Goal: Task Accomplishment & Management: Use online tool/utility

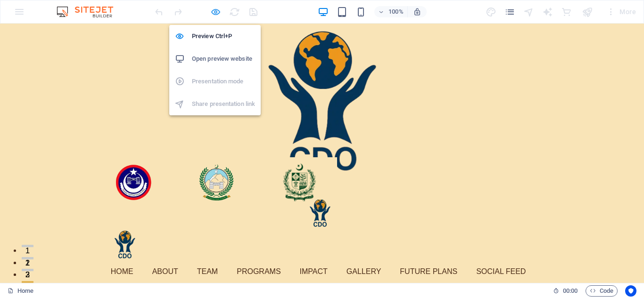
click at [212, 10] on icon "button" at bounding box center [215, 12] width 11 height 11
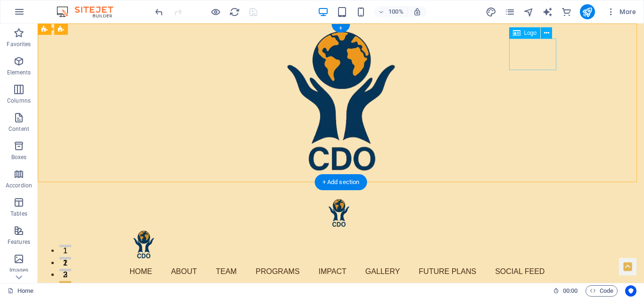
click at [532, 229] on div "Hero Banner" at bounding box center [341, 245] width 438 height 32
select select "px"
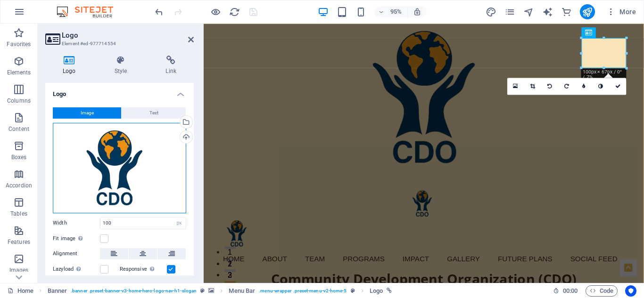
click at [130, 160] on div "Drag files here, click to choose files or select files from Files or our free s…" at bounding box center [119, 168] width 133 height 91
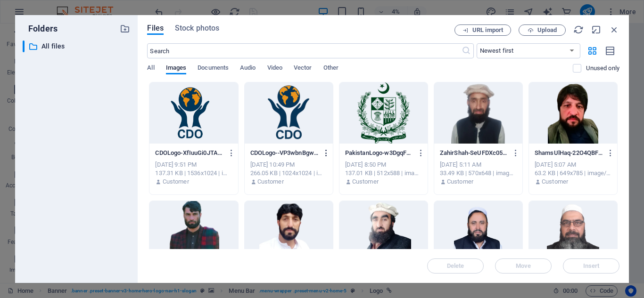
click at [326, 152] on icon "button" at bounding box center [326, 153] width 9 height 8
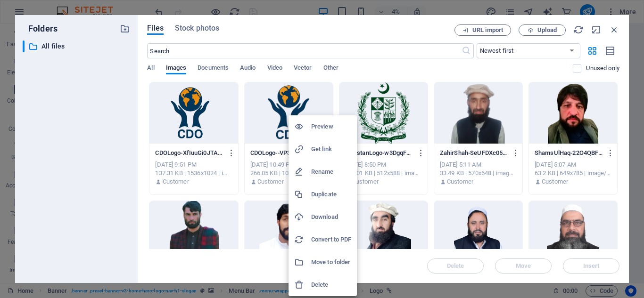
click at [328, 283] on h6 "Delete" at bounding box center [331, 285] width 40 height 11
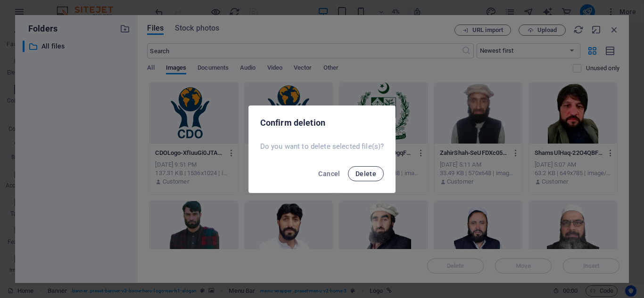
click at [365, 175] on span "Delete" at bounding box center [365, 174] width 21 height 8
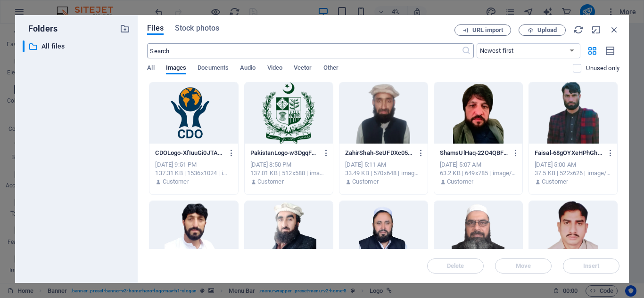
click at [225, 56] on input "text" at bounding box center [304, 50] width 314 height 15
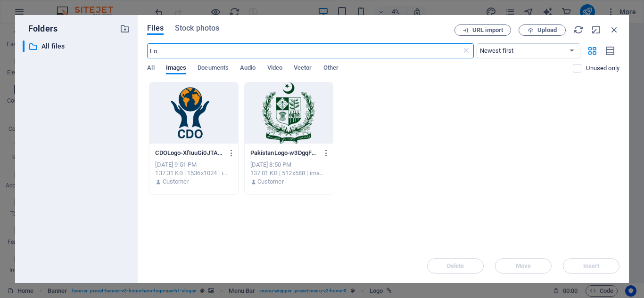
type input "L"
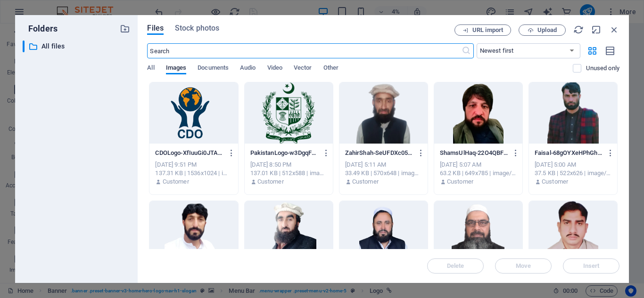
type input "S"
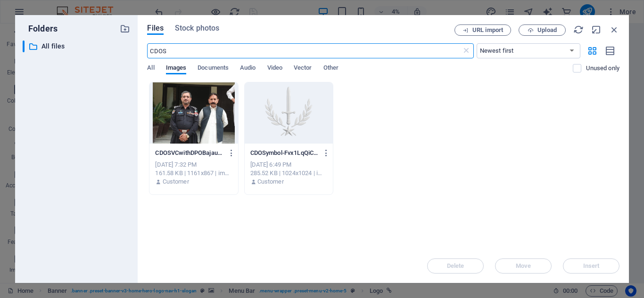
type input "CDOS"
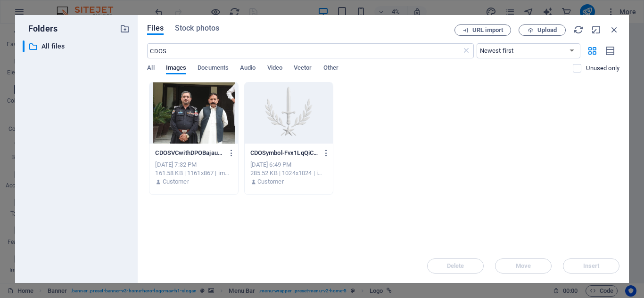
click at [284, 117] on div at bounding box center [289, 113] width 88 height 61
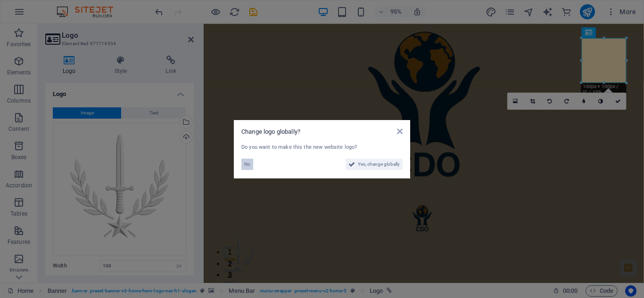
click at [249, 164] on span "No" at bounding box center [247, 164] width 6 height 11
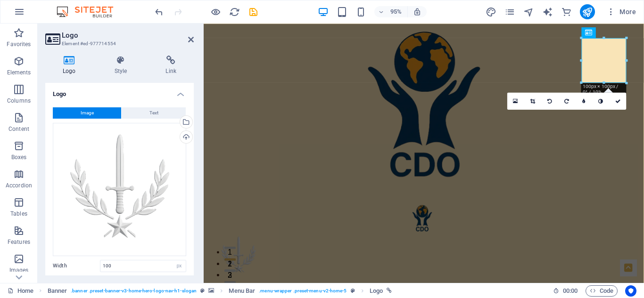
scroll to position [101, 0]
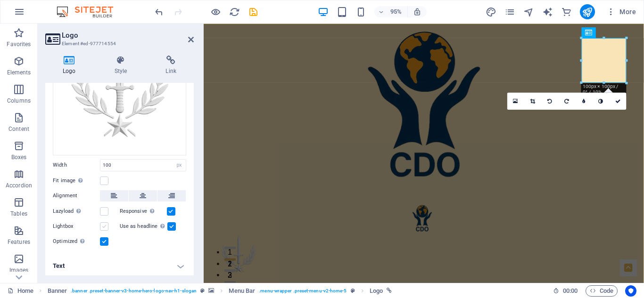
click at [106, 225] on label at bounding box center [104, 227] width 8 height 8
click at [0, 0] on input "Lightbox" at bounding box center [0, 0] width 0 height 0
click at [145, 193] on button at bounding box center [143, 195] width 28 height 11
click at [178, 264] on h4 "Text" at bounding box center [119, 266] width 149 height 23
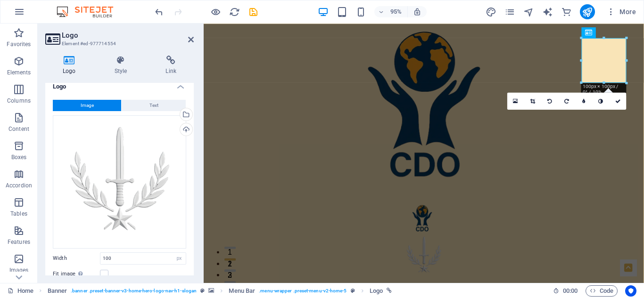
scroll to position [0, 0]
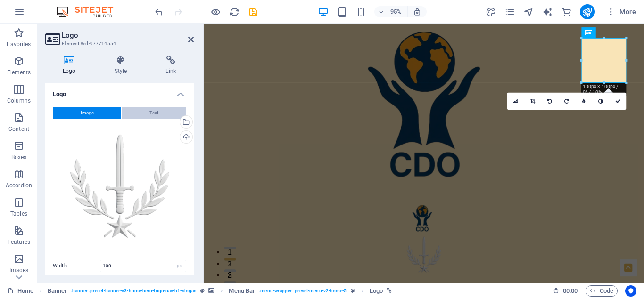
click at [156, 109] on span "Text" at bounding box center [153, 112] width 9 height 11
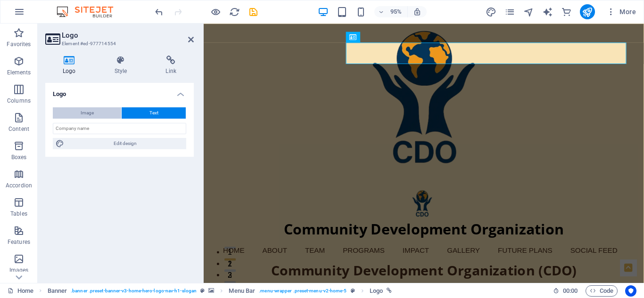
click at [95, 111] on button "Image" at bounding box center [87, 112] width 68 height 11
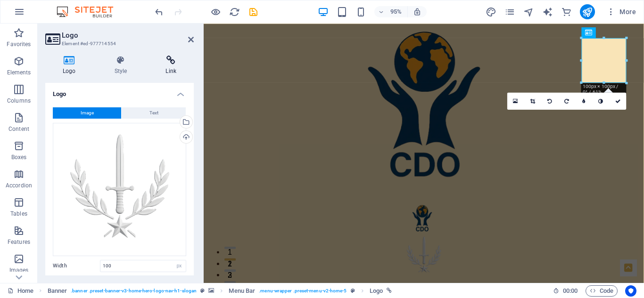
click at [170, 62] on icon at bounding box center [171, 60] width 46 height 9
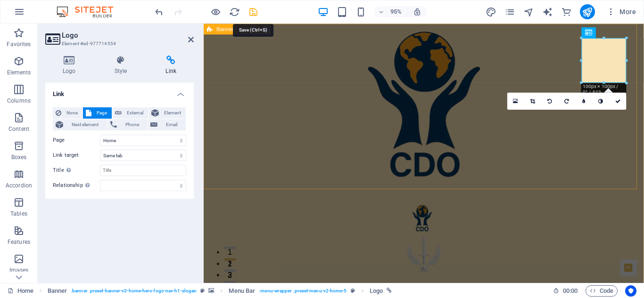
click at [251, 8] on icon "save" at bounding box center [253, 12] width 11 height 11
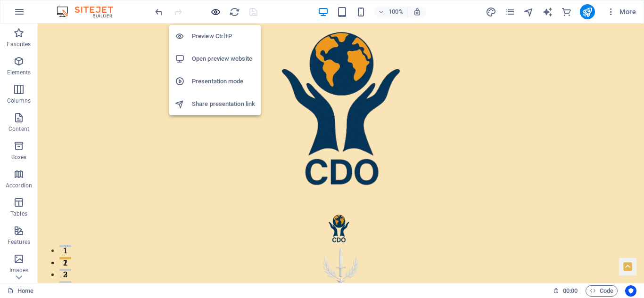
click at [217, 11] on icon "button" at bounding box center [215, 12] width 11 height 11
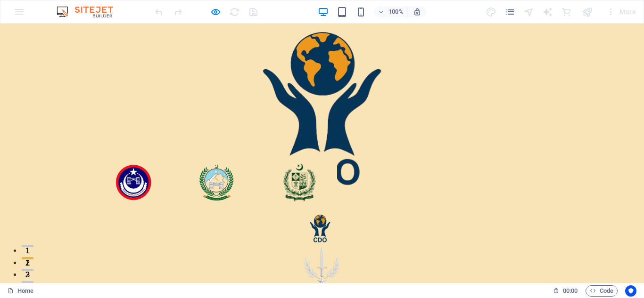
click at [346, 245] on img "Hero Banner" at bounding box center [321, 268] width 47 height 47
click at [298, 213] on img "Hero Banner" at bounding box center [321, 229] width 47 height 32
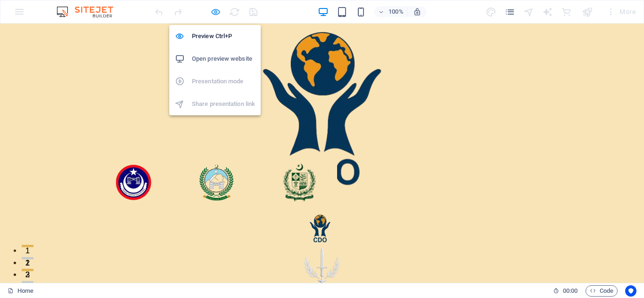
click at [214, 12] on icon "button" at bounding box center [215, 12] width 11 height 11
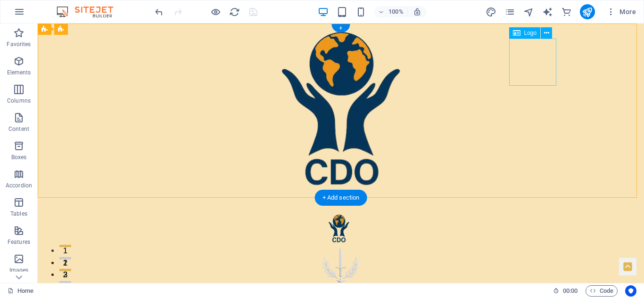
click at [530, 245] on div "Hero Banner" at bounding box center [341, 268] width 438 height 47
select select
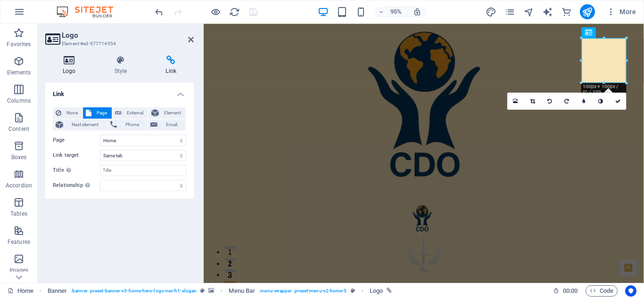
click at [71, 62] on icon at bounding box center [69, 60] width 48 height 9
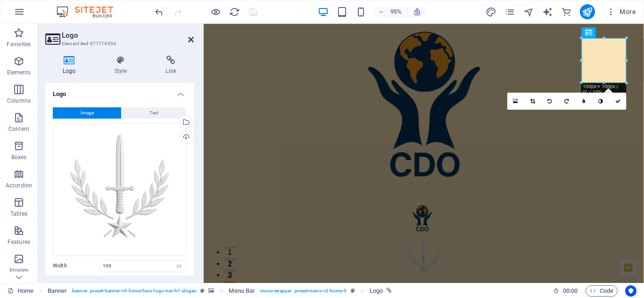
click at [191, 39] on icon at bounding box center [191, 40] width 6 height 8
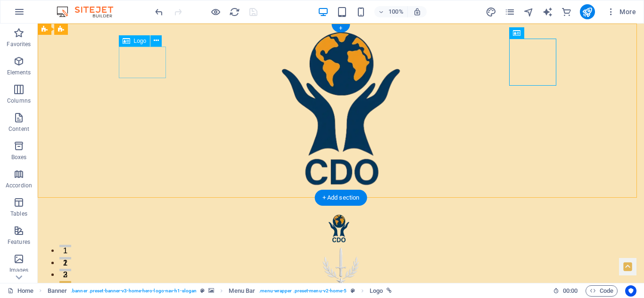
click at [144, 213] on div "Hero Banner" at bounding box center [341, 229] width 438 height 32
select select "px"
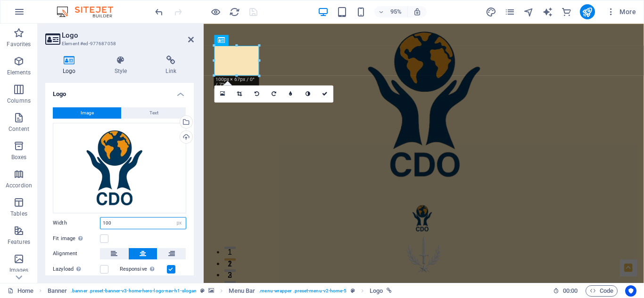
drag, startPoint x: 118, startPoint y: 221, endPoint x: 85, endPoint y: 225, distance: 32.8
click at [85, 225] on div "Width 100 Default auto px rem % em vh vw" at bounding box center [119, 223] width 133 height 12
type input "120"
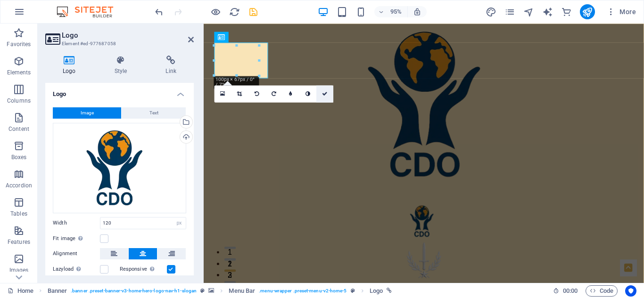
click at [325, 95] on icon at bounding box center [325, 93] width 6 height 5
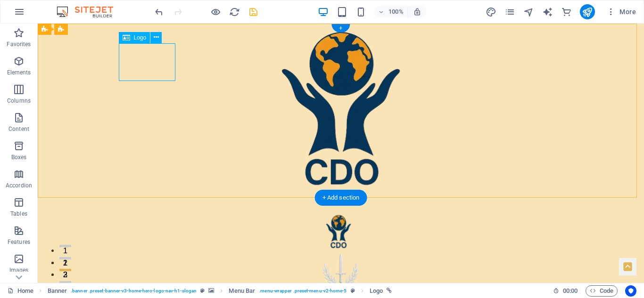
click at [156, 213] on div "Hero Banner" at bounding box center [341, 232] width 438 height 38
select select "px"
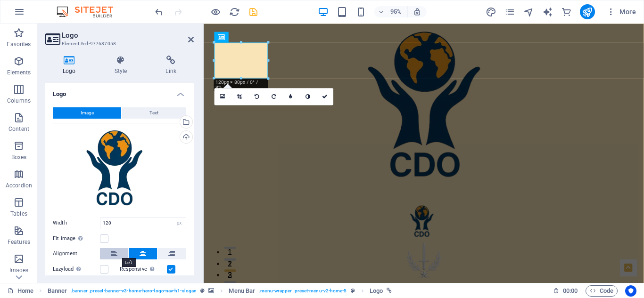
click at [116, 252] on icon at bounding box center [114, 253] width 7 height 11
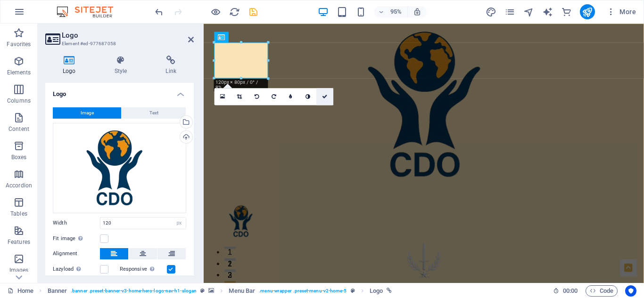
click at [324, 97] on icon at bounding box center [325, 96] width 6 height 5
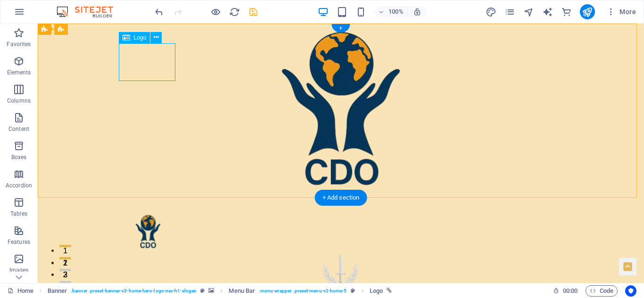
click at [149, 213] on div "Hero Banner" at bounding box center [341, 232] width 438 height 38
select select
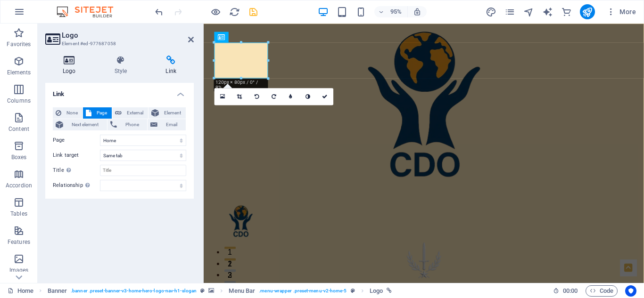
click at [66, 60] on icon at bounding box center [69, 60] width 48 height 9
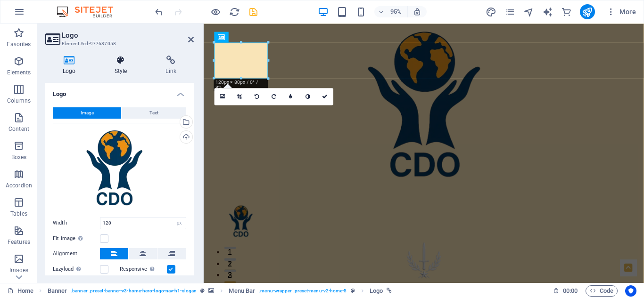
click at [124, 58] on icon at bounding box center [121, 60] width 48 height 9
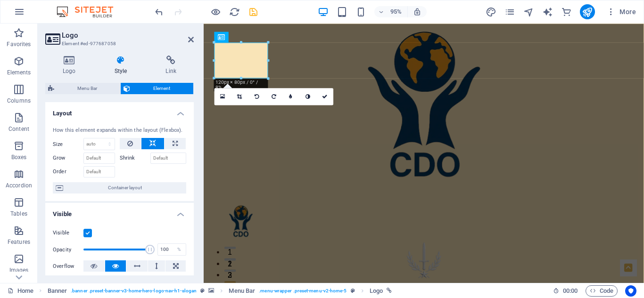
click at [178, 109] on h4 "Layout" at bounding box center [119, 110] width 149 height 17
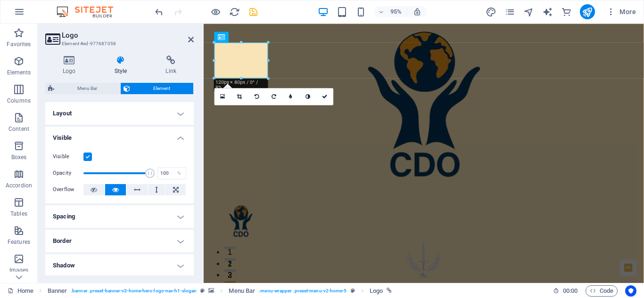
click at [178, 140] on h4 "Visible" at bounding box center [119, 135] width 149 height 17
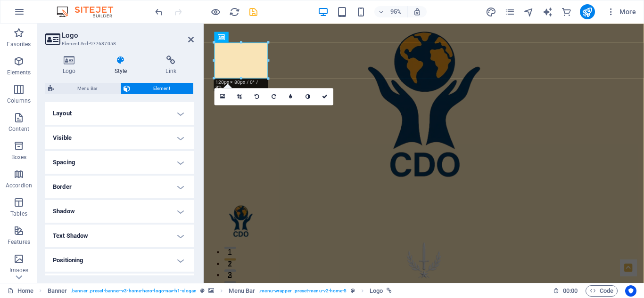
click at [179, 160] on h4 "Spacing" at bounding box center [119, 162] width 149 height 23
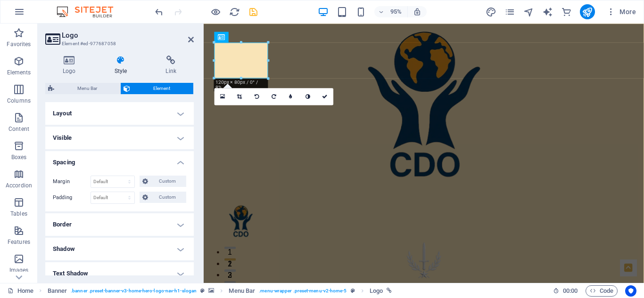
click at [179, 160] on h4 "Spacing" at bounding box center [119, 159] width 149 height 17
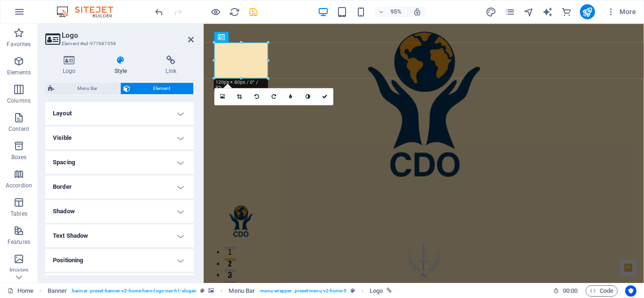
click at [66, 55] on div "Logo Style Link Logo Image Text Drag files here, click to choose files or selec…" at bounding box center [120, 165] width 164 height 235
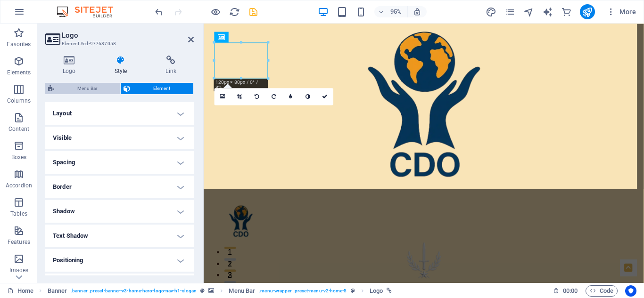
click at [80, 87] on span "Menu Bar" at bounding box center [87, 88] width 60 height 11
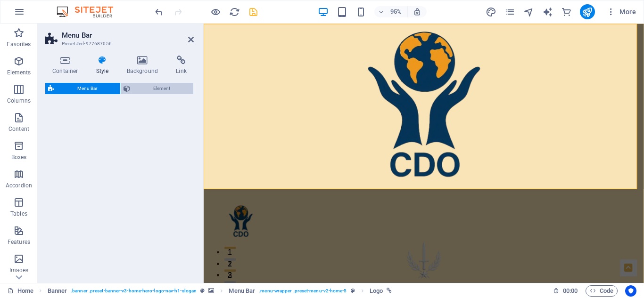
select select "rem"
select select "preset-menu-v2-home-5"
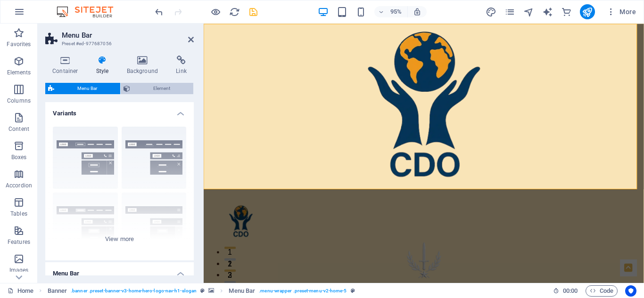
click at [168, 87] on span "Element" at bounding box center [162, 88] width 58 height 11
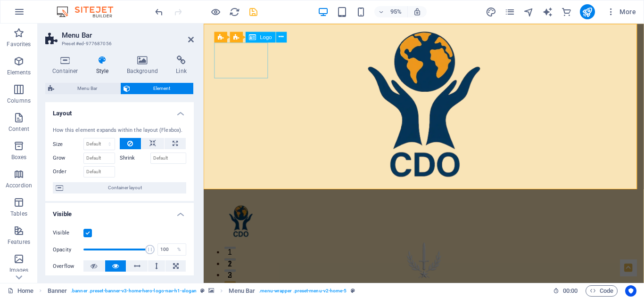
click at [242, 213] on div "Hero Banner" at bounding box center [436, 232] width 438 height 38
select select "px"
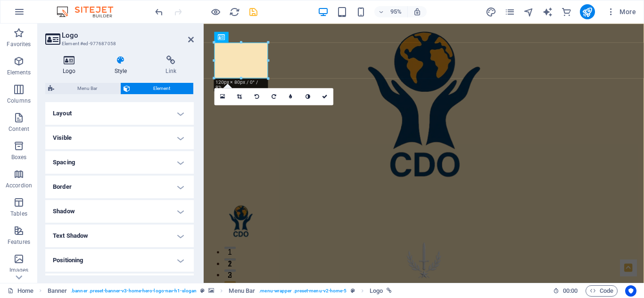
click at [74, 57] on icon at bounding box center [69, 60] width 48 height 9
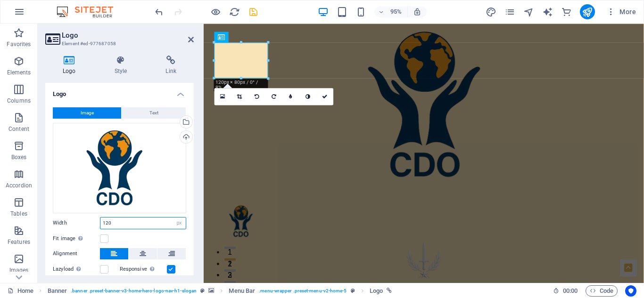
drag, startPoint x: 112, startPoint y: 224, endPoint x: 85, endPoint y: 227, distance: 26.6
click at [85, 227] on div "Width 120 Default auto px rem % em vh vw" at bounding box center [119, 223] width 133 height 12
type input "100"
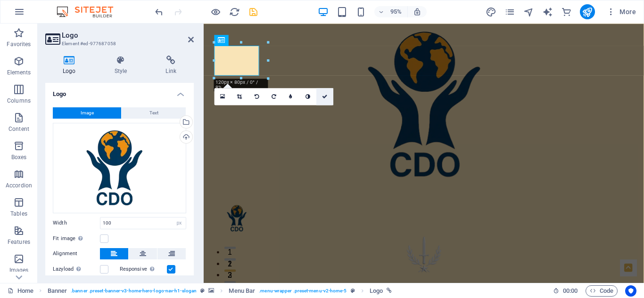
click at [326, 94] on icon at bounding box center [325, 96] width 6 height 5
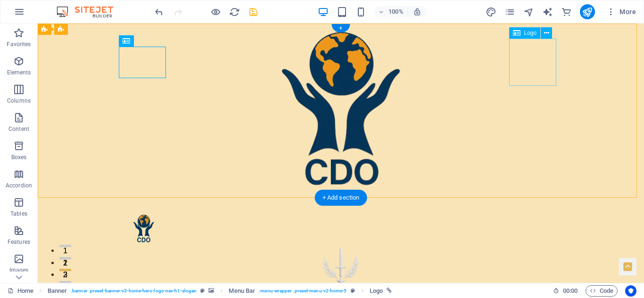
click at [545, 245] on div "Hero Banner" at bounding box center [341, 268] width 438 height 47
select select "px"
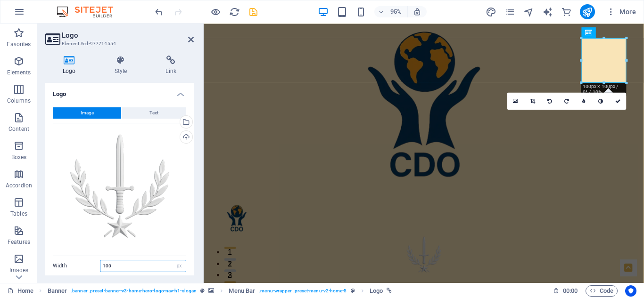
drag, startPoint x: 114, startPoint y: 265, endPoint x: 90, endPoint y: 263, distance: 24.2
click at [90, 263] on div "Width 100 Default auto px rem % em vh vw" at bounding box center [119, 266] width 133 height 12
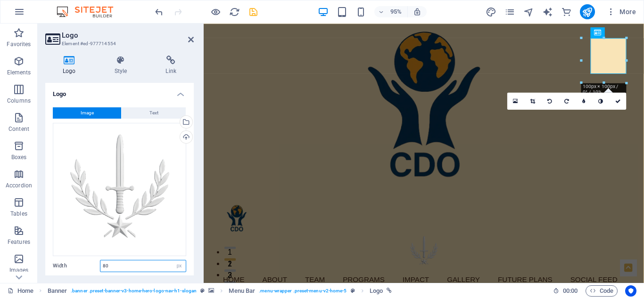
type input "8"
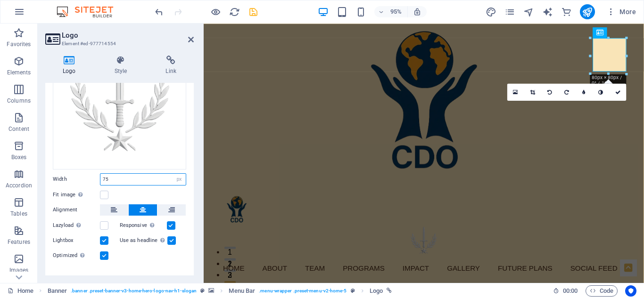
scroll to position [96, 0]
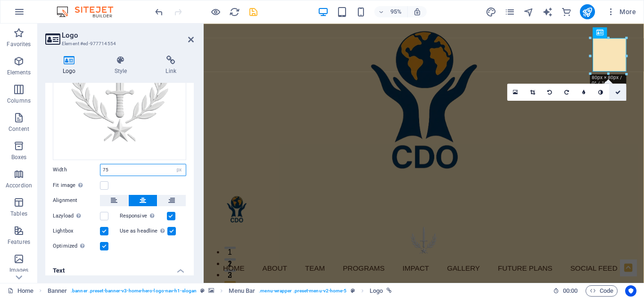
type input "75"
click at [618, 89] on link at bounding box center [618, 91] width 17 height 17
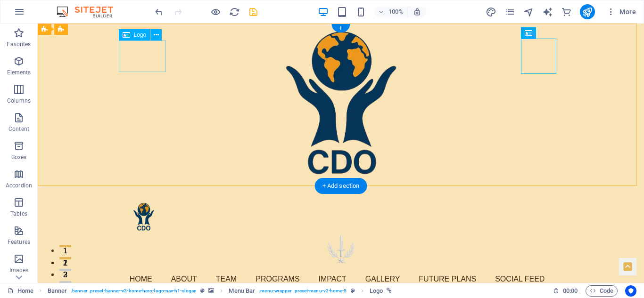
click at [140, 201] on div "Hero Banner" at bounding box center [341, 217] width 438 height 32
select select "px"
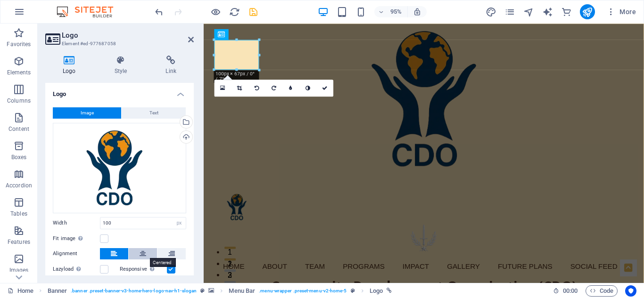
click at [141, 251] on icon at bounding box center [143, 253] width 7 height 11
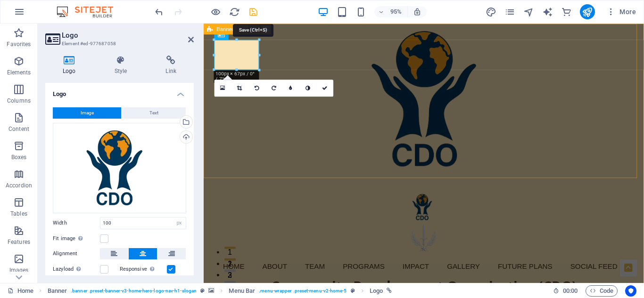
click at [251, 12] on icon "save" at bounding box center [253, 12] width 11 height 11
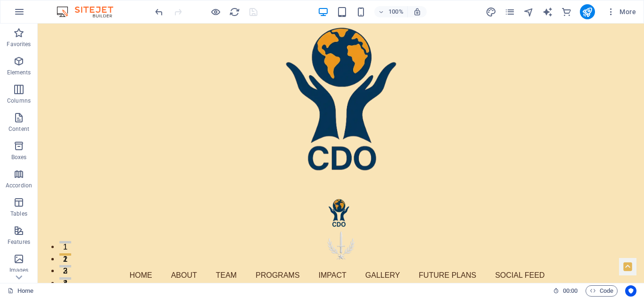
scroll to position [0, 0]
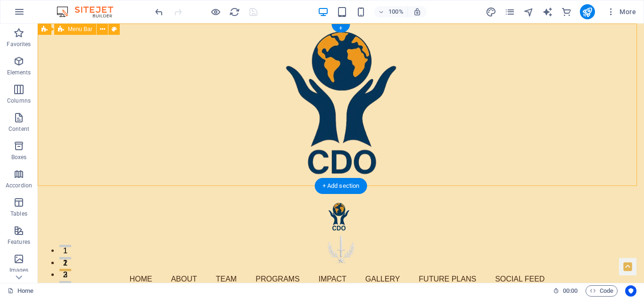
click at [66, 186] on div "Home About Team Programs Impact Gallery Future Plans Social Feed Community Deve…" at bounding box center [341, 291] width 606 height 211
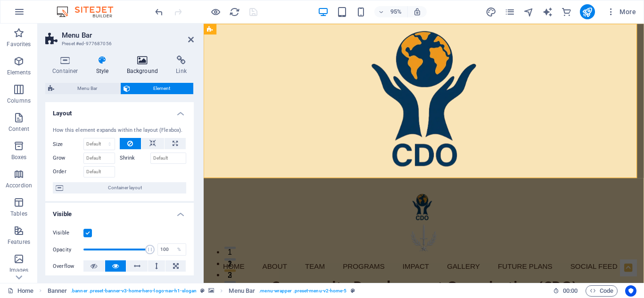
click at [140, 60] on icon at bounding box center [143, 60] width 46 height 9
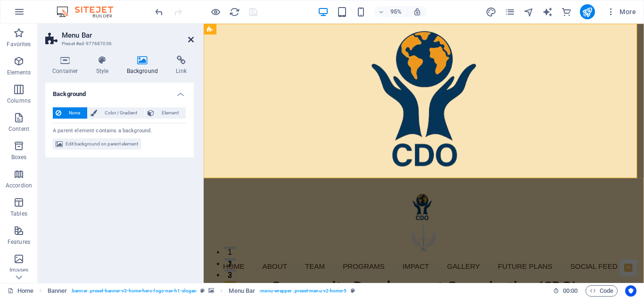
click at [192, 36] on icon at bounding box center [191, 40] width 6 height 8
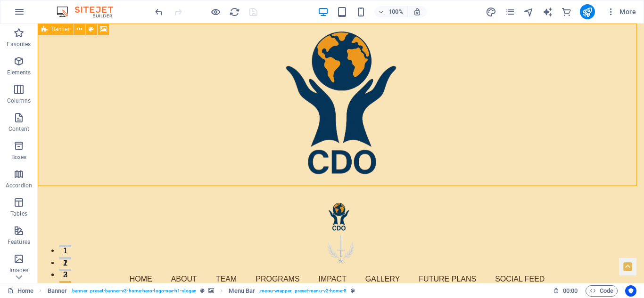
click at [54, 29] on span "Banner" at bounding box center [60, 29] width 18 height 6
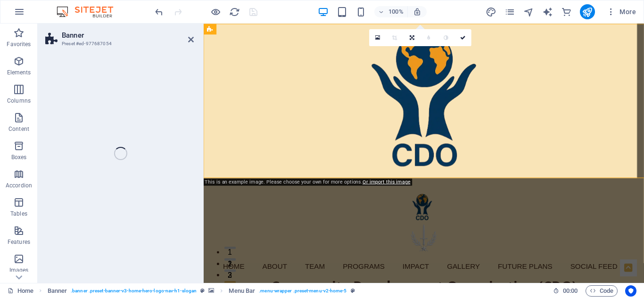
select select "header"
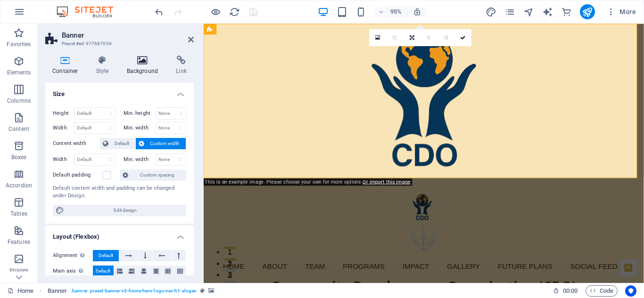
click at [141, 57] on icon at bounding box center [143, 60] width 46 height 9
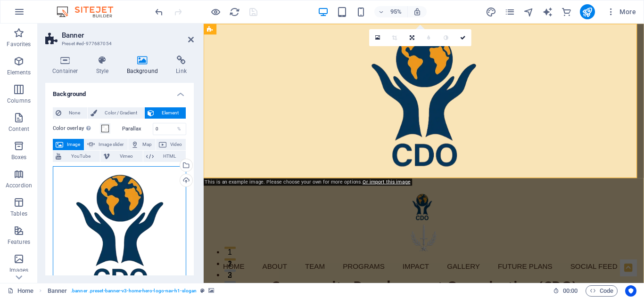
click at [138, 216] on div "Drag files here, click to choose files or select files from Files or our free s…" at bounding box center [119, 232] width 133 height 133
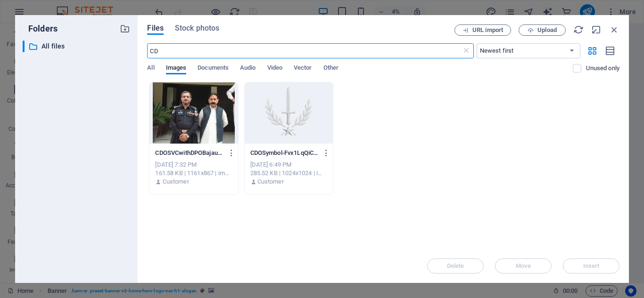
type input "C"
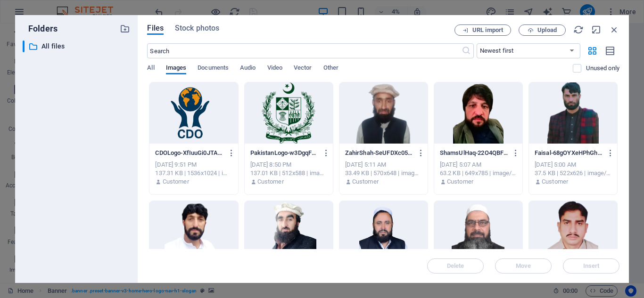
click at [194, 113] on div at bounding box center [193, 113] width 88 height 61
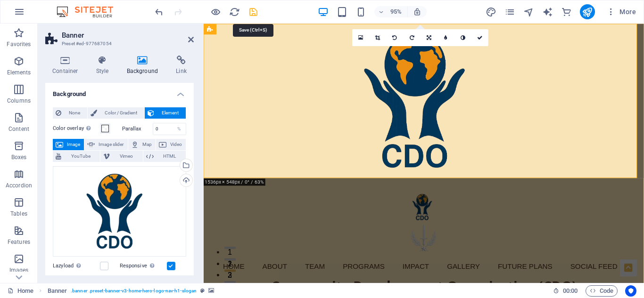
click at [252, 8] on icon "save" at bounding box center [253, 12] width 11 height 11
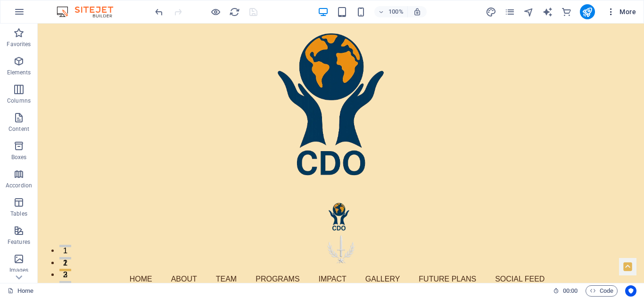
click at [630, 9] on span "More" at bounding box center [621, 11] width 30 height 9
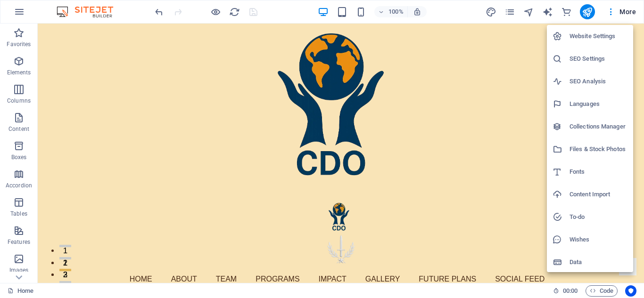
click at [490, 42] on div at bounding box center [322, 149] width 644 height 298
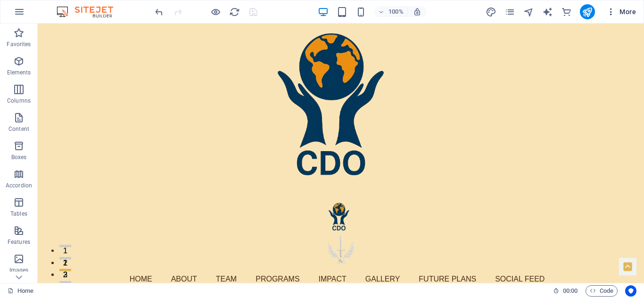
click at [628, 9] on span "More" at bounding box center [621, 11] width 30 height 9
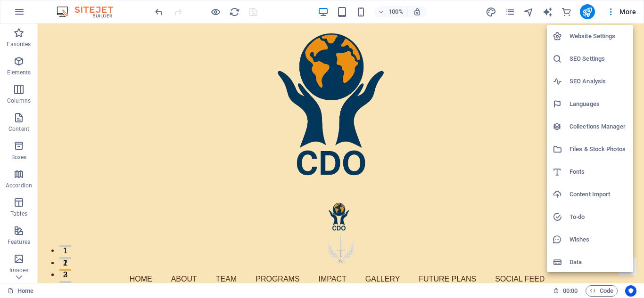
click at [584, 149] on h6 "Files & Stock Photos" at bounding box center [599, 149] width 58 height 11
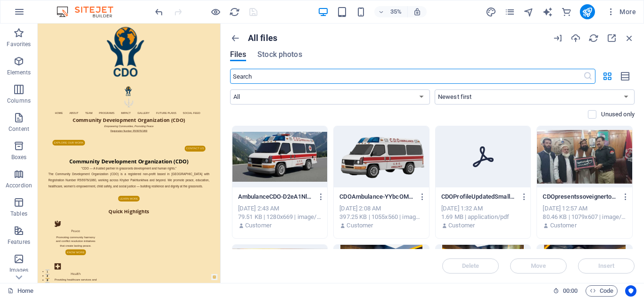
scroll to position [485, 0]
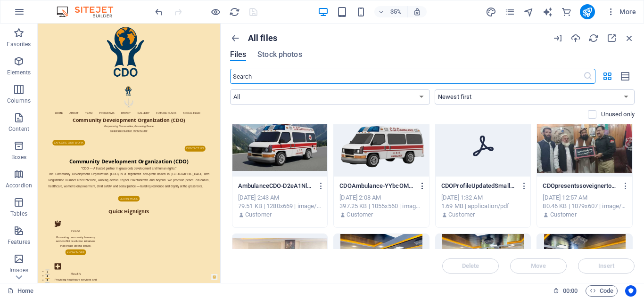
click at [423, 183] on icon "button" at bounding box center [422, 186] width 9 height 8
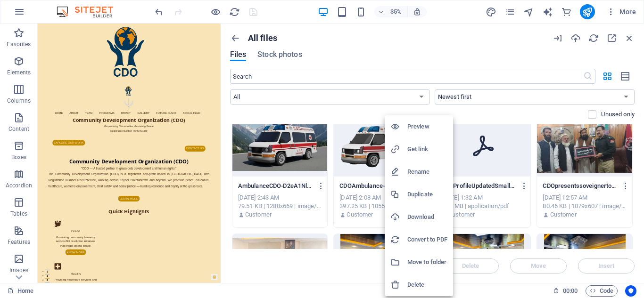
click at [422, 281] on h6 "Delete" at bounding box center [427, 285] width 40 height 11
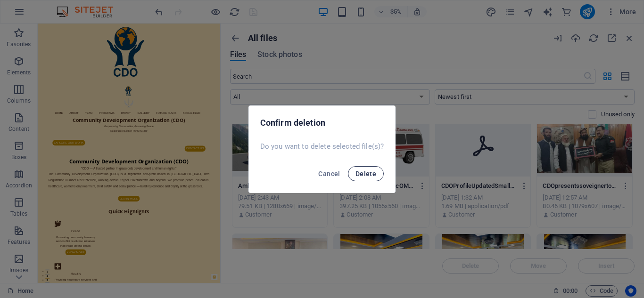
click at [363, 172] on span "Delete" at bounding box center [365, 174] width 21 height 8
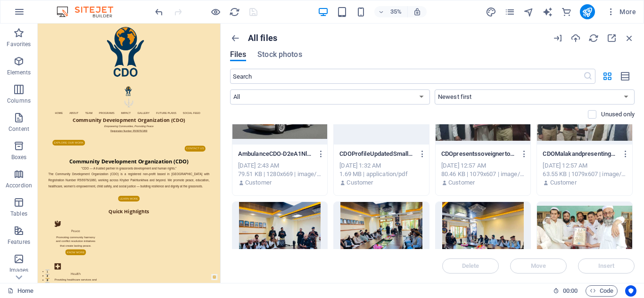
scroll to position [520, 0]
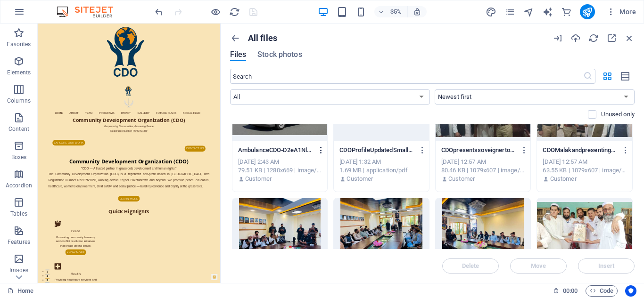
click at [320, 150] on icon "button" at bounding box center [321, 150] width 9 height 8
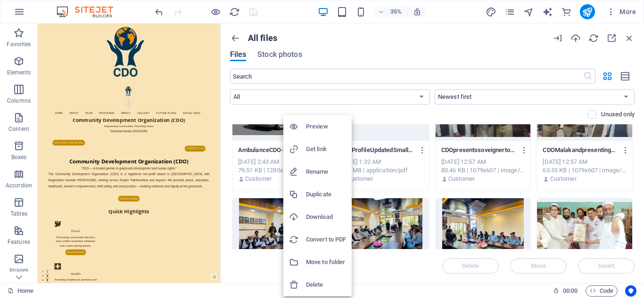
click at [322, 284] on h6 "Delete" at bounding box center [326, 285] width 40 height 11
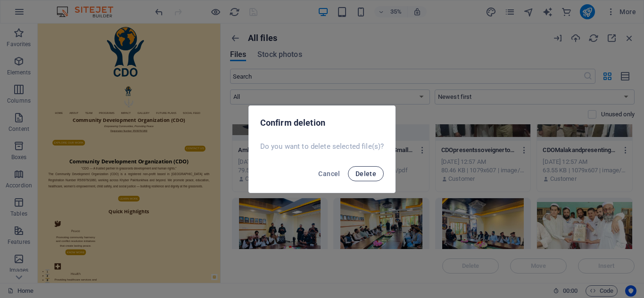
click at [364, 174] on span "Delete" at bounding box center [365, 174] width 21 height 8
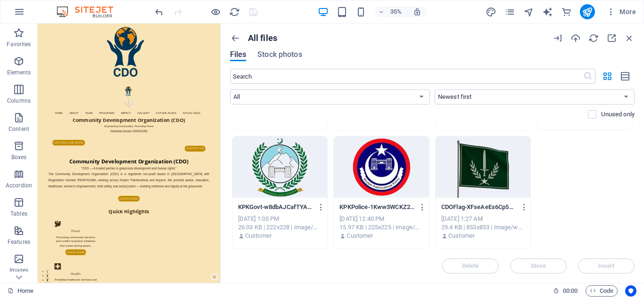
scroll to position [0, 0]
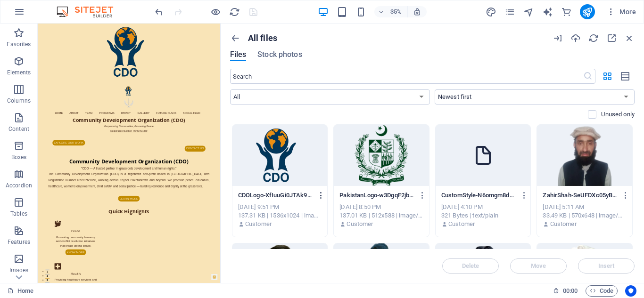
click at [321, 195] on icon "button" at bounding box center [321, 195] width 9 height 8
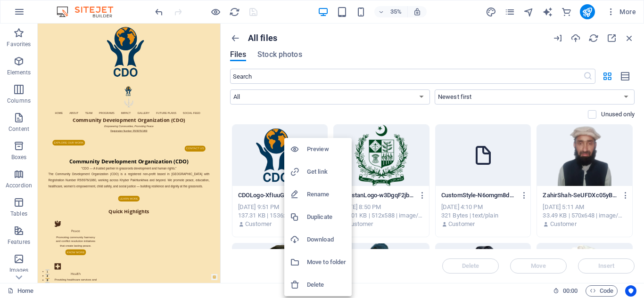
click at [323, 236] on h6 "Download" at bounding box center [326, 239] width 39 height 11
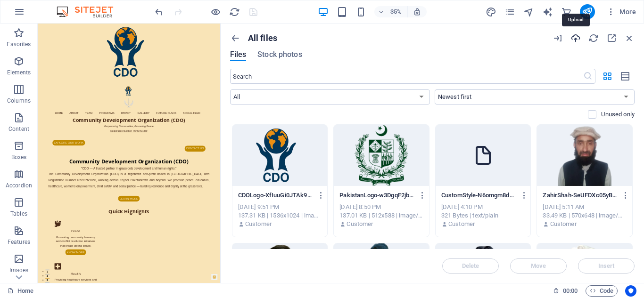
click at [575, 36] on icon "button" at bounding box center [575, 38] width 10 height 10
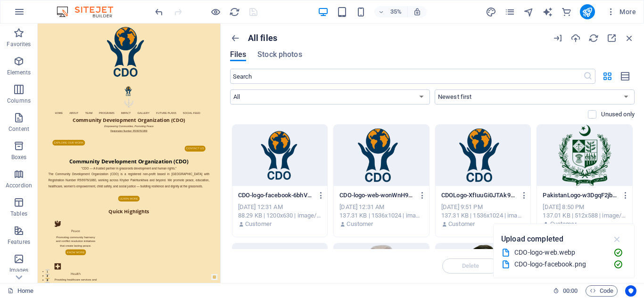
click at [619, 238] on icon "button" at bounding box center [617, 239] width 11 height 10
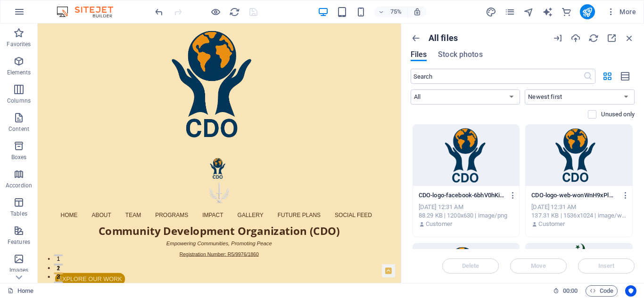
drag, startPoint x: 222, startPoint y: 76, endPoint x: 400, endPoint y: 79, distance: 178.2
click at [400, 79] on div "Home Favorites Elements Columns Content Boxes Accordion Tables Features Images …" at bounding box center [322, 154] width 644 height 260
click at [76, 201] on div "Hero Banner" at bounding box center [280, 217] width 438 height 32
select select "px"
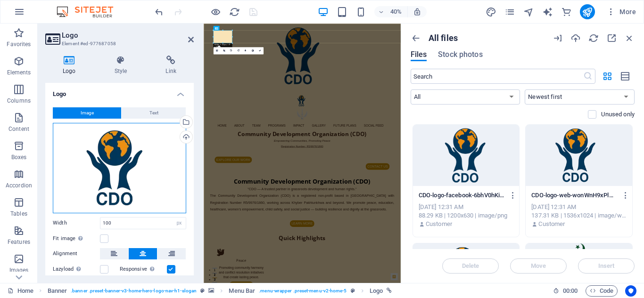
click at [133, 176] on div "Drag files here, click to choose files or select files from Files or our free s…" at bounding box center [119, 168] width 133 height 91
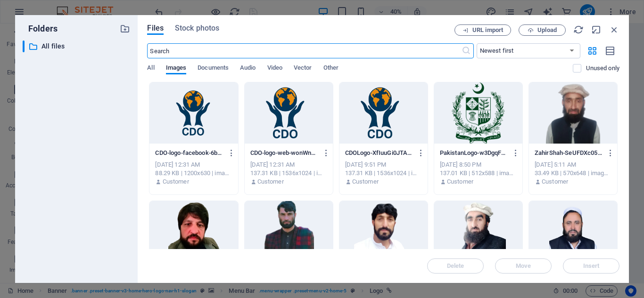
click at [289, 119] on div at bounding box center [289, 113] width 88 height 61
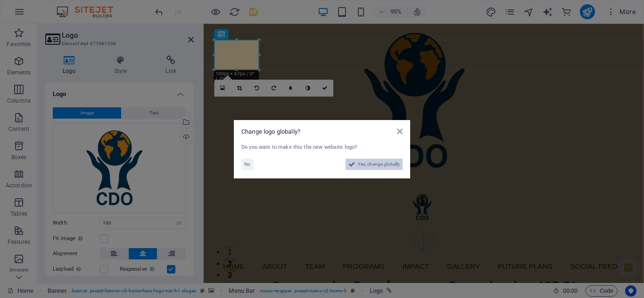
click at [373, 162] on span "Yes, change globally" at bounding box center [379, 164] width 42 height 11
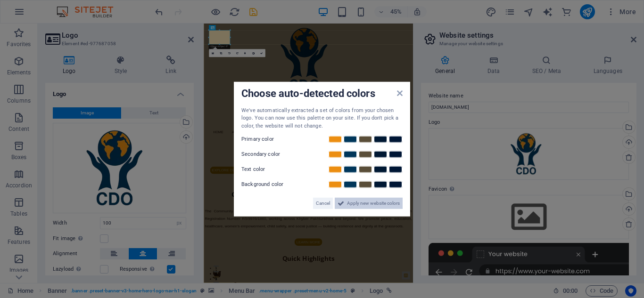
click at [356, 202] on span "Apply new website colors" at bounding box center [373, 203] width 53 height 11
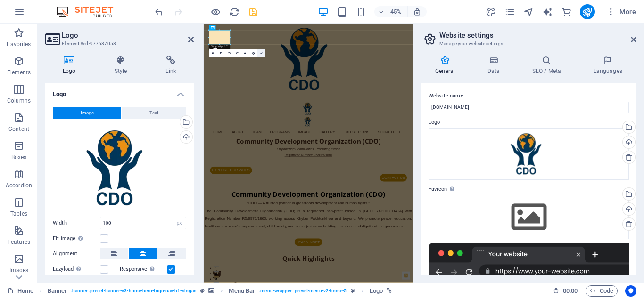
click at [261, 52] on icon at bounding box center [261, 53] width 2 height 2
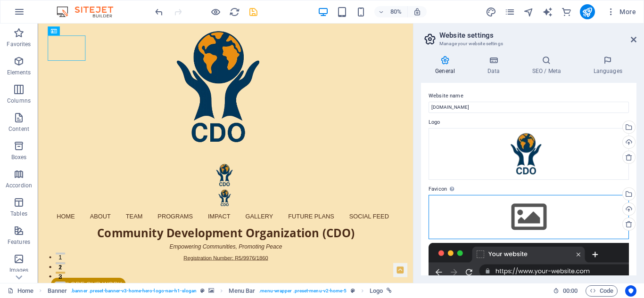
click at [532, 220] on div "Drag files here, click to choose files or select files from Files or our free s…" at bounding box center [529, 217] width 200 height 44
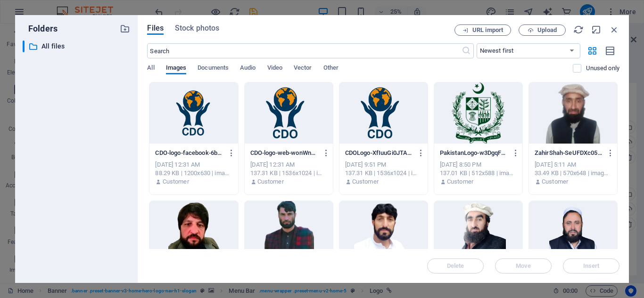
click at [287, 119] on div at bounding box center [289, 113] width 88 height 61
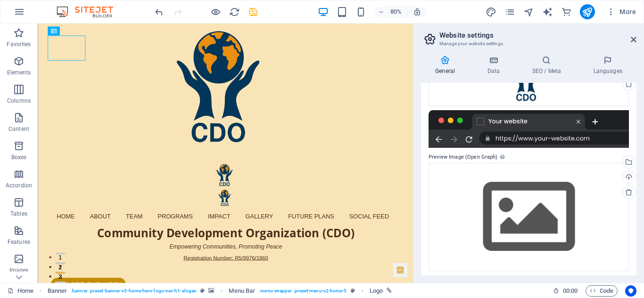
scroll to position [144, 0]
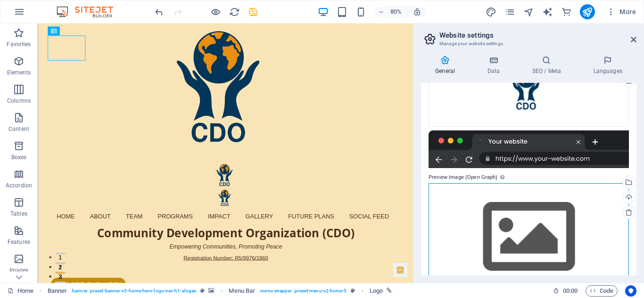
click at [519, 236] on div "Drag files here, click to choose files or select files from Files or our free s…" at bounding box center [529, 237] width 200 height 108
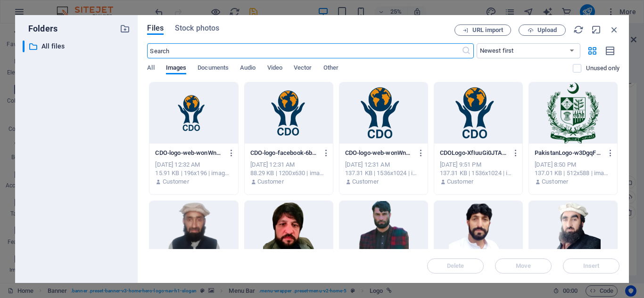
click at [287, 119] on div at bounding box center [289, 113] width 88 height 61
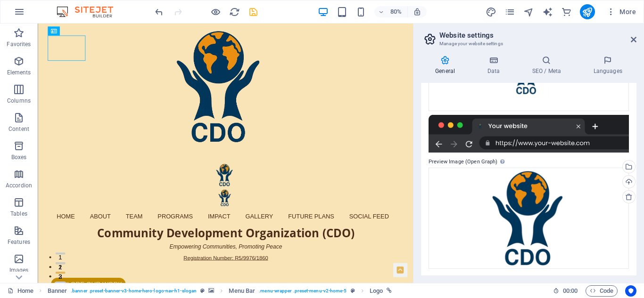
scroll to position [160, 0]
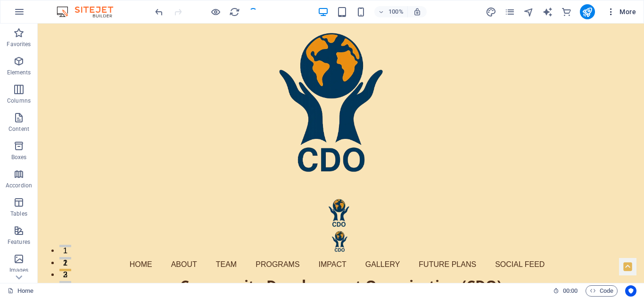
click at [623, 14] on span "More" at bounding box center [621, 11] width 30 height 9
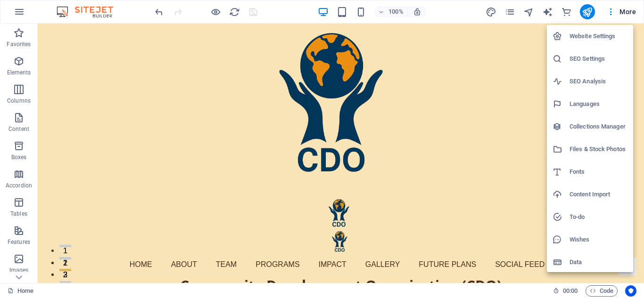
click at [590, 149] on h6 "Files & Stock Photos" at bounding box center [599, 149] width 58 height 11
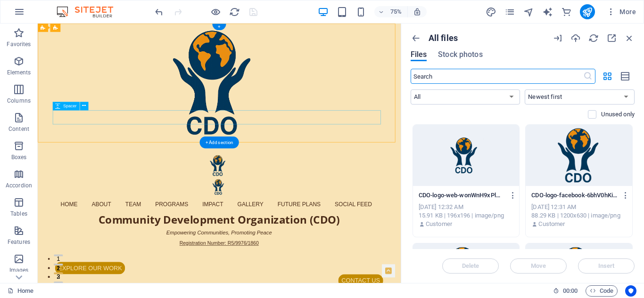
drag, startPoint x: 439, startPoint y: 140, endPoint x: 358, endPoint y: 141, distance: 81.6
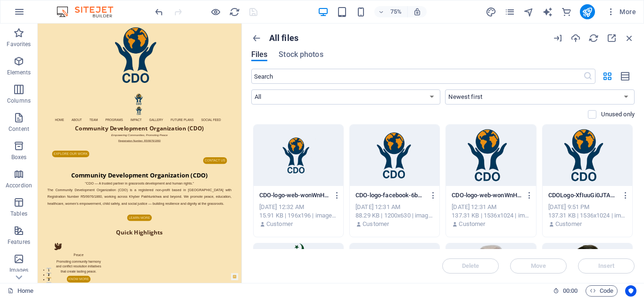
drag, startPoint x: 403, startPoint y: 123, endPoint x: 239, endPoint y: 126, distance: 163.1
click at [239, 126] on div "H2 Banner Banner Menu Bar Logo Cards Container Container Image Container Contai…" at bounding box center [140, 154] width 204 height 260
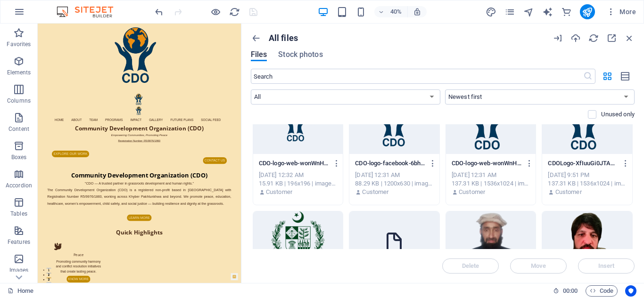
scroll to position [0, 0]
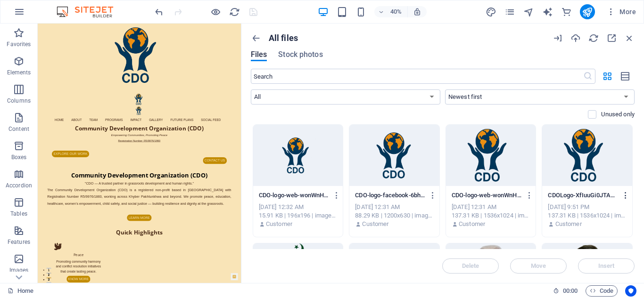
click at [623, 193] on icon "button" at bounding box center [625, 195] width 9 height 8
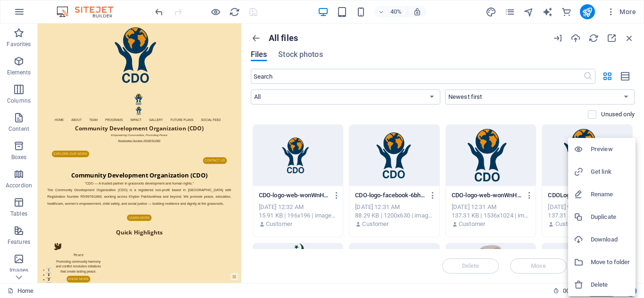
click at [599, 288] on h6 "Delete" at bounding box center [610, 285] width 39 height 11
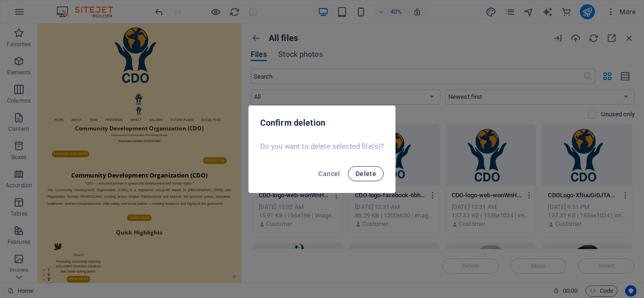
click at [365, 170] on span "Delete" at bounding box center [365, 174] width 21 height 8
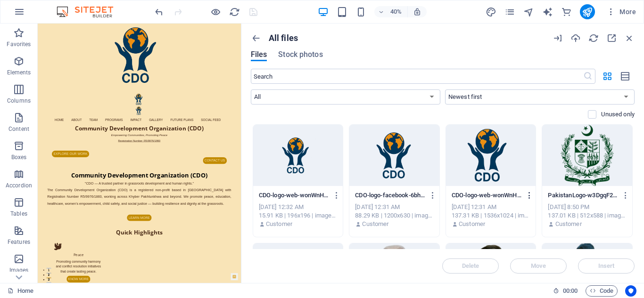
click at [528, 194] on icon "button" at bounding box center [529, 195] width 9 height 8
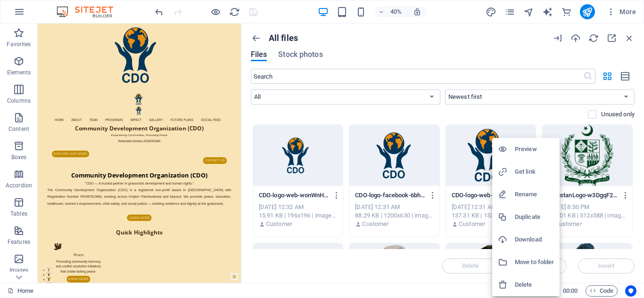
click at [525, 285] on h6 "Delete" at bounding box center [534, 285] width 39 height 11
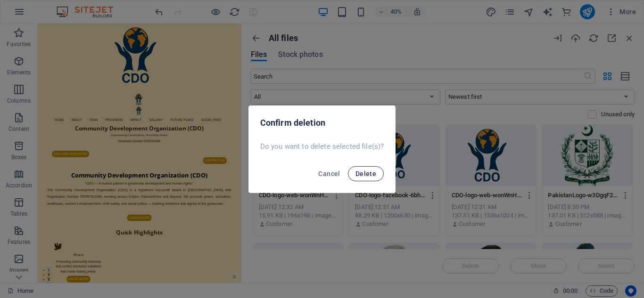
click at [368, 172] on span "Delete" at bounding box center [365, 174] width 21 height 8
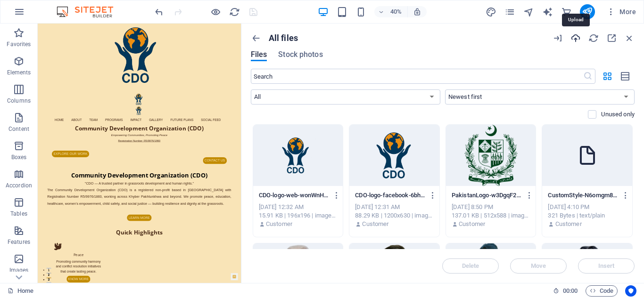
click at [574, 33] on icon "button" at bounding box center [575, 38] width 10 height 10
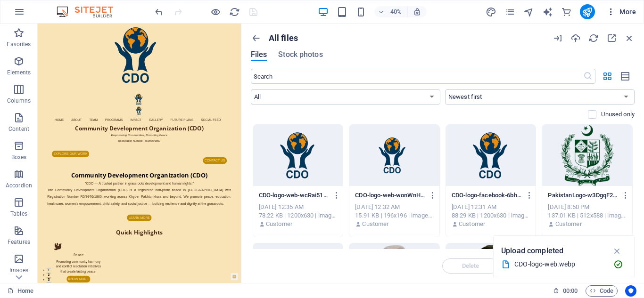
click at [630, 10] on span "More" at bounding box center [621, 11] width 30 height 9
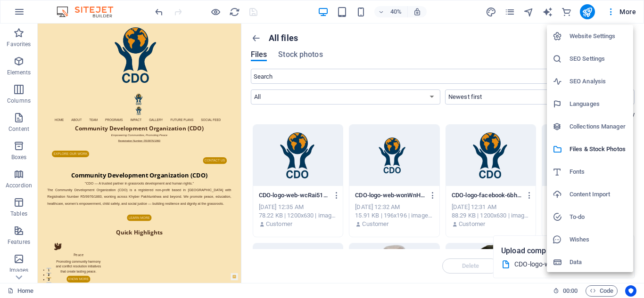
click at [592, 36] on h6 "Website Settings" at bounding box center [599, 36] width 58 height 11
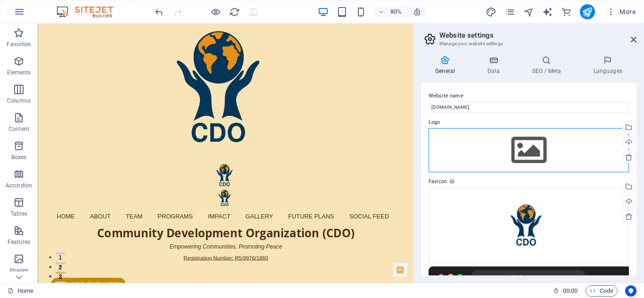
click at [533, 147] on div "Drag files here, click to choose files or select files from Files or our free s…" at bounding box center [529, 150] width 200 height 44
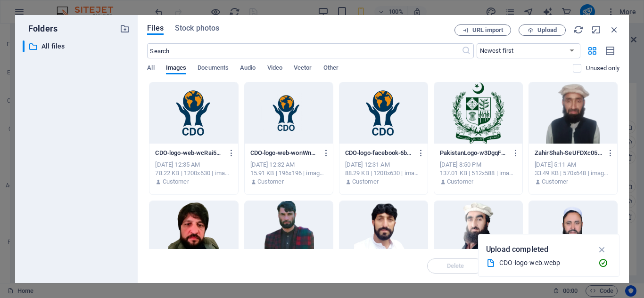
click at [191, 120] on div at bounding box center [193, 113] width 88 height 61
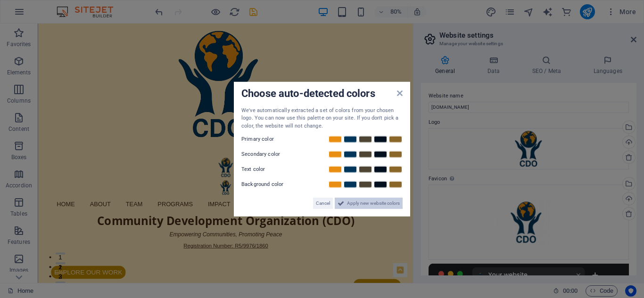
click at [363, 203] on span "Apply new website colors" at bounding box center [373, 203] width 53 height 11
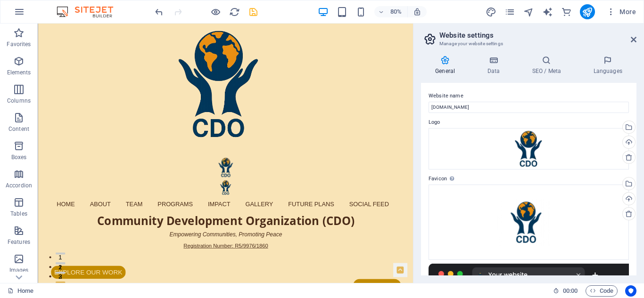
drag, startPoint x: 634, startPoint y: 138, endPoint x: 644, endPoint y: 224, distance: 86.8
click at [644, 224] on div "General Data SEO / Meta Languages Website name cdo.com.pk Logo Drag files here,…" at bounding box center [528, 165] width 231 height 235
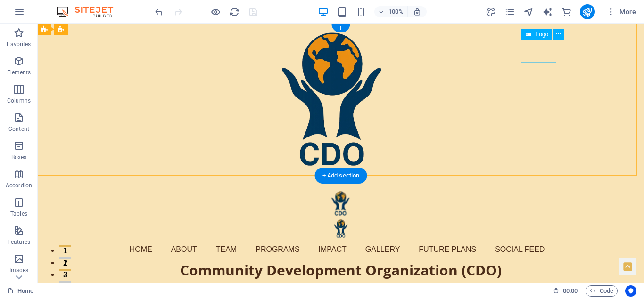
click at [540, 216] on div "Hero Banner" at bounding box center [341, 227] width 438 height 23
select select "px"
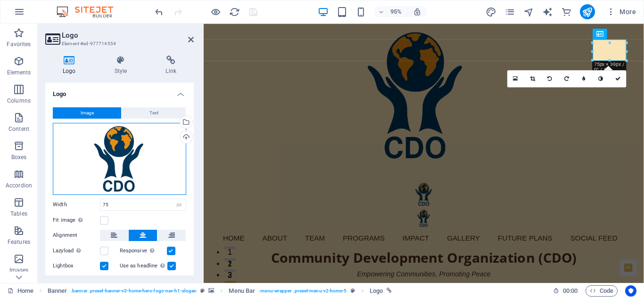
click at [132, 162] on div "Drag files here, click to choose files or select files from Files or our free s…" at bounding box center [119, 159] width 133 height 72
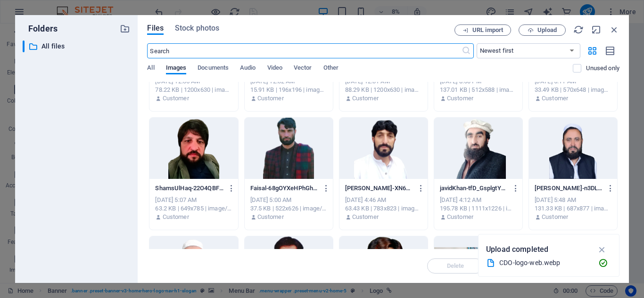
scroll to position [90, 0]
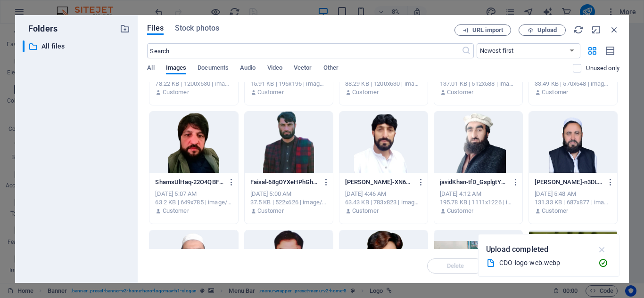
click at [602, 249] on icon "button" at bounding box center [602, 250] width 11 height 10
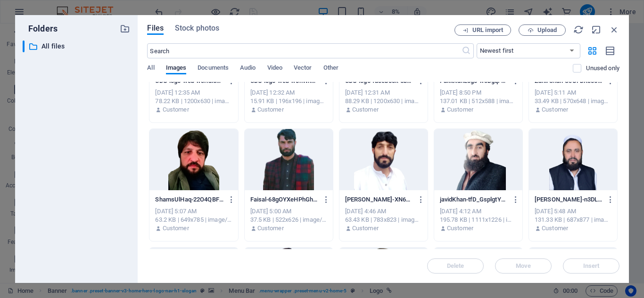
scroll to position [0, 0]
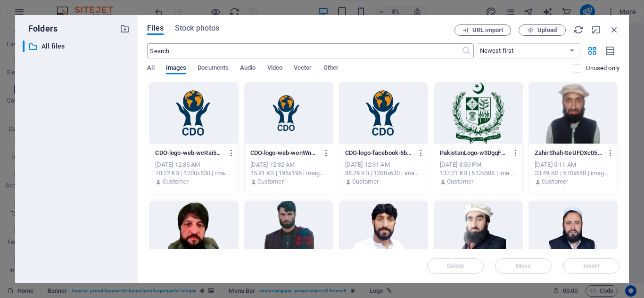
click at [249, 50] on input "text" at bounding box center [304, 50] width 314 height 15
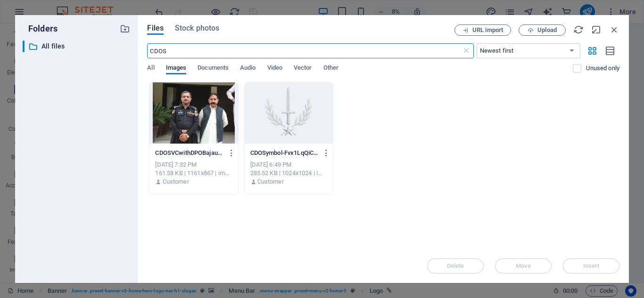
type input "CDOS"
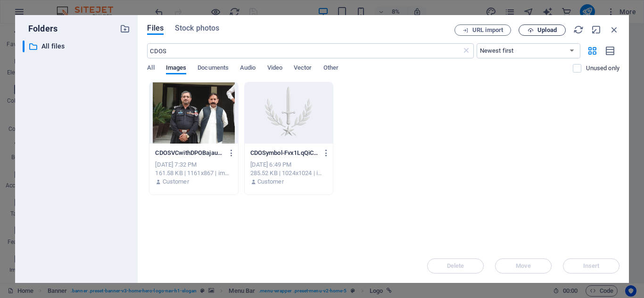
click at [544, 30] on span "Upload" at bounding box center [546, 30] width 19 height 6
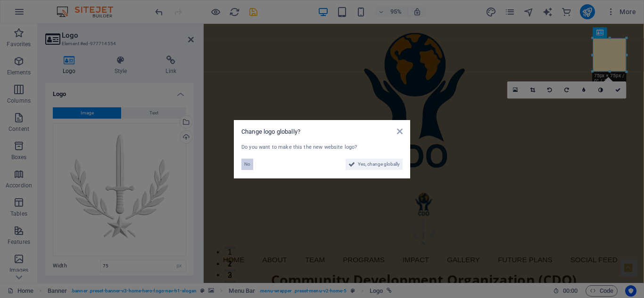
click at [248, 163] on span "No" at bounding box center [247, 164] width 6 height 11
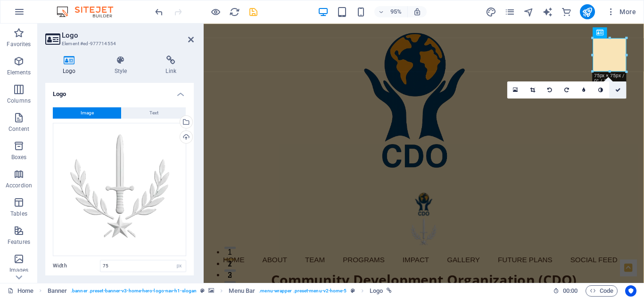
click at [618, 87] on icon at bounding box center [618, 89] width 6 height 5
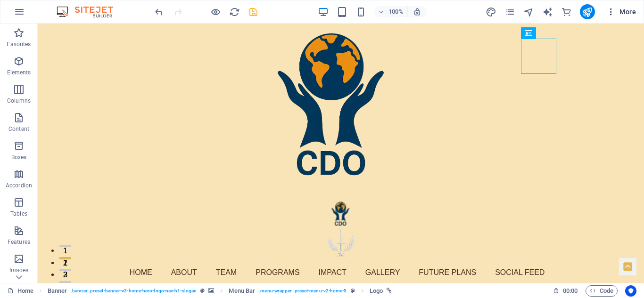
click at [621, 13] on span "More" at bounding box center [621, 11] width 30 height 9
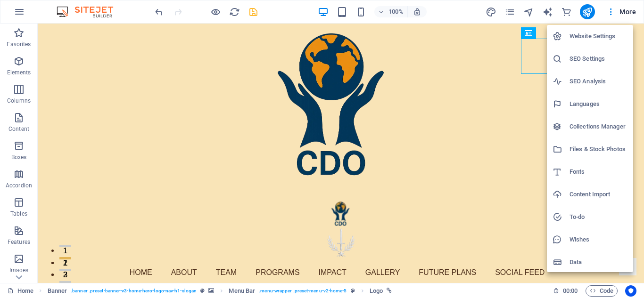
click at [583, 147] on h6 "Files & Stock Photos" at bounding box center [599, 149] width 58 height 11
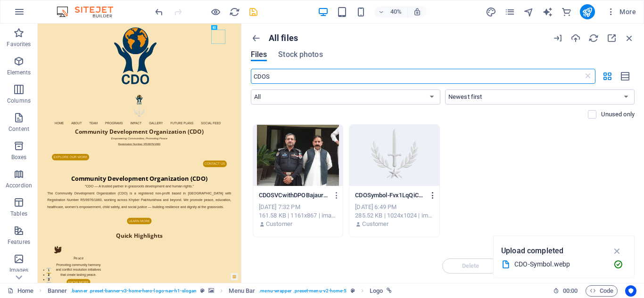
click at [433, 194] on icon "button" at bounding box center [433, 195] width 9 height 8
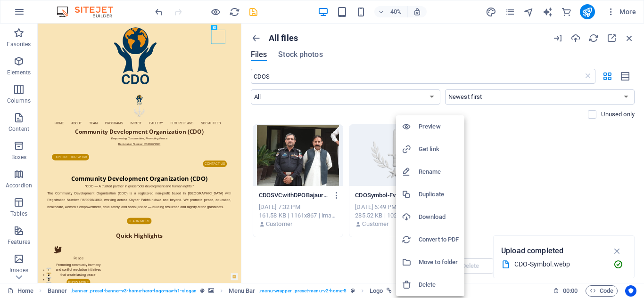
click at [429, 285] on h6 "Delete" at bounding box center [439, 285] width 40 height 11
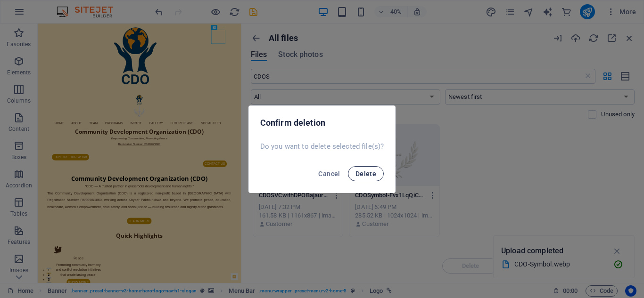
click at [366, 173] on span "Delete" at bounding box center [365, 174] width 21 height 8
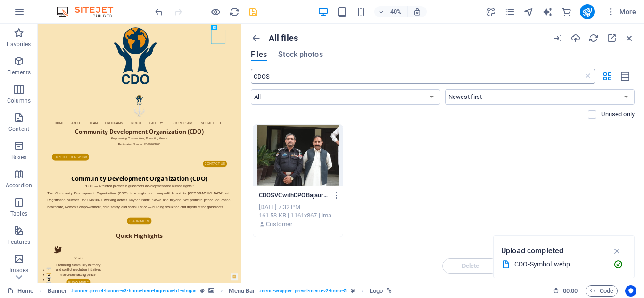
click at [305, 77] on input "CDOS" at bounding box center [417, 76] width 332 height 15
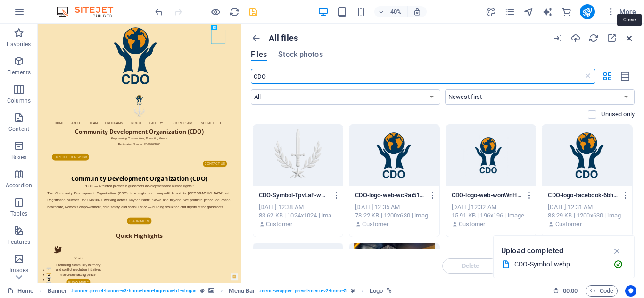
type input "CDO-"
click at [628, 37] on icon "button" at bounding box center [629, 38] width 10 height 10
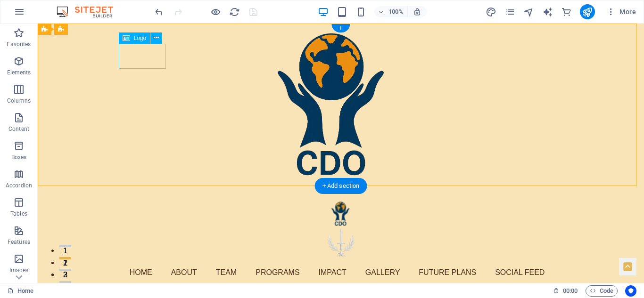
click at [146, 201] on div "Hero Banner" at bounding box center [341, 213] width 438 height 25
select select "px"
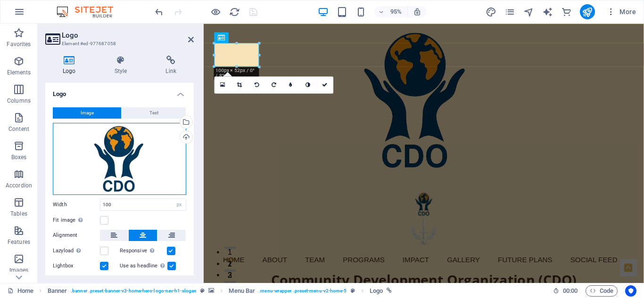
click at [120, 162] on div "Drag files here, click to choose files or select files from Files or our free s…" at bounding box center [119, 159] width 133 height 72
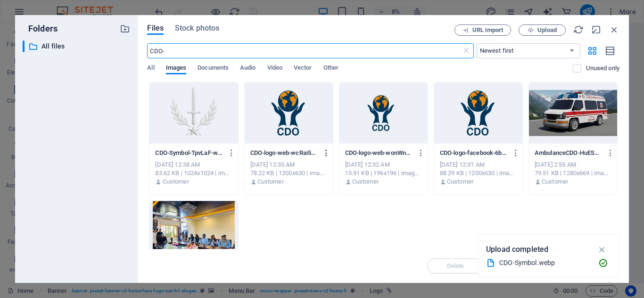
click at [325, 152] on icon "button" at bounding box center [326, 153] width 9 height 8
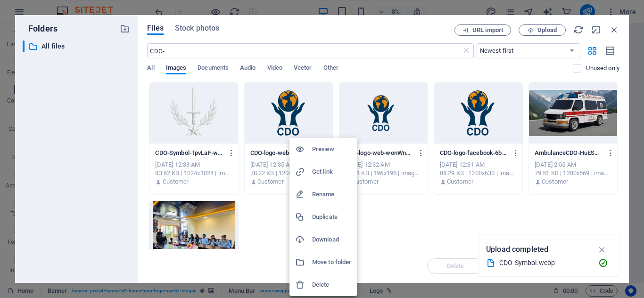
click at [274, 264] on div at bounding box center [322, 149] width 644 height 298
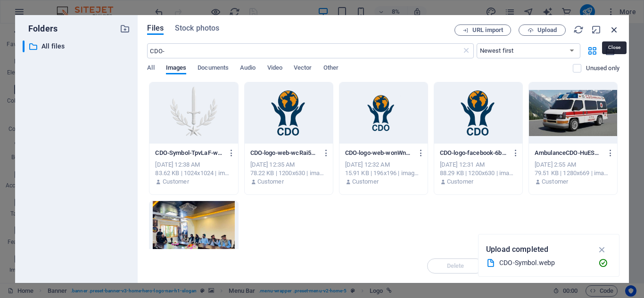
click at [611, 29] on icon "button" at bounding box center [614, 30] width 10 height 10
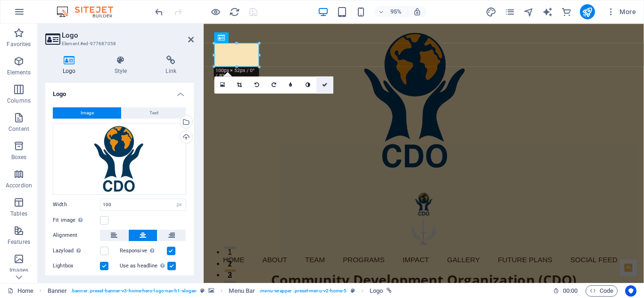
click at [324, 86] on icon at bounding box center [325, 85] width 6 height 5
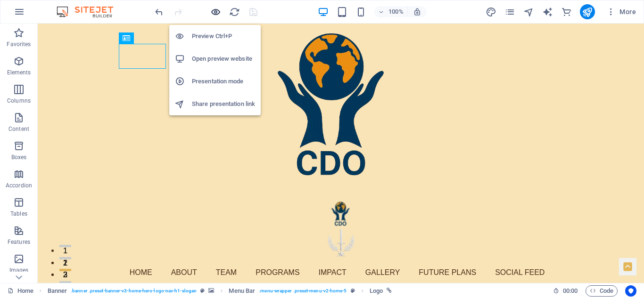
click at [217, 9] on icon "button" at bounding box center [215, 12] width 11 height 11
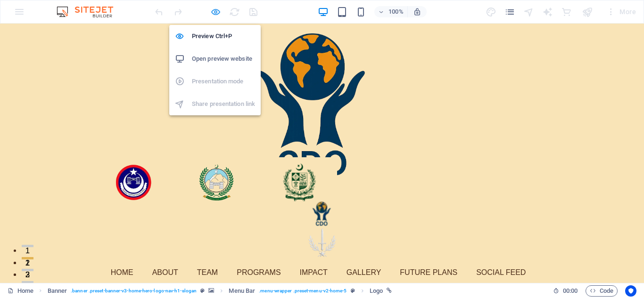
click at [217, 10] on icon "button" at bounding box center [215, 12] width 11 height 11
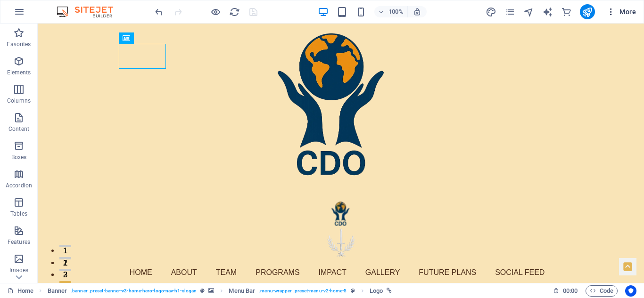
click at [630, 9] on span "More" at bounding box center [621, 11] width 30 height 9
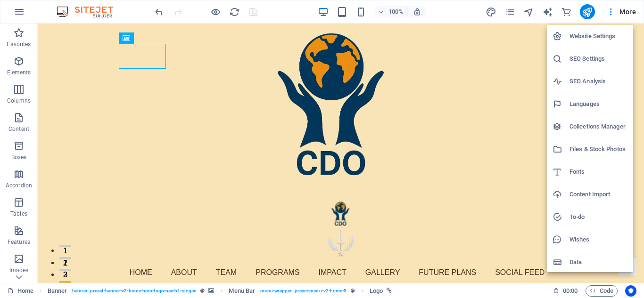
click at [587, 146] on h6 "Files & Stock Photos" at bounding box center [599, 149] width 58 height 11
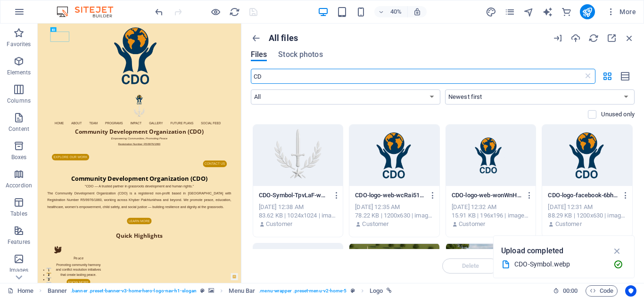
type input "C"
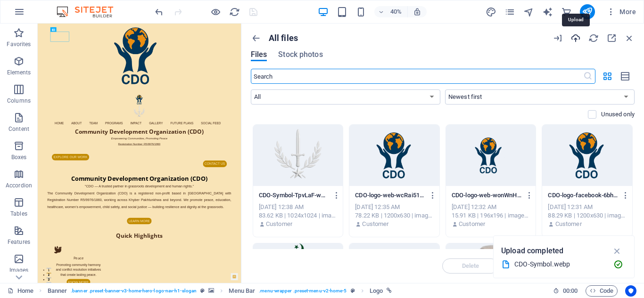
click at [575, 35] on icon "button" at bounding box center [575, 38] width 10 height 10
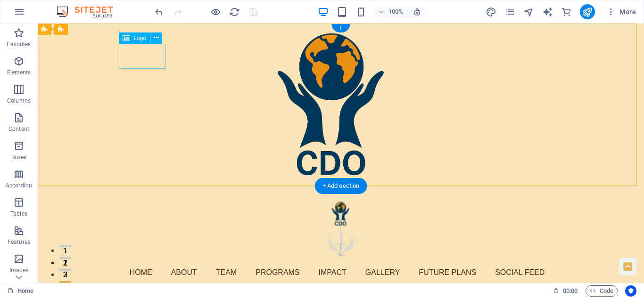
click at [139, 201] on div "Hero Banner" at bounding box center [341, 213] width 438 height 25
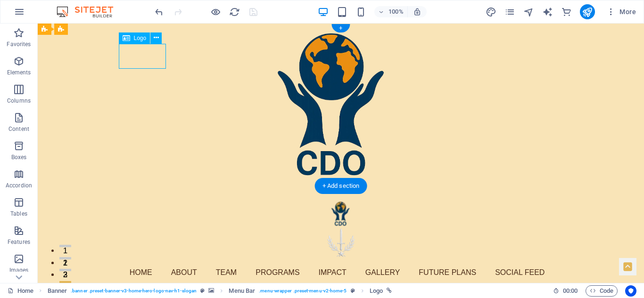
click at [139, 201] on div "Hero Banner" at bounding box center [341, 213] width 438 height 25
select select "px"
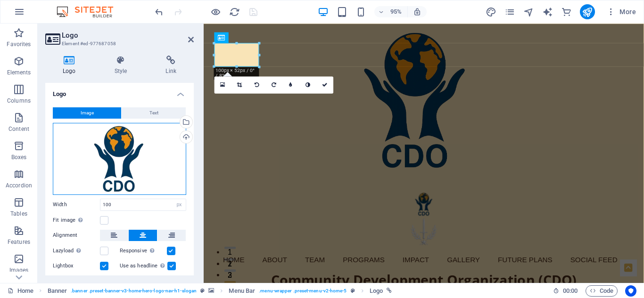
click at [123, 166] on div "Drag files here, click to choose files or select files from Files or our free s…" at bounding box center [119, 159] width 133 height 72
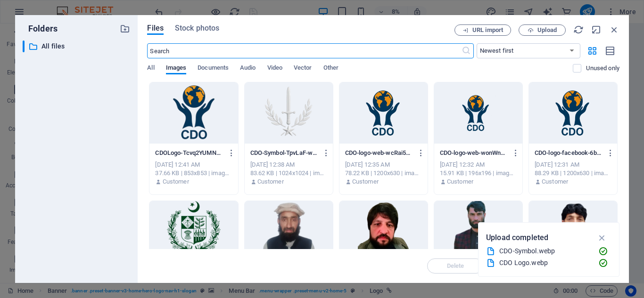
click at [201, 120] on div at bounding box center [193, 113] width 88 height 61
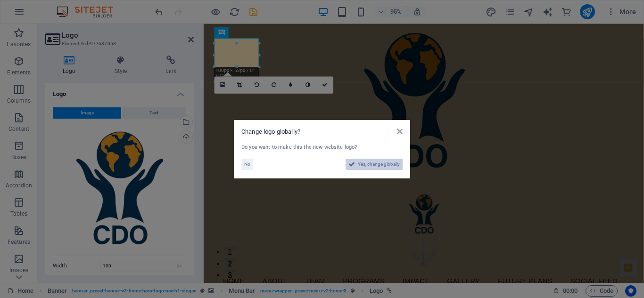
click at [374, 162] on span "Yes, change globally" at bounding box center [379, 164] width 42 height 11
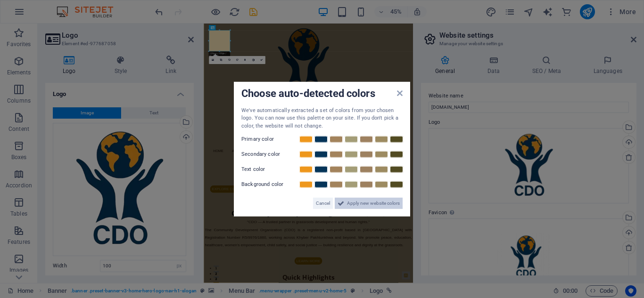
click at [358, 202] on span "Apply new website colors" at bounding box center [373, 203] width 53 height 11
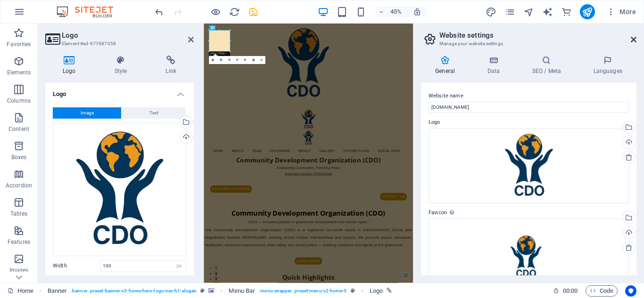
click at [633, 39] on icon at bounding box center [634, 40] width 6 height 8
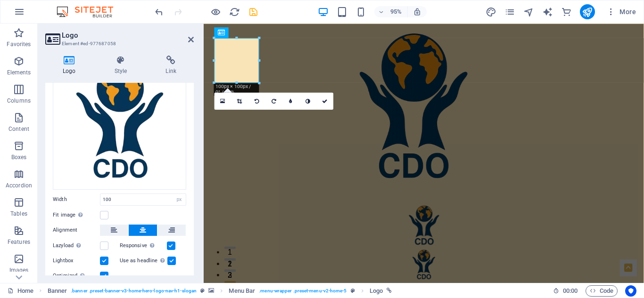
scroll to position [68, 0]
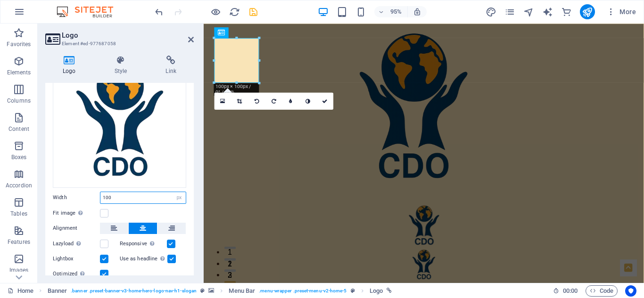
drag, startPoint x: 115, startPoint y: 197, endPoint x: 94, endPoint y: 199, distance: 20.8
click at [94, 199] on div "Width 100 Default auto px rem % em vh vw" at bounding box center [119, 198] width 133 height 12
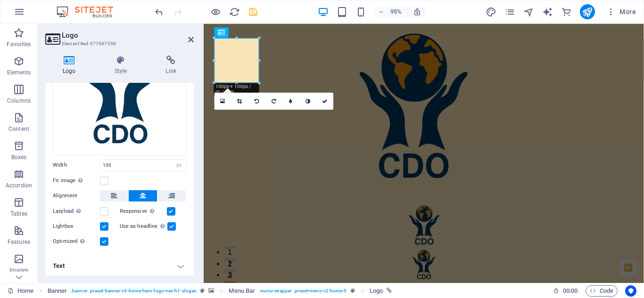
click at [180, 264] on h4 "Text" at bounding box center [119, 266] width 149 height 23
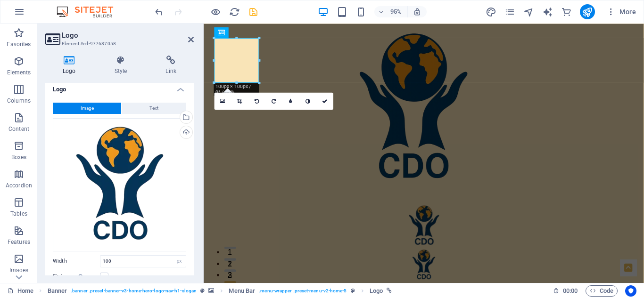
scroll to position [0, 0]
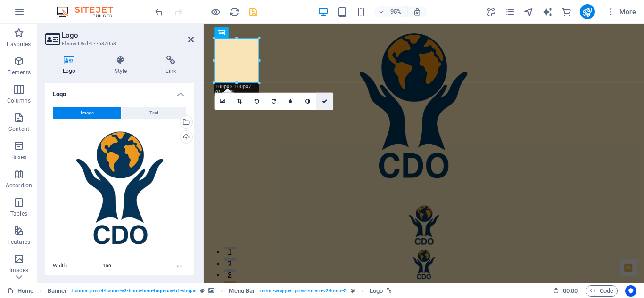
click at [325, 100] on icon at bounding box center [325, 101] width 6 height 5
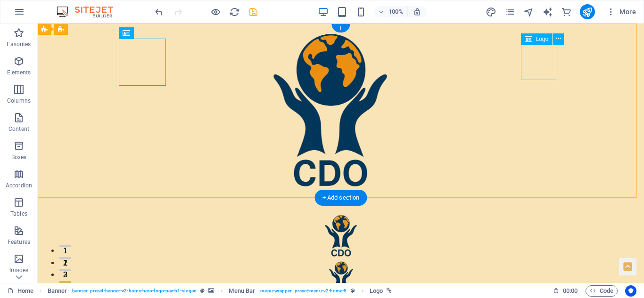
click at [539, 260] on div "Hero Banner" at bounding box center [341, 277] width 438 height 35
select select "px"
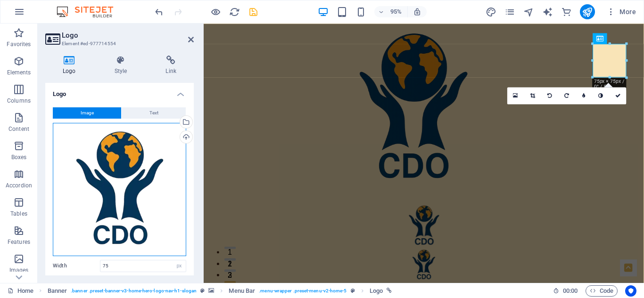
click at [136, 177] on div "Drag files here, click to choose files or select files from Files or our free s…" at bounding box center [119, 189] width 133 height 133
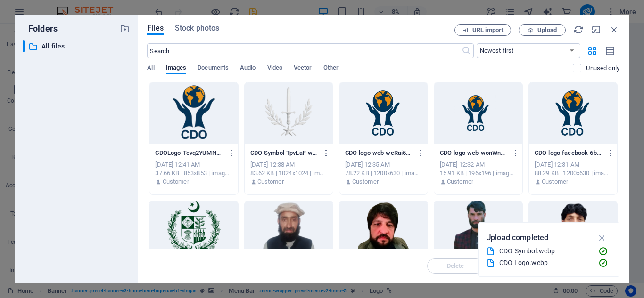
click at [282, 125] on div at bounding box center [289, 113] width 88 height 61
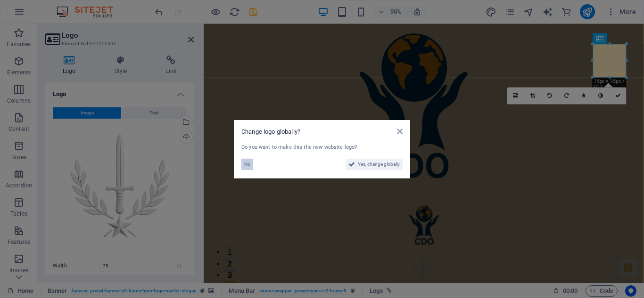
click at [246, 165] on span "No" at bounding box center [247, 164] width 6 height 11
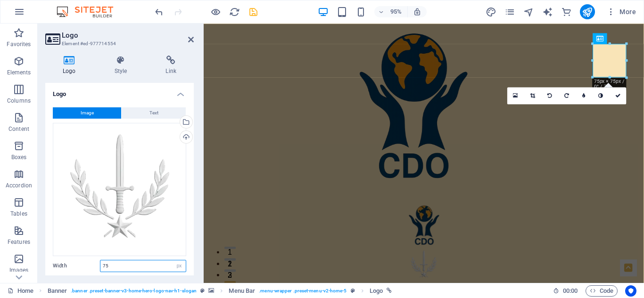
drag, startPoint x: 111, startPoint y: 265, endPoint x: 94, endPoint y: 265, distance: 17.5
click at [94, 265] on div "Width 75 Default auto px rem % em vh vw" at bounding box center [119, 266] width 133 height 12
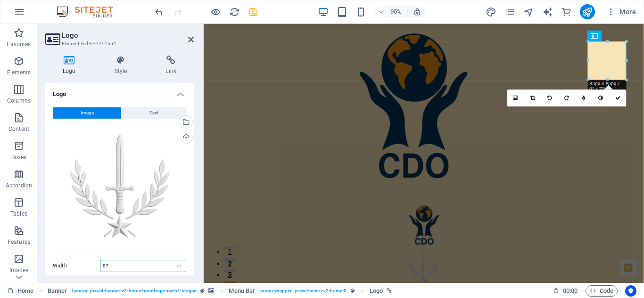
type input "8"
type input "90"
click at [619, 97] on icon at bounding box center [618, 97] width 6 height 5
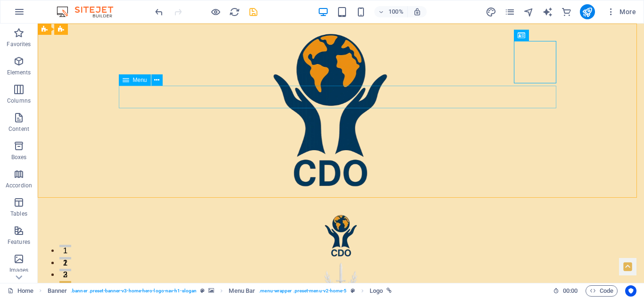
click at [135, 80] on span "Menu" at bounding box center [140, 80] width 14 height 6
select select
select select "1"
select select
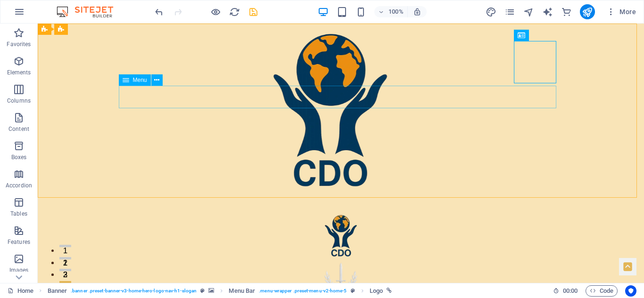
select select "2"
select select
select select "3"
select select
select select "4"
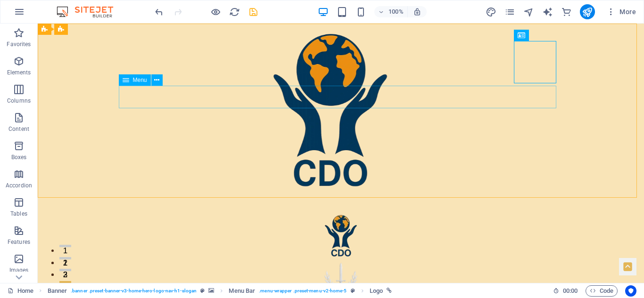
select select
select select "5"
select select
select select "8"
select select
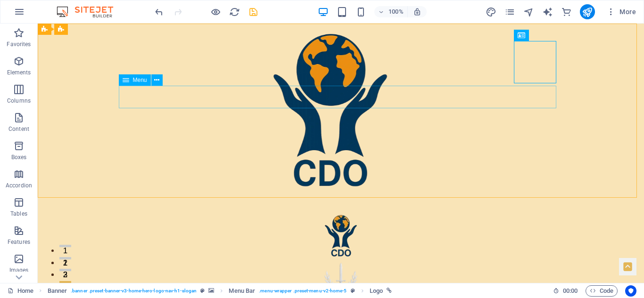
select select "9"
select select
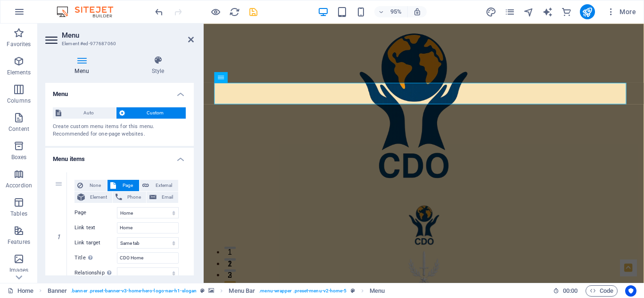
click at [83, 61] on icon at bounding box center [81, 60] width 73 height 9
click at [160, 58] on icon at bounding box center [158, 60] width 72 height 9
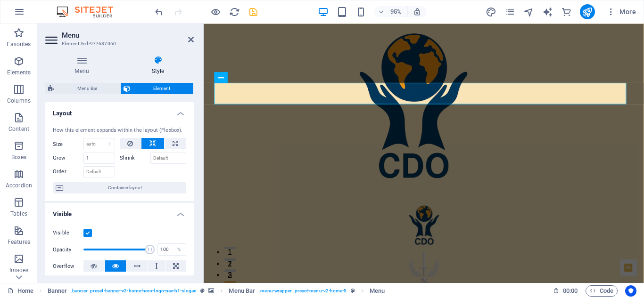
click at [180, 109] on h4 "Layout" at bounding box center [119, 110] width 149 height 17
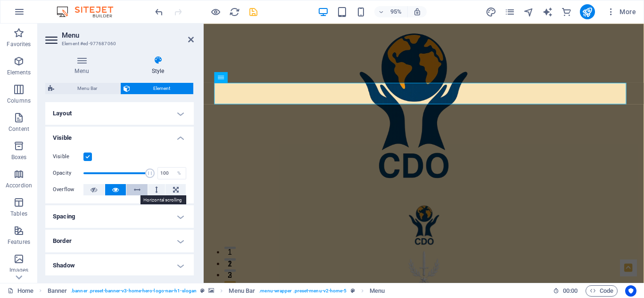
click at [137, 190] on icon at bounding box center [137, 189] width 7 height 11
click at [115, 189] on icon at bounding box center [115, 189] width 7 height 11
click at [178, 137] on h4 "Visible" at bounding box center [119, 135] width 149 height 17
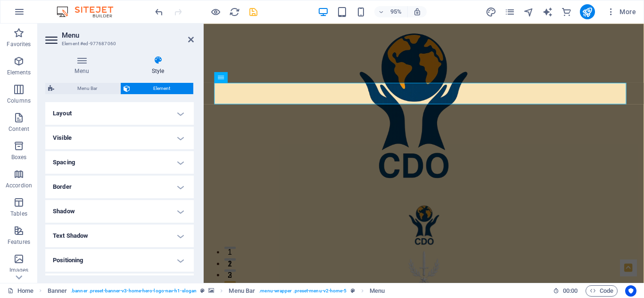
click at [179, 161] on h4 "Spacing" at bounding box center [119, 162] width 149 height 23
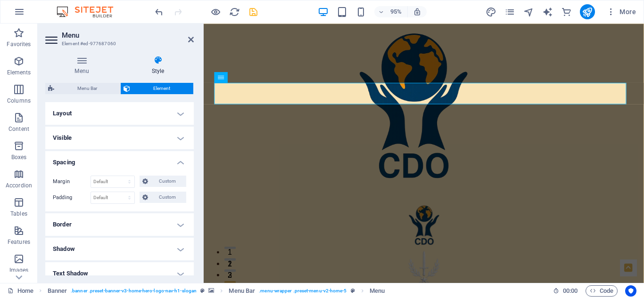
click at [179, 161] on h4 "Spacing" at bounding box center [119, 159] width 149 height 17
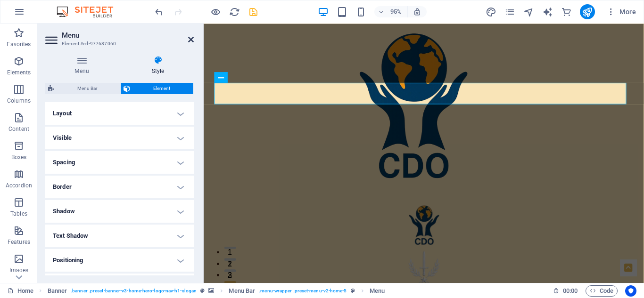
click at [190, 41] on icon at bounding box center [191, 40] width 6 height 8
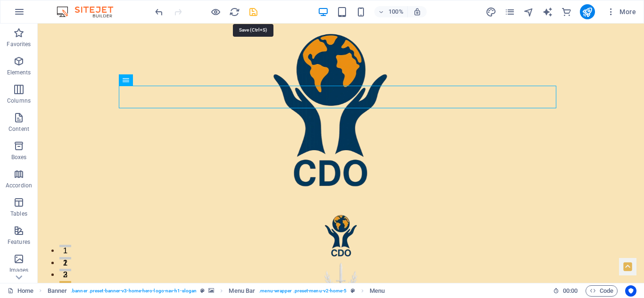
click at [251, 12] on icon "save" at bounding box center [253, 12] width 11 height 11
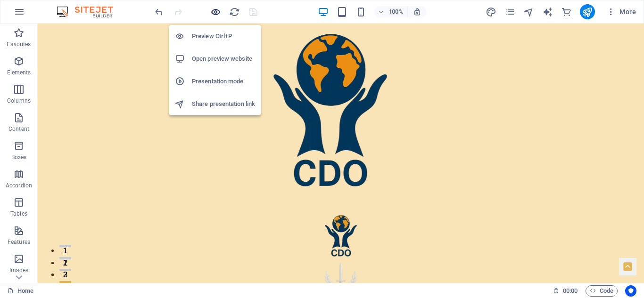
click at [215, 11] on icon "button" at bounding box center [215, 12] width 11 height 11
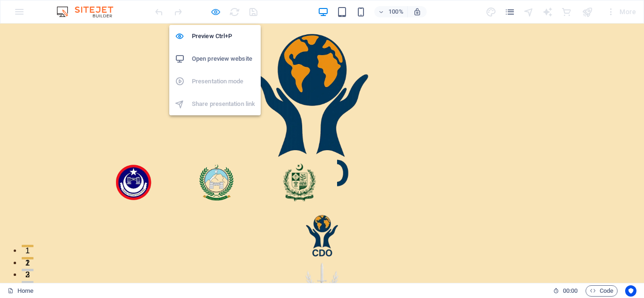
click at [214, 12] on icon "button" at bounding box center [215, 12] width 11 height 11
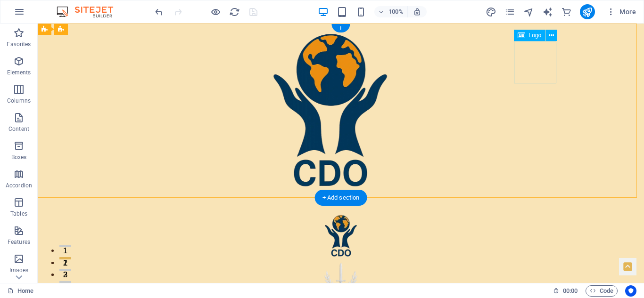
click at [527, 260] on div "Hero Banner" at bounding box center [341, 281] width 438 height 42
select select "px"
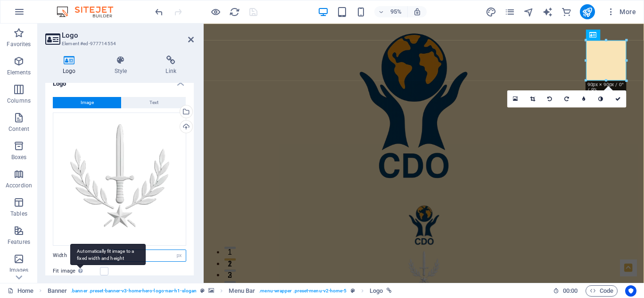
scroll to position [27, 0]
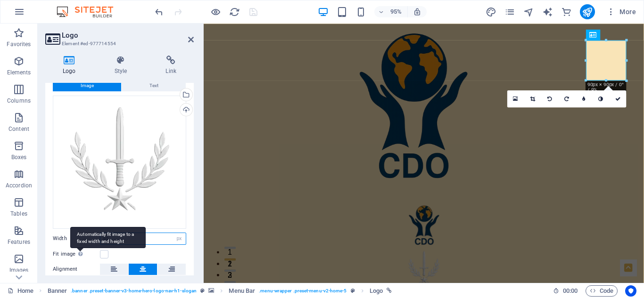
drag, startPoint x: 112, startPoint y: 263, endPoint x: 84, endPoint y: 269, distance: 28.8
click at [84, 269] on div "Image Text Drag files here, click to choose files or select files from Files or…" at bounding box center [119, 201] width 149 height 256
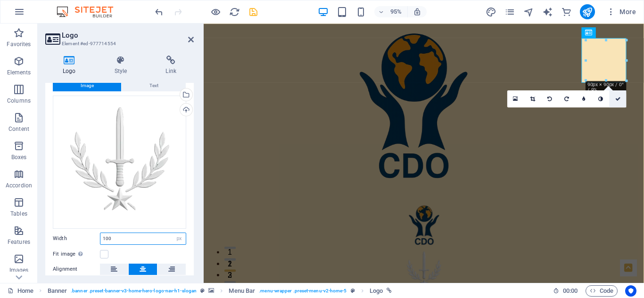
type input "100"
click at [617, 97] on icon at bounding box center [618, 98] width 6 height 5
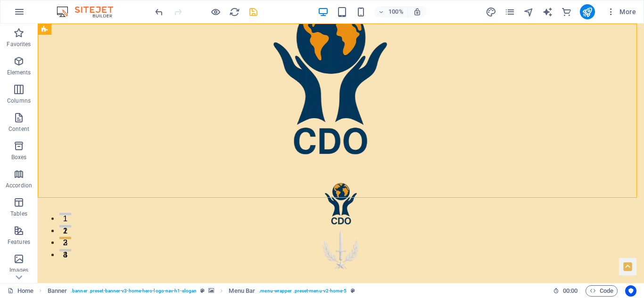
scroll to position [0, 0]
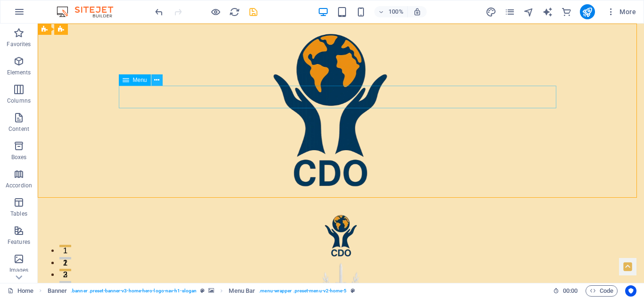
click at [157, 81] on icon at bounding box center [156, 80] width 5 height 10
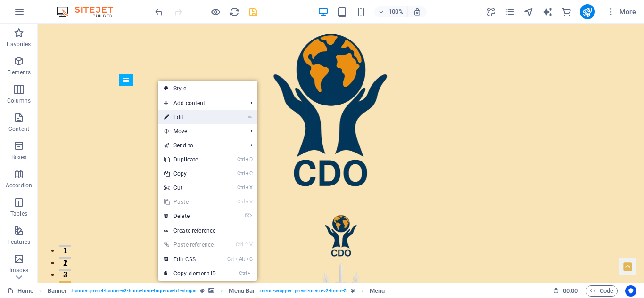
click at [186, 116] on link "⏎ Edit" at bounding box center [189, 117] width 63 height 14
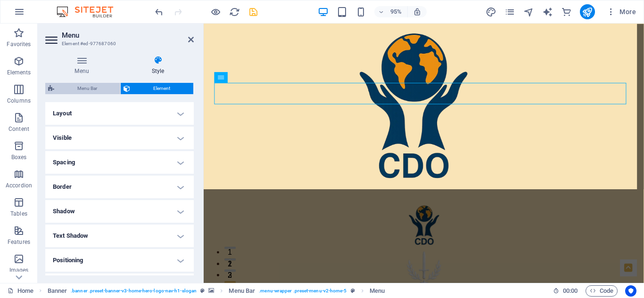
click at [88, 86] on span "Menu Bar" at bounding box center [87, 88] width 60 height 11
select select "rem"
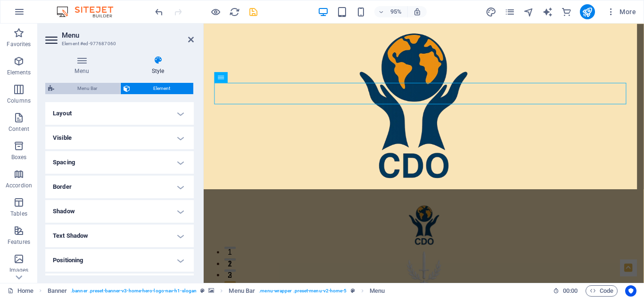
select select "preset-menu-v2-home-5"
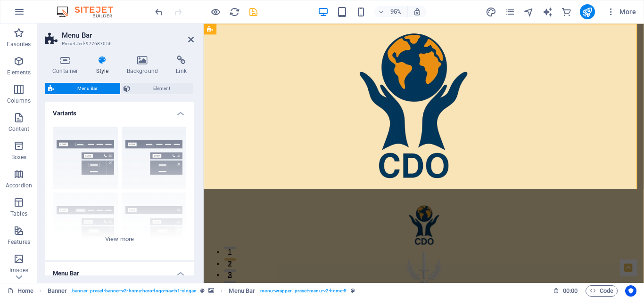
click at [179, 110] on h4 "Variants" at bounding box center [119, 110] width 149 height 17
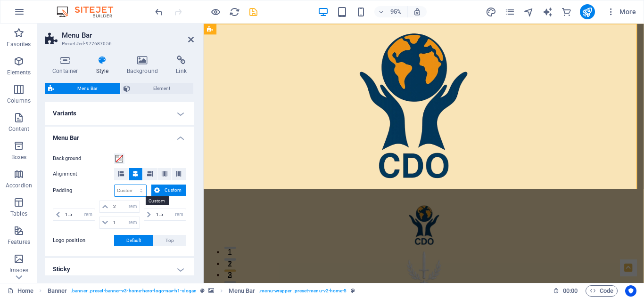
click at [141, 190] on select "px rem % vh vw Custom" at bounding box center [131, 190] width 32 height 11
select select "px"
click at [132, 185] on select "px rem % vh vw Custom" at bounding box center [131, 190] width 32 height 11
type input "0"
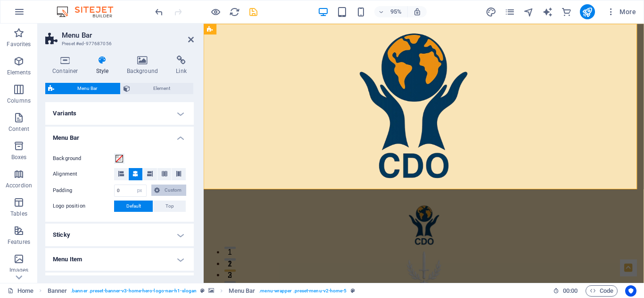
click at [160, 189] on button "Custom" at bounding box center [168, 190] width 35 height 11
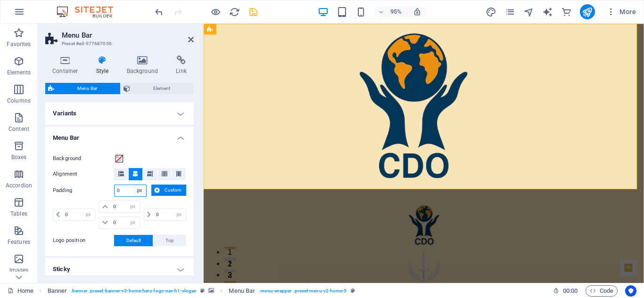
click at [140, 191] on select "px rem % vh vw Custom" at bounding box center [139, 190] width 13 height 11
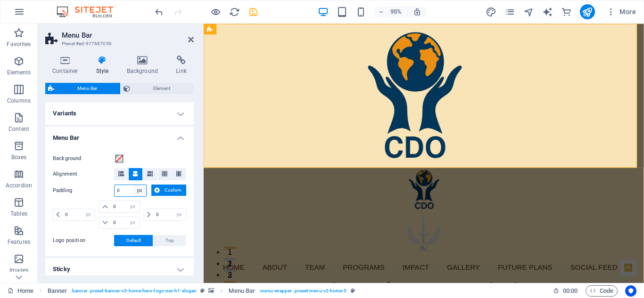
click at [140, 191] on select "px rem % vh vw Custom" at bounding box center [139, 190] width 13 height 11
click at [163, 190] on span "Custom" at bounding box center [173, 190] width 21 height 11
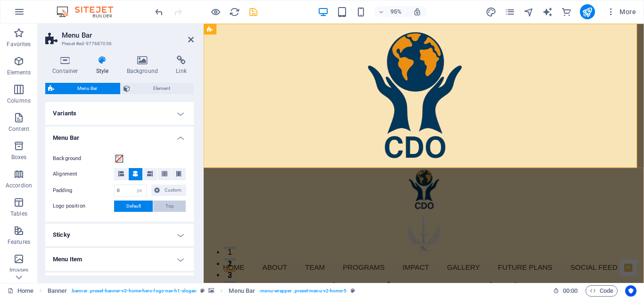
click at [169, 208] on span "Top" at bounding box center [169, 206] width 8 height 11
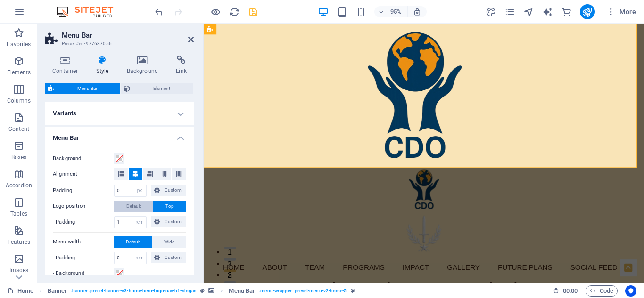
click at [132, 206] on span "Default" at bounding box center [133, 206] width 15 height 11
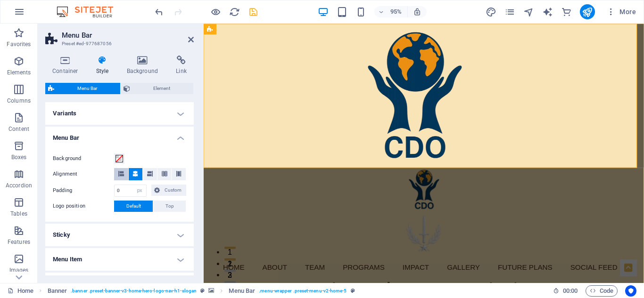
click at [121, 172] on icon at bounding box center [121, 174] width 6 height 6
click at [137, 171] on icon at bounding box center [135, 174] width 6 height 6
click at [149, 171] on icon at bounding box center [150, 174] width 6 height 6
click at [163, 172] on icon at bounding box center [165, 174] width 6 height 6
click at [178, 172] on icon at bounding box center [179, 174] width 6 height 6
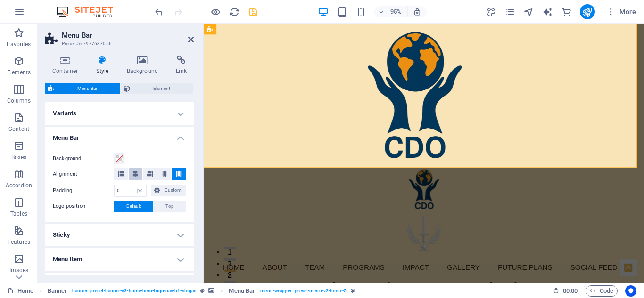
click at [132, 173] on button at bounding box center [136, 174] width 14 height 12
click at [120, 157] on span at bounding box center [120, 159] width 8 height 8
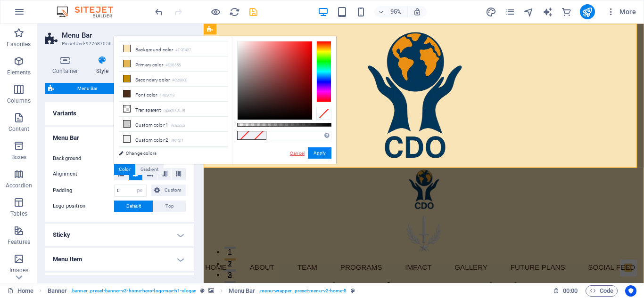
click at [297, 151] on link "Cancel" at bounding box center [297, 153] width 17 height 7
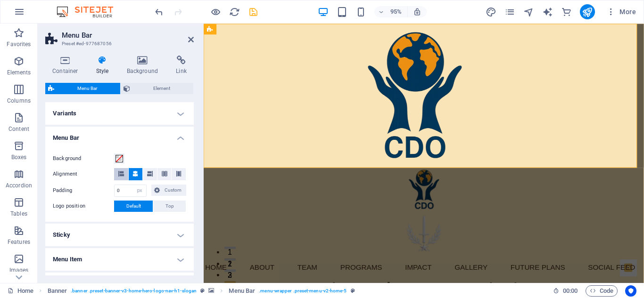
click at [123, 174] on icon at bounding box center [121, 174] width 6 height 6
click at [176, 144] on div "Background Alignment Padding 0 px rem % vh vw Custom Custom 0 px rem % vh vw 0 …" at bounding box center [119, 183] width 152 height 78
click at [151, 173] on icon at bounding box center [150, 174] width 6 height 6
click at [132, 173] on icon at bounding box center [135, 174] width 6 height 6
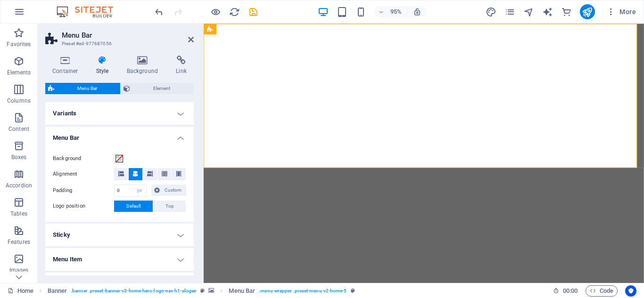
select select "px"
select select "preset-menu-v2-home-5"
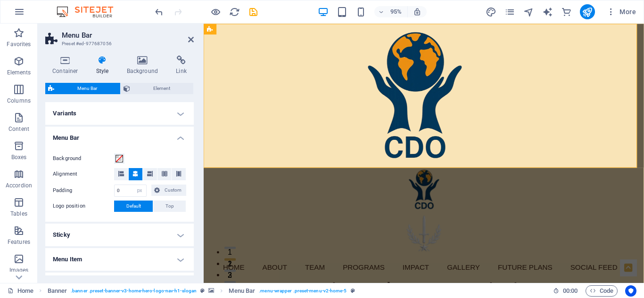
click at [178, 138] on h4 "Menu Bar" at bounding box center [119, 135] width 149 height 17
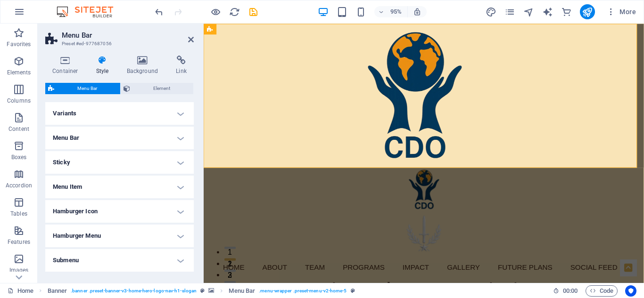
click at [181, 185] on h4 "Menu Item" at bounding box center [119, 187] width 149 height 23
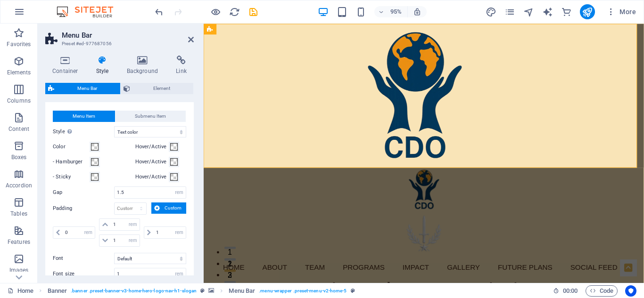
scroll to position [96, 0]
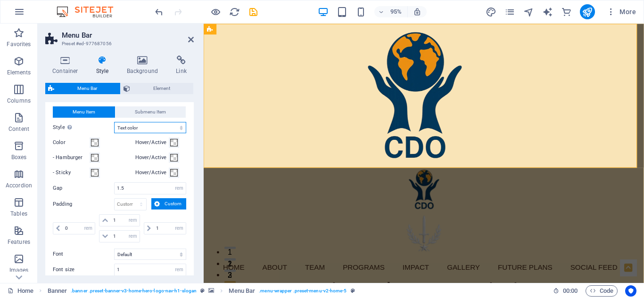
click at [143, 128] on select "Plain Text color Box: Fade Box: Flip vertical Box: Flip horizontal Box: Slide d…" at bounding box center [150, 127] width 72 height 11
click at [114, 122] on select "Plain Text color Box: Fade Box: Flip vertical Box: Flip horizontal Box: Slide d…" at bounding box center [150, 127] width 72 height 11
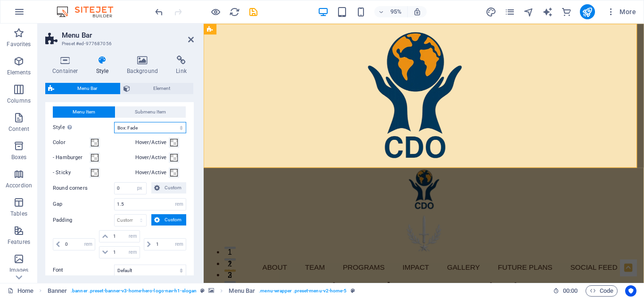
click at [149, 130] on select "Plain Text color Box: Fade Box: Flip vertical Box: Flip horizontal Box: Slide d…" at bounding box center [150, 127] width 72 height 11
click at [189, 115] on div "Menu Item Submenu Item Style Switch to preview mode and move the mouse over men…" at bounding box center [119, 231] width 152 height 269
click at [147, 127] on select "Plain Text color Box: Fade Box: Flip vertical Box: Flip horizontal Box: Slide d…" at bounding box center [150, 127] width 72 height 11
select select "hover_none"
click at [114, 122] on select "Plain Text color Box: Fade Box: Flip vertical Box: Flip horizontal Box: Slide d…" at bounding box center [150, 127] width 72 height 11
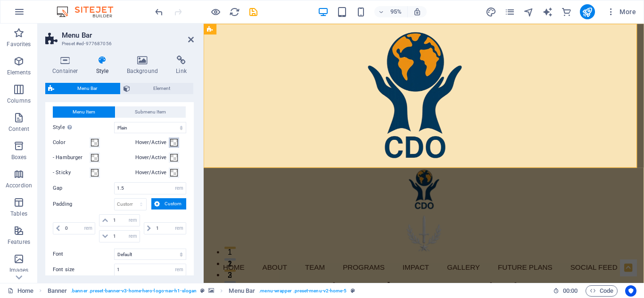
click at [173, 144] on span at bounding box center [174, 143] width 8 height 8
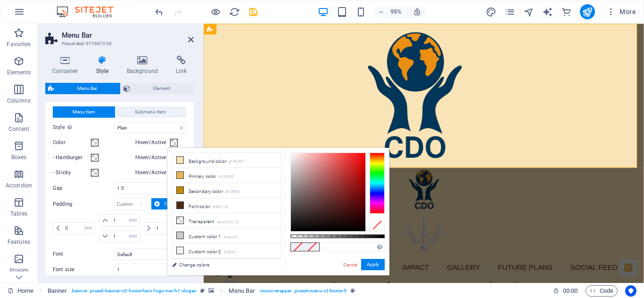
click at [173, 144] on span at bounding box center [174, 143] width 8 height 8
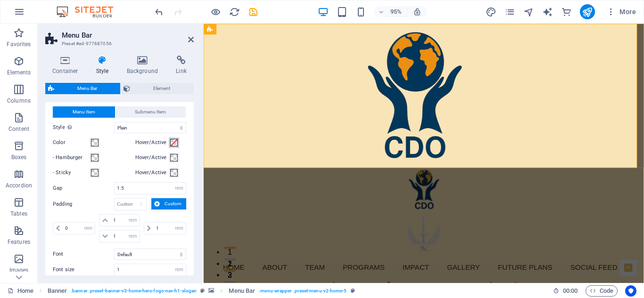
click at [173, 143] on span at bounding box center [174, 143] width 8 height 8
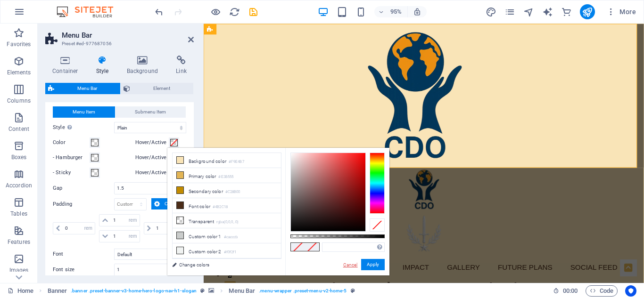
click at [352, 264] on link "Cancel" at bounding box center [350, 265] width 17 height 7
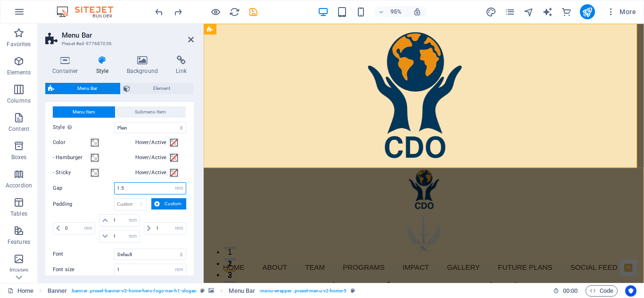
drag, startPoint x: 124, startPoint y: 190, endPoint x: 109, endPoint y: 190, distance: 14.2
click at [109, 190] on div "Gap 1.5 px rem % vh vw" at bounding box center [119, 188] width 133 height 12
type input "1.25"
click at [121, 158] on div "- Hamburger" at bounding box center [92, 157] width 79 height 11
click at [140, 203] on select "px rem % vh vw Custom" at bounding box center [131, 204] width 32 height 11
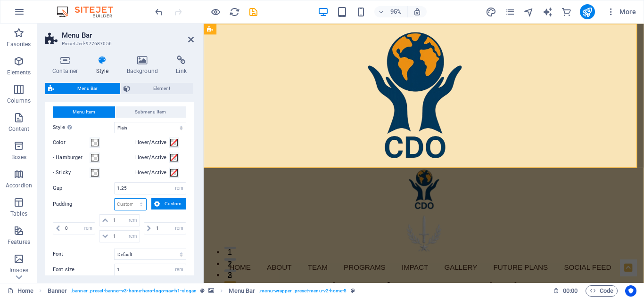
select select "px"
click at [132, 199] on select "px rem % vh vw Custom" at bounding box center [131, 204] width 32 height 11
type input "0"
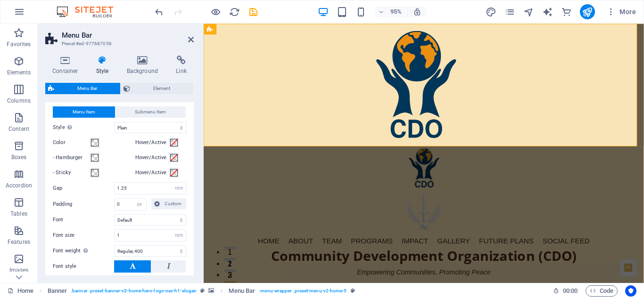
select select "DISABLED_OPTION_VALUE"
select select "rem"
type input "1"
select select "rem"
type input "1"
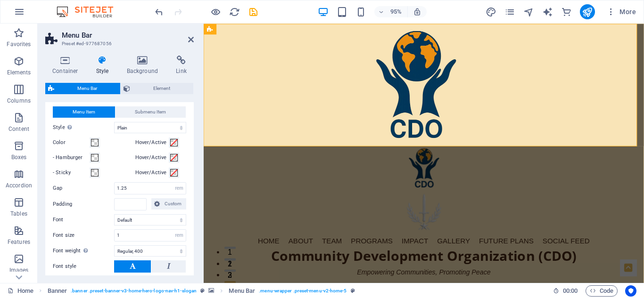
select select "rem"
type input "1"
select select "rem"
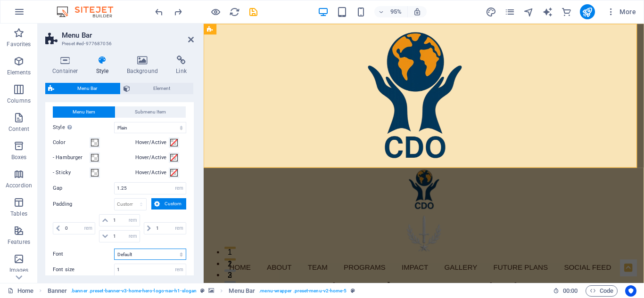
click at [166, 254] on select "Default Headlines" at bounding box center [150, 254] width 72 height 11
select select "link-special-font"
click at [114, 249] on select "Default Headlines" at bounding box center [150, 254] width 72 height 11
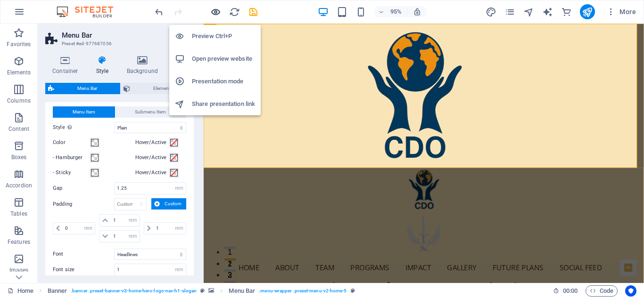
click at [216, 10] on icon "button" at bounding box center [215, 12] width 11 height 11
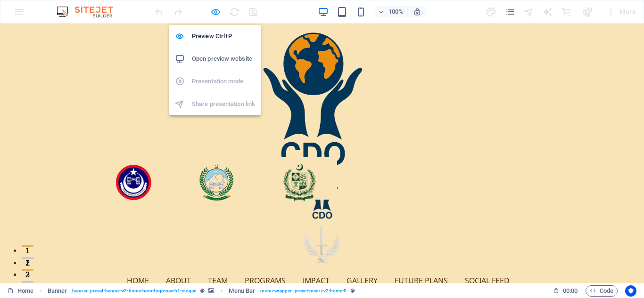
click at [216, 11] on icon "button" at bounding box center [215, 12] width 11 height 11
select select "rem"
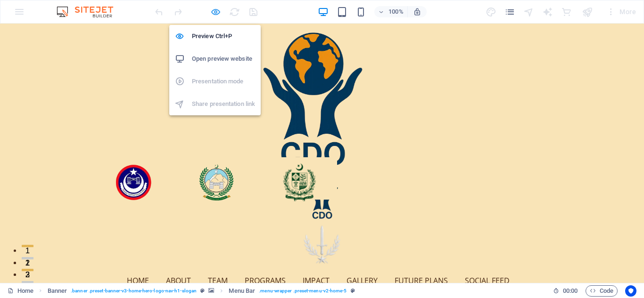
select select "rem"
select select "link-special-font"
select select "rem"
select select "400"
select select "px"
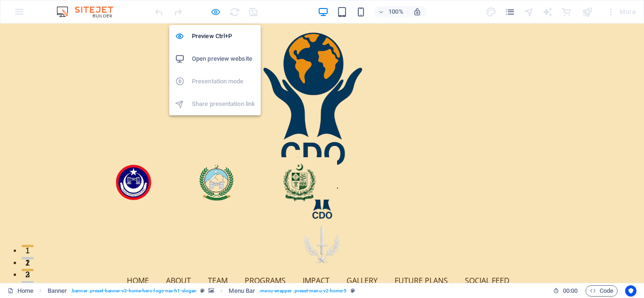
select select "preset-menu-v2-home-5"
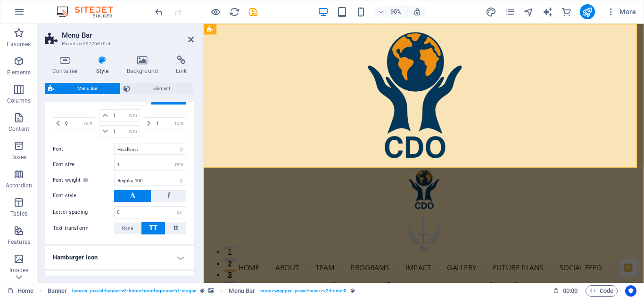
scroll to position [203, 0]
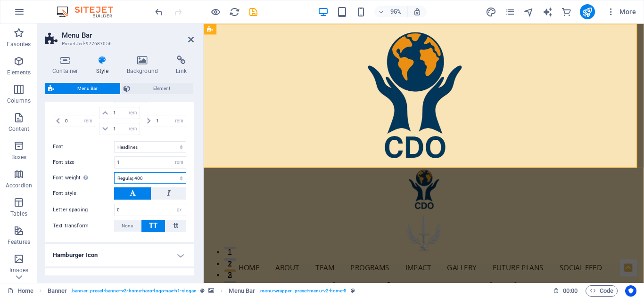
click at [160, 181] on select "Thin, 100 Extra-light, 200 Light, 300 Regular, 400 Medium, 500 Semi-bold, 600 B…" at bounding box center [150, 178] width 72 height 11
select select "500"
click at [114, 173] on select "Thin, 100 Extra-light, 200 Light, 300 Regular, 400 Medium, 500 Semi-bold, 600 B…" at bounding box center [150, 178] width 72 height 11
click at [197, 157] on div "Container Style Background Link Size Height Default px rem % vh vw Min. height …" at bounding box center [120, 165] width 164 height 235
click at [179, 254] on h4 "Hamburger Icon" at bounding box center [119, 255] width 149 height 23
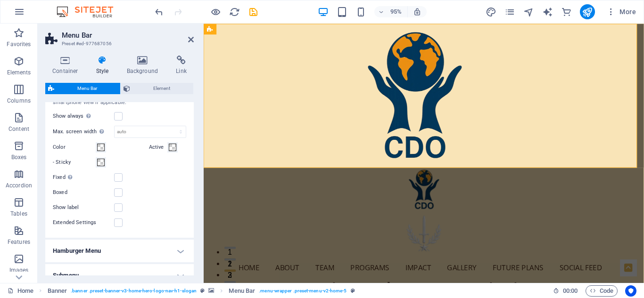
scroll to position [383, 0]
click at [120, 191] on label at bounding box center [118, 192] width 8 height 8
click at [0, 0] on input "Boxed" at bounding box center [0, 0] width 0 height 0
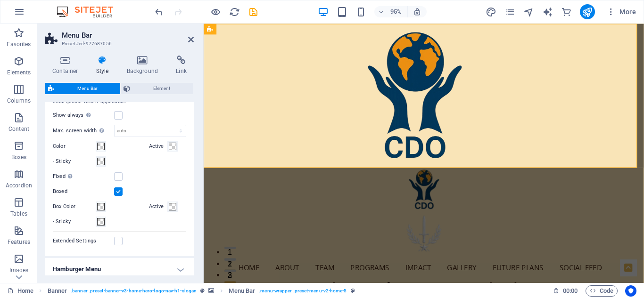
scroll to position [451, 0]
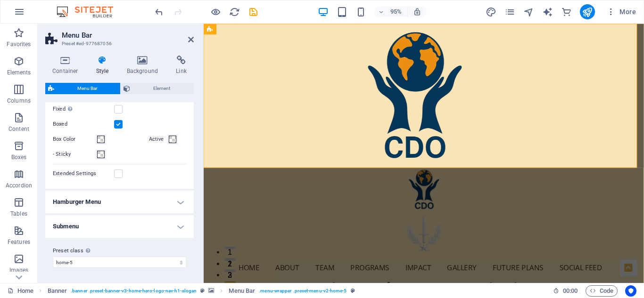
click at [178, 198] on h4 "Hamburger Menu" at bounding box center [119, 202] width 149 height 23
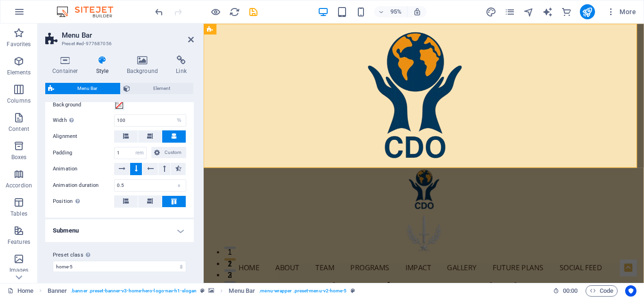
scroll to position [592, 0]
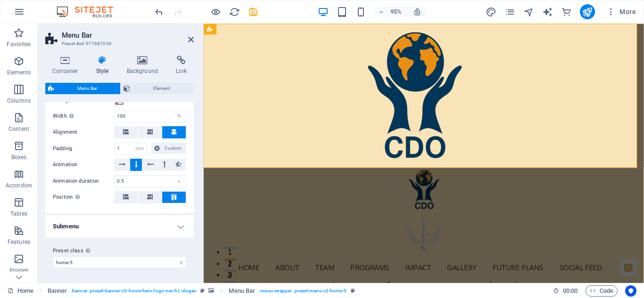
click at [179, 224] on h4 "Submenu" at bounding box center [119, 226] width 149 height 23
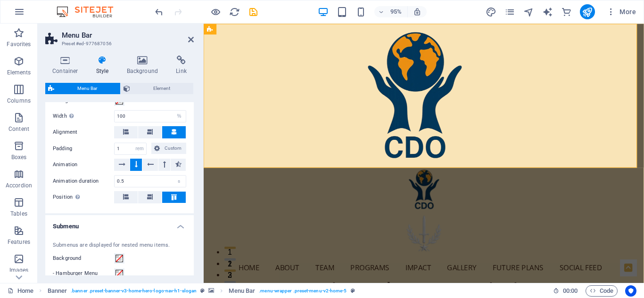
drag, startPoint x: 194, startPoint y: 237, endPoint x: 194, endPoint y: 254, distance: 17.0
click at [194, 254] on div "Container Style Background Link Size Height Default px rem % vh vw Min. height …" at bounding box center [120, 165] width 164 height 235
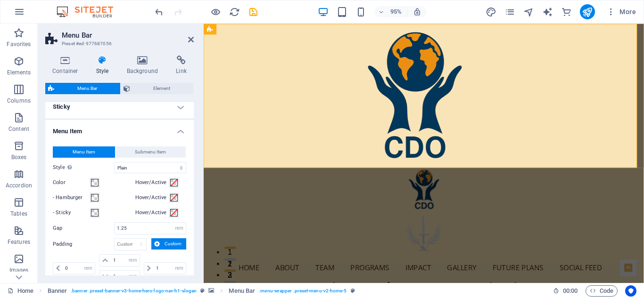
scroll to position [0, 0]
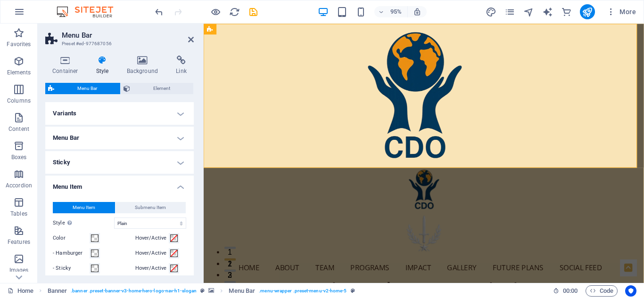
click at [179, 187] on h4 "Menu Item" at bounding box center [119, 184] width 149 height 17
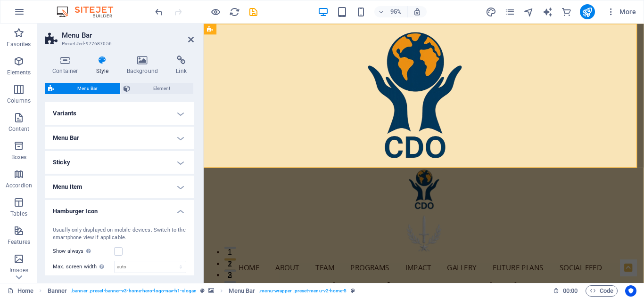
click at [177, 208] on h4 "Hamburger Icon" at bounding box center [119, 208] width 149 height 17
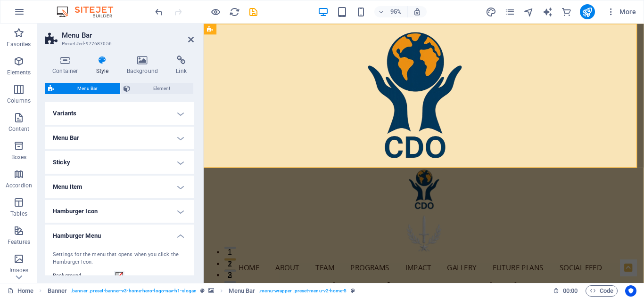
click at [181, 234] on h4 "Hamburger Menu" at bounding box center [119, 233] width 149 height 17
click at [159, 87] on span "Element" at bounding box center [162, 88] width 58 height 11
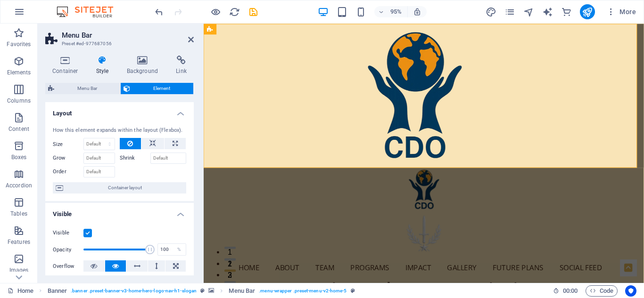
click at [179, 211] on h4 "Visible" at bounding box center [119, 211] width 149 height 17
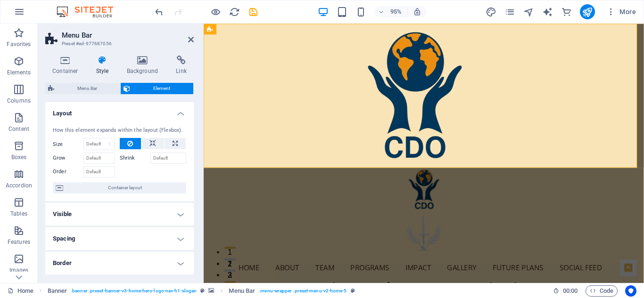
click at [177, 113] on h4 "Layout" at bounding box center [119, 110] width 149 height 17
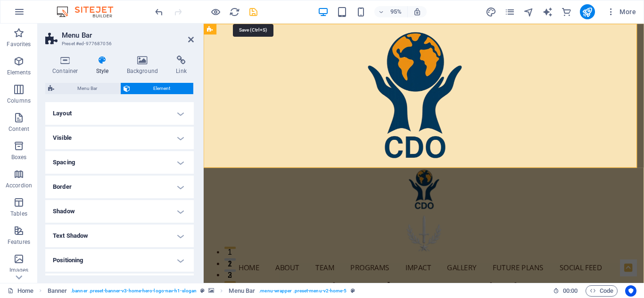
click at [251, 9] on icon "save" at bounding box center [253, 12] width 11 height 11
click at [191, 39] on icon at bounding box center [191, 40] width 6 height 8
click at [190, 37] on icon at bounding box center [191, 40] width 6 height 8
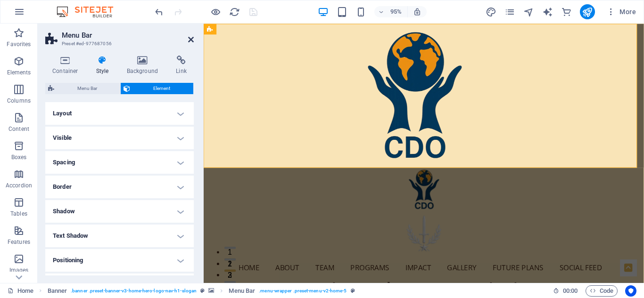
click at [190, 36] on icon at bounding box center [191, 40] width 6 height 8
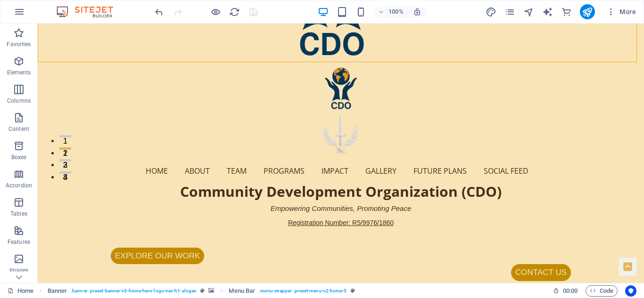
scroll to position [127, 0]
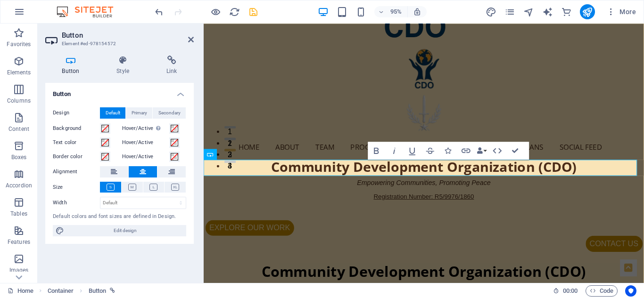
click at [181, 94] on h4 "Button" at bounding box center [119, 91] width 149 height 17
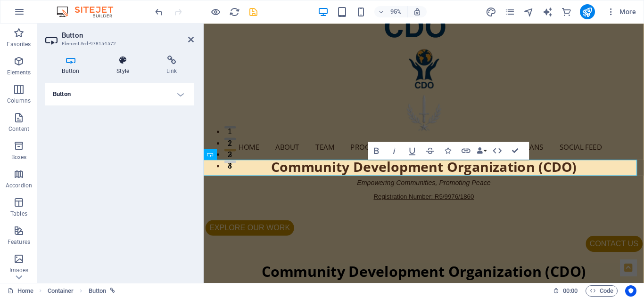
click at [124, 59] on icon at bounding box center [123, 60] width 46 height 9
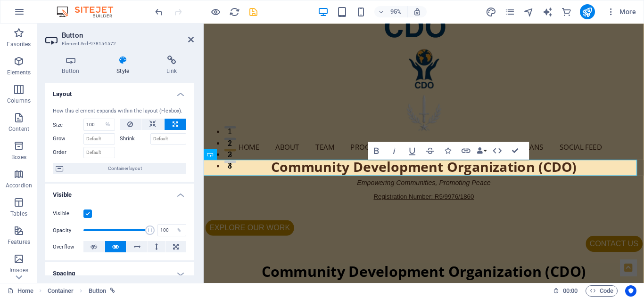
click at [182, 93] on h4 "Layout" at bounding box center [119, 91] width 149 height 17
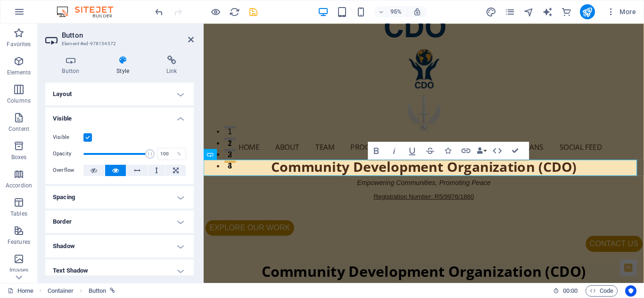
click at [177, 117] on h4 "Visible" at bounding box center [119, 115] width 149 height 17
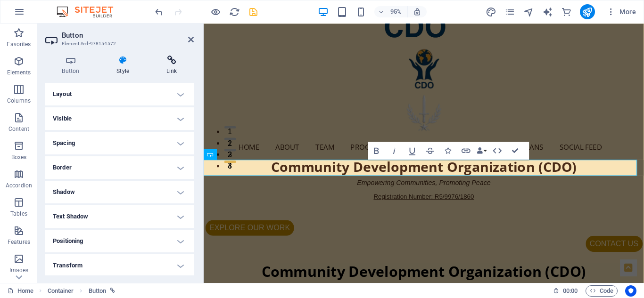
click at [171, 58] on icon at bounding box center [171, 60] width 44 height 9
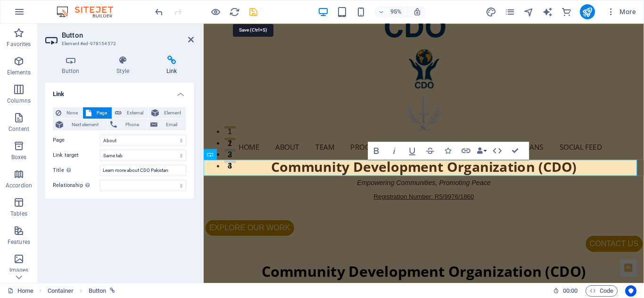
click at [253, 10] on icon "save" at bounding box center [253, 12] width 11 height 11
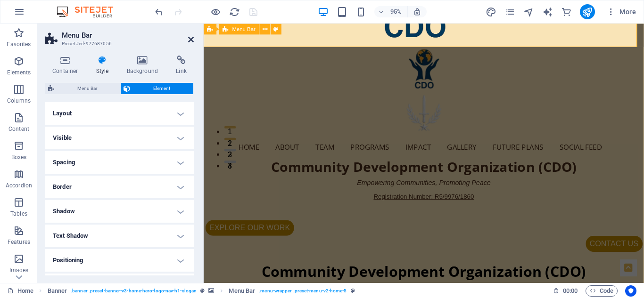
click at [191, 39] on icon at bounding box center [191, 40] width 6 height 8
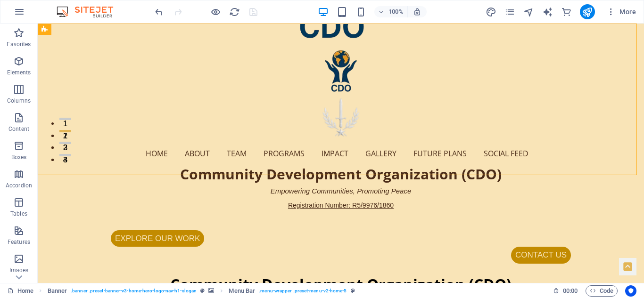
scroll to position [0, 0]
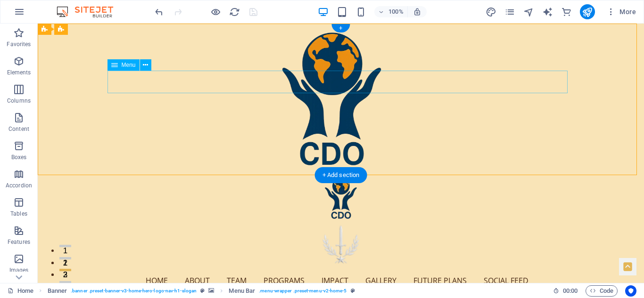
click at [152, 270] on nav "Home About Team Programs Impact Gallery Future Plans Social Feed" at bounding box center [341, 281] width 460 height 23
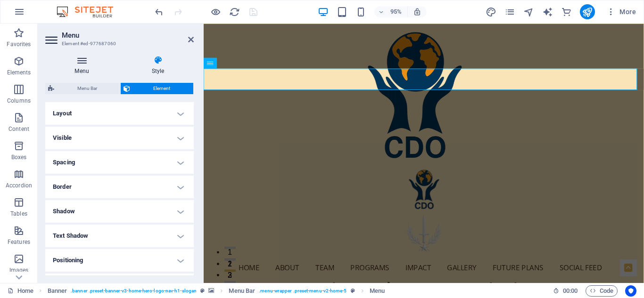
click at [81, 60] on icon at bounding box center [81, 60] width 73 height 9
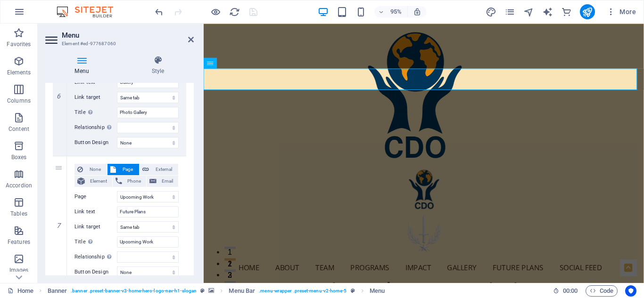
scroll to position [796, 0]
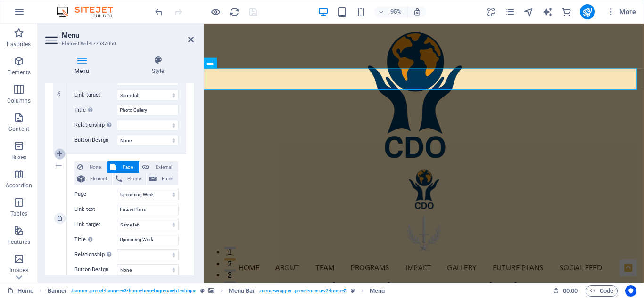
click at [61, 154] on icon at bounding box center [59, 154] width 5 height 7
select select
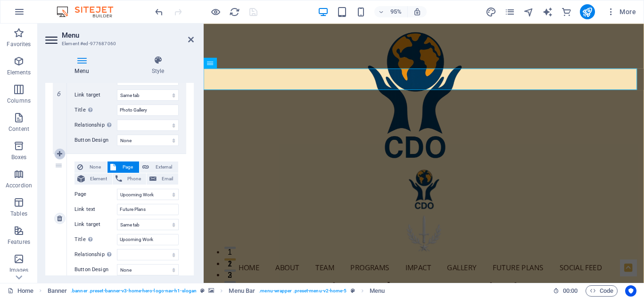
select select
select select "8"
type input "Future Plans"
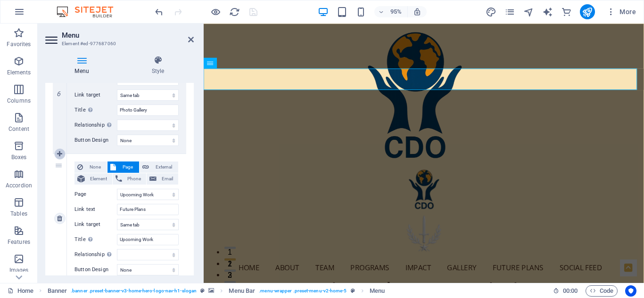
type input "Upcoming Work"
select select
select select "9"
select select
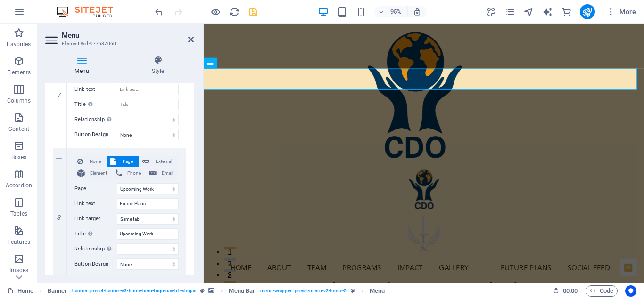
scroll to position [883, 0]
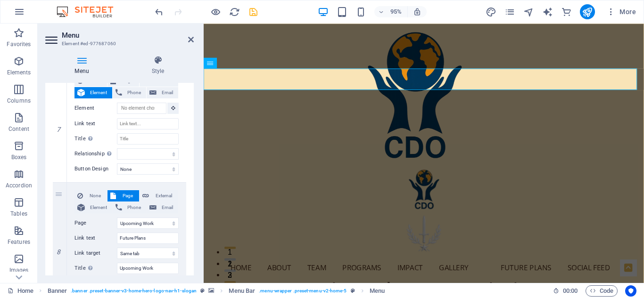
select select
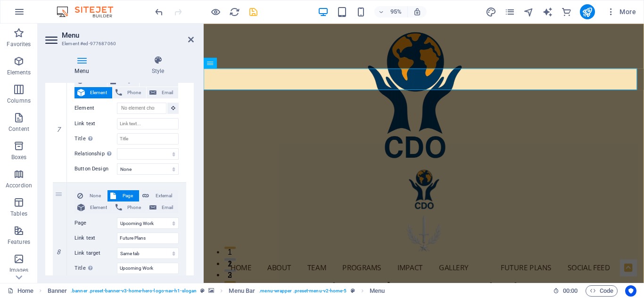
select select
select select "8"
type input "Future Plans"
type input "Upcoming Work"
select select
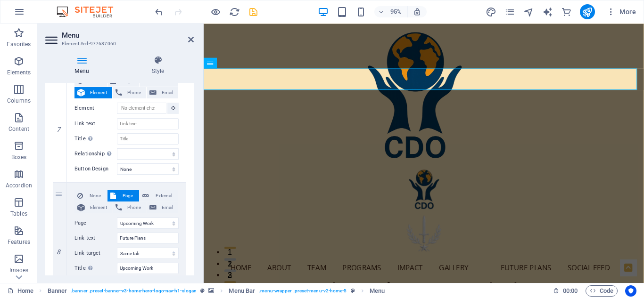
select select "9"
type input "Social Feed"
type input "CDO on Social Media"
select select
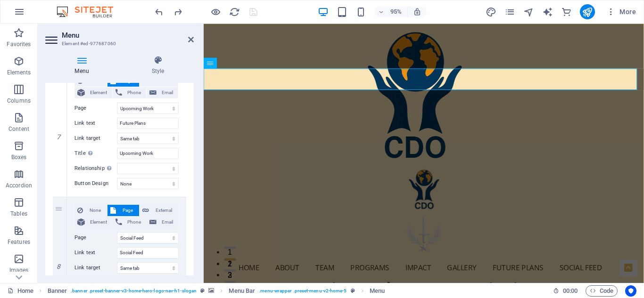
scroll to position [960, 0]
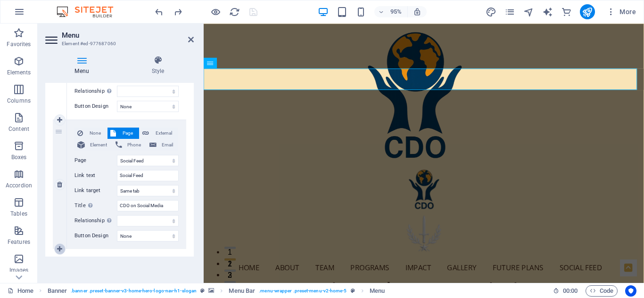
click at [59, 246] on icon at bounding box center [59, 249] width 5 height 7
select select
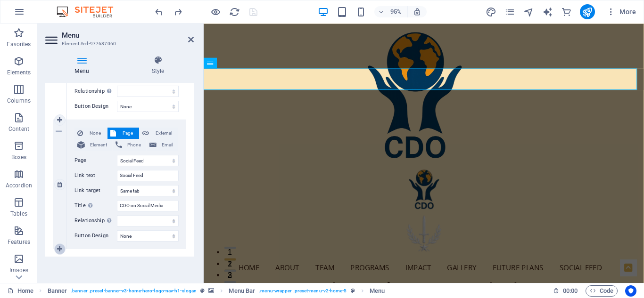
select select
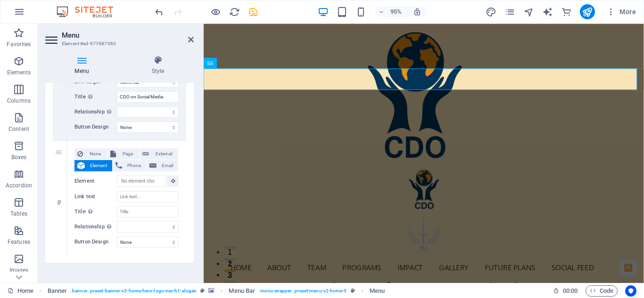
scroll to position [1075, 0]
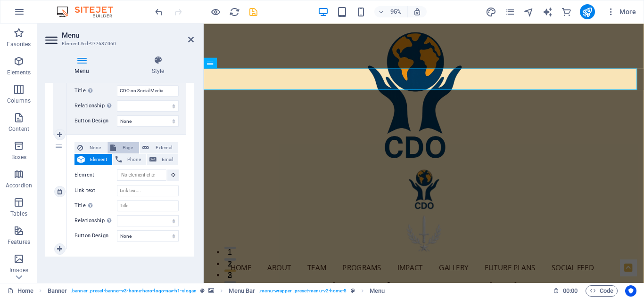
click at [122, 146] on span "Page" at bounding box center [127, 147] width 17 height 11
select select
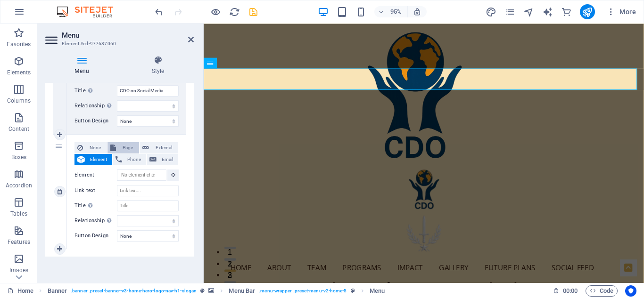
select select
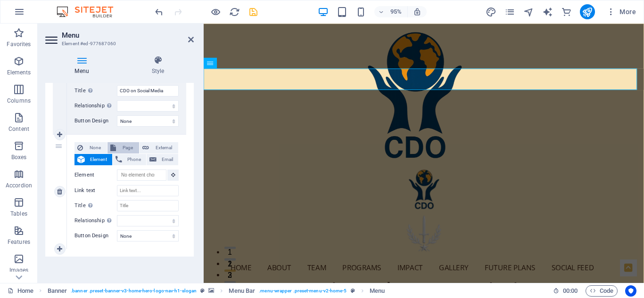
select select
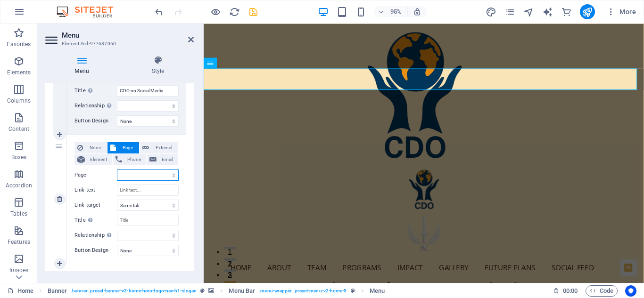
click at [139, 174] on select "Home About Team Programs Impact Gallery FAQs Contact Upcoming Work Social Feed …" at bounding box center [148, 175] width 62 height 11
select select "7"
click at [117, 170] on select "Home About Team Programs Impact Gallery FAQs Contact Upcoming Work Social Feed …" at bounding box center [148, 175] width 62 height 11
select select
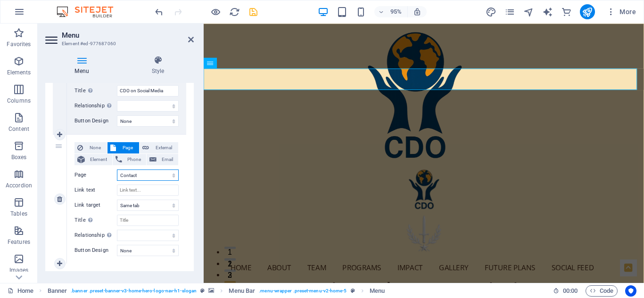
select select
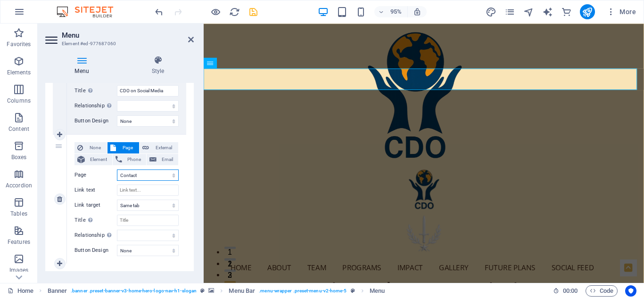
select select
click at [137, 191] on input "Link text" at bounding box center [148, 190] width 62 height 11
type input "Contact"
select select
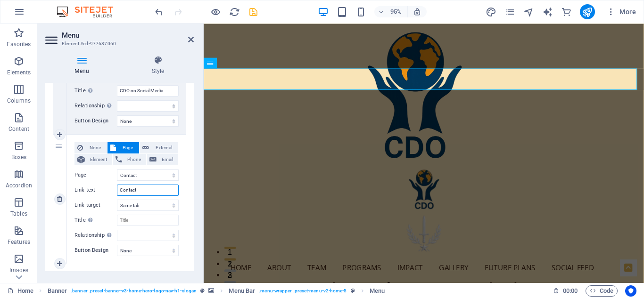
select select
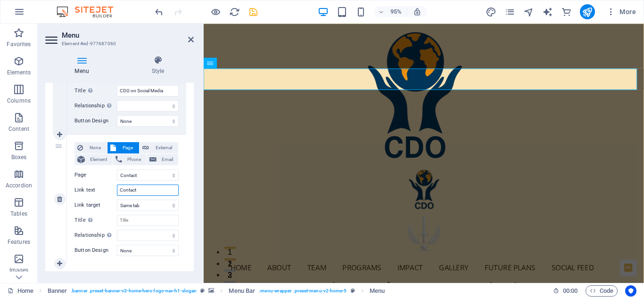
select select
type input "Contact"
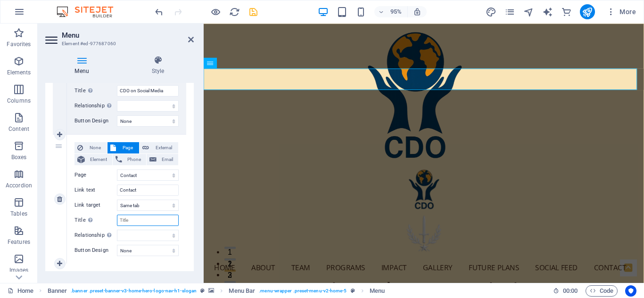
click at [134, 222] on input "Title Additional link description, should not be the same as the link text. The…" at bounding box center [148, 220] width 62 height 11
type input "Contact CDO PA"
select select
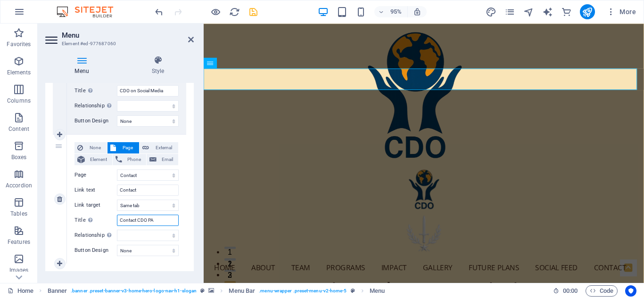
select select
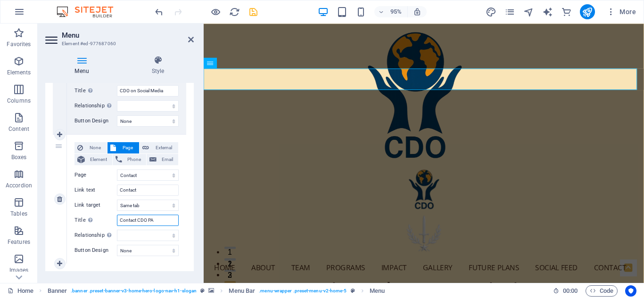
type input "Contact CDO P"
select select
type input "Contact CDO Pakistan"
select select
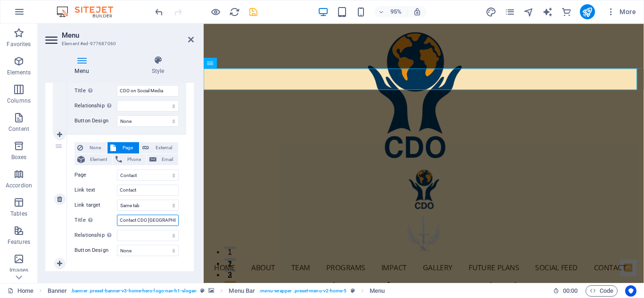
select select
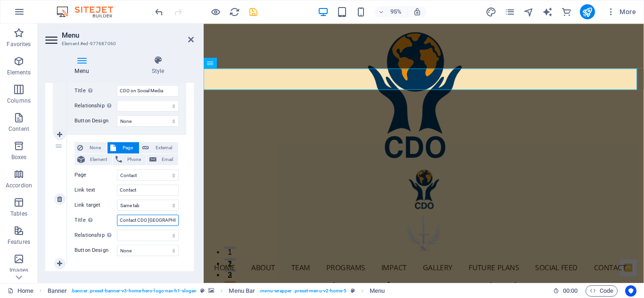
select select
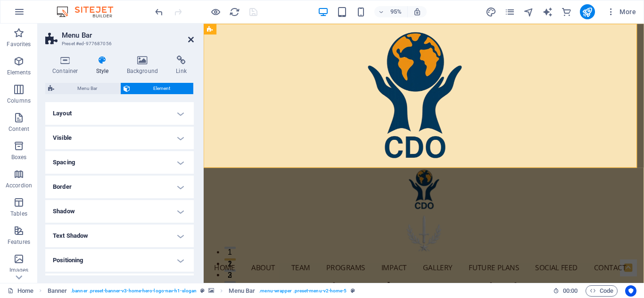
click at [189, 39] on icon at bounding box center [191, 40] width 6 height 8
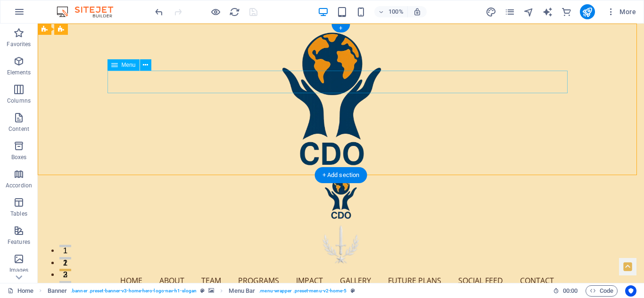
click at [243, 270] on nav "Home About Team Programs Impact Gallery Future Plans Social Feed Contact" at bounding box center [341, 281] width 460 height 23
select select
select select "1"
select select
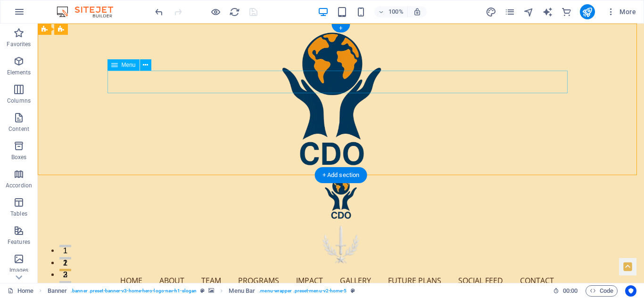
select select "2"
select select
select select "3"
select select
select select "4"
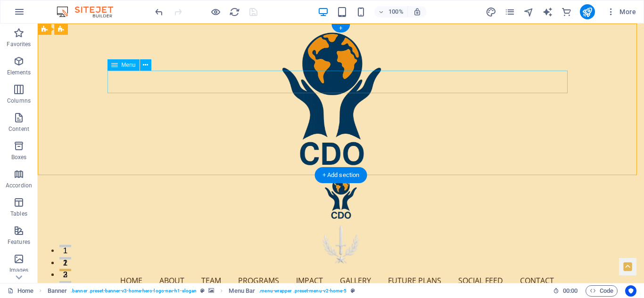
select select
select select "5"
select select
select select "8"
select select
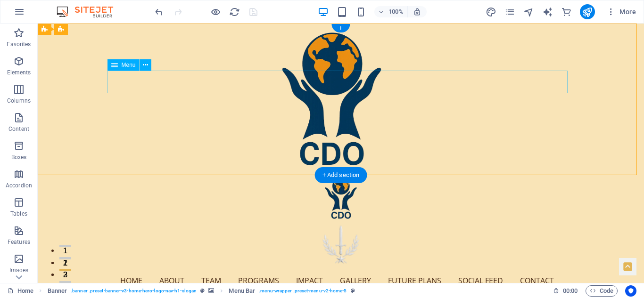
select select "9"
select select
select select "7"
select select
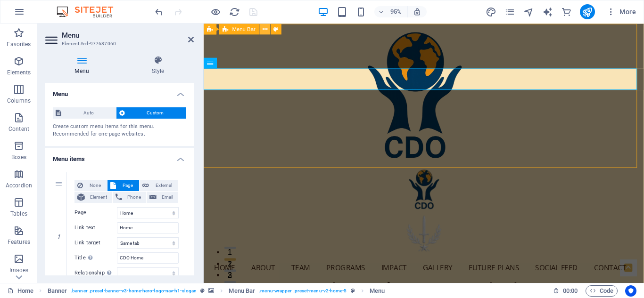
click at [264, 29] on icon at bounding box center [265, 28] width 5 height 9
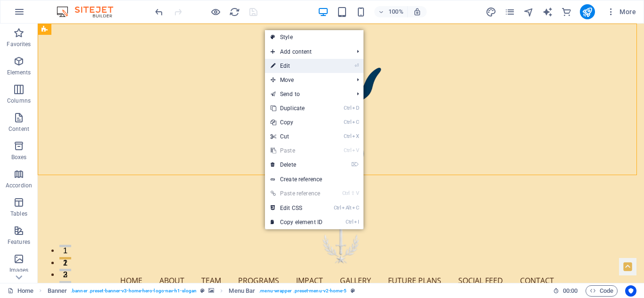
click at [283, 65] on link "⏎ Edit" at bounding box center [296, 66] width 63 height 14
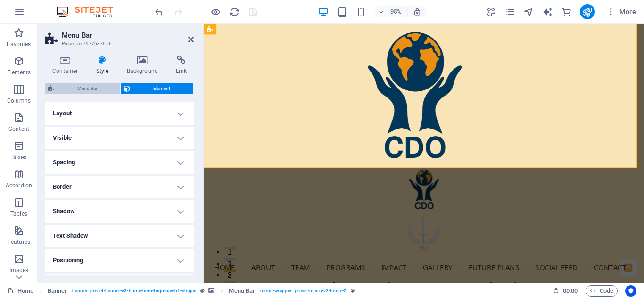
click at [95, 87] on span "Menu Bar" at bounding box center [87, 88] width 60 height 11
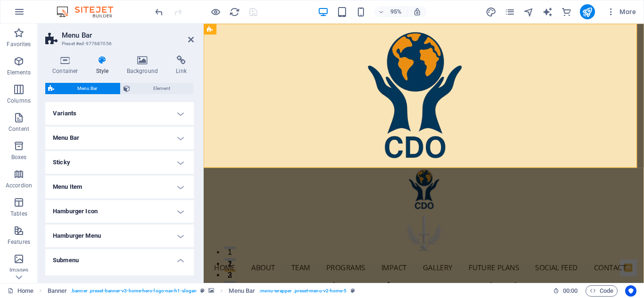
click at [179, 137] on h4 "Menu Bar" at bounding box center [119, 138] width 149 height 23
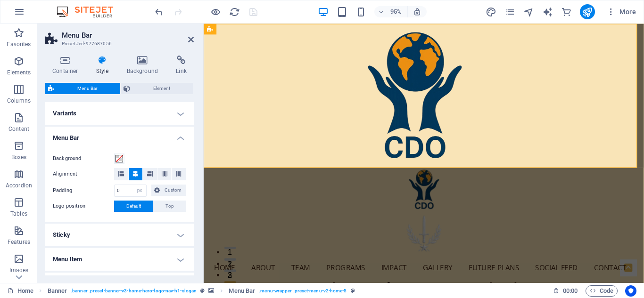
click at [179, 137] on h4 "Menu Bar" at bounding box center [119, 135] width 149 height 17
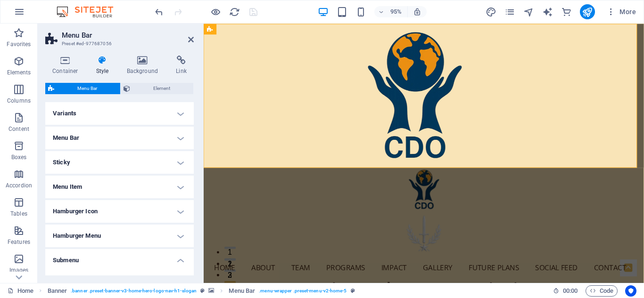
click at [179, 185] on h4 "Menu Item" at bounding box center [119, 187] width 149 height 23
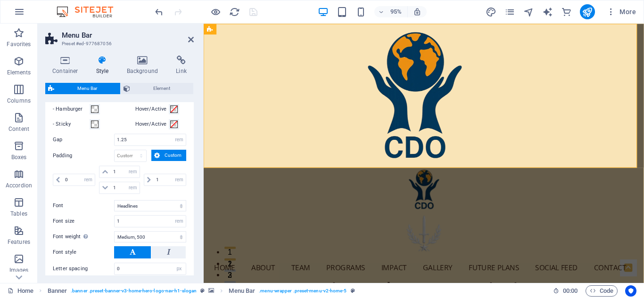
scroll to position [148, 0]
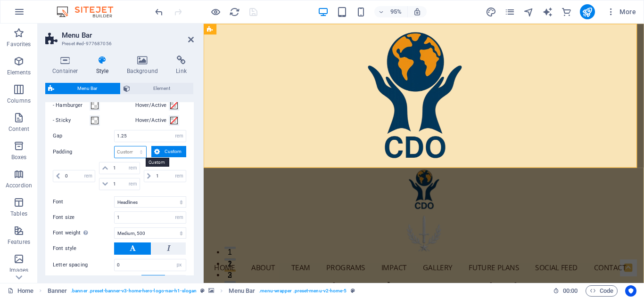
click at [142, 151] on select "px rem % vh vw Custom" at bounding box center [131, 152] width 32 height 11
select select "px"
click at [132, 147] on select "px rem % vh vw Custom" at bounding box center [131, 152] width 32 height 11
type input "0"
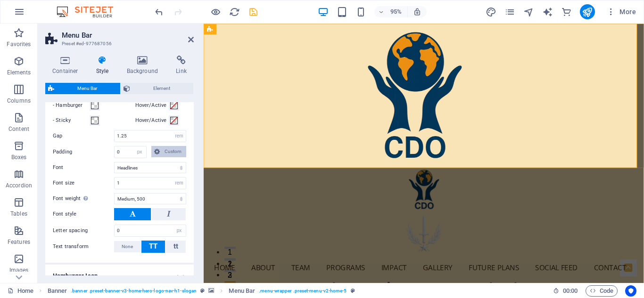
click at [173, 152] on span "Custom" at bounding box center [173, 151] width 21 height 11
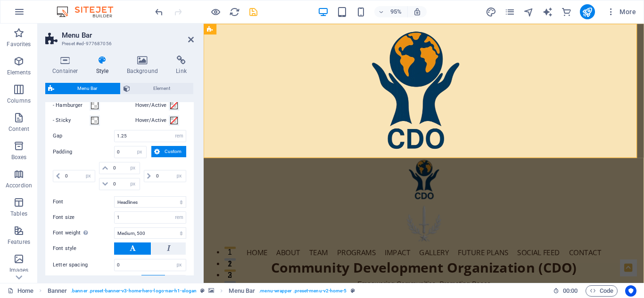
select select "DISABLED_OPTION_VALUE"
select select "rem"
type input "1"
select select "rem"
type input "1"
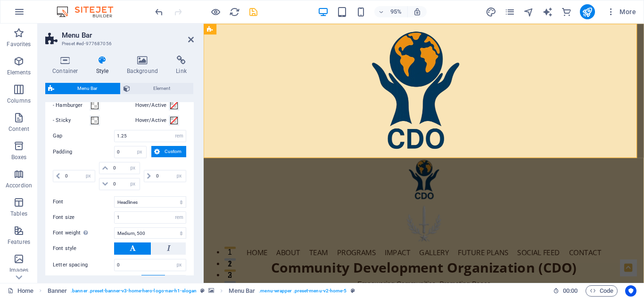
select select "rem"
type input "1"
select select "rem"
click at [188, 118] on div "Menu Item Submenu Item Style Switch to preview mode and move the mouse over men…" at bounding box center [119, 171] width 152 height 253
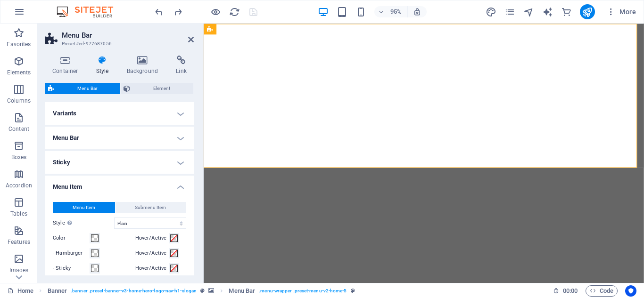
select select "rem"
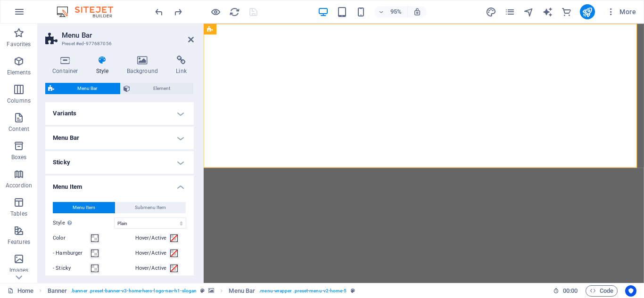
select select "link-special-font"
select select "rem"
select select "500"
select select "px"
select select "rem"
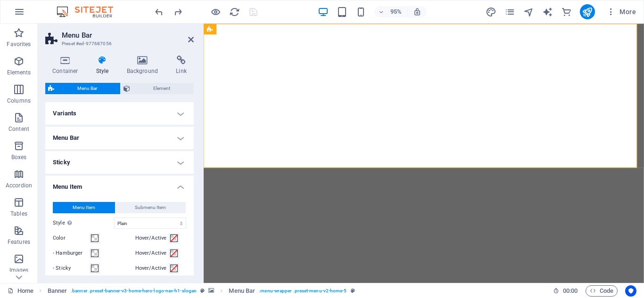
select select "px"
select select "preset-menu-v2-home-5"
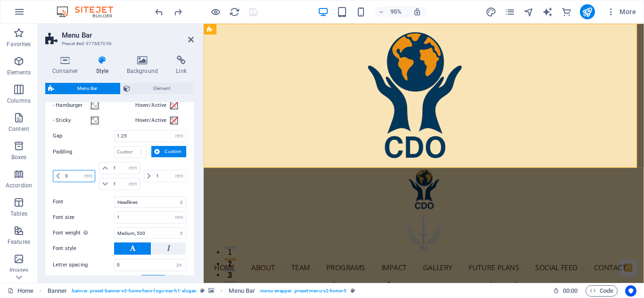
click at [70, 176] on input "0" at bounding box center [79, 176] width 32 height 11
type input "1"
select select "rem"
type input "1"
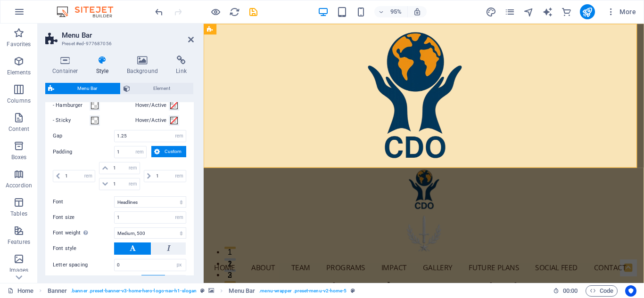
click at [78, 158] on div "Padding 1 px rem % vh vw Custom Custom" at bounding box center [119, 152] width 133 height 12
drag, startPoint x: 122, startPoint y: 151, endPoint x: 107, endPoint y: 154, distance: 14.9
click at [107, 154] on div "Padding 1 px rem % vh vw Custom Custom" at bounding box center [119, 152] width 133 height 12
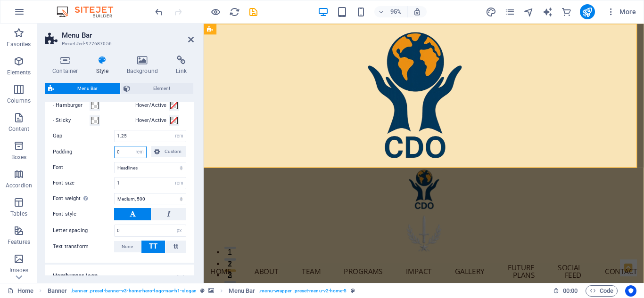
type input "0"
click at [100, 151] on label "Padding" at bounding box center [83, 152] width 61 height 11
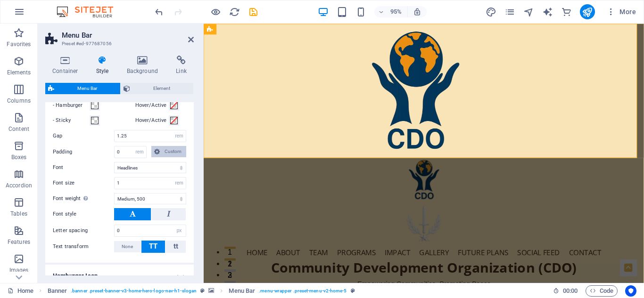
click at [157, 150] on icon at bounding box center [157, 151] width 6 height 11
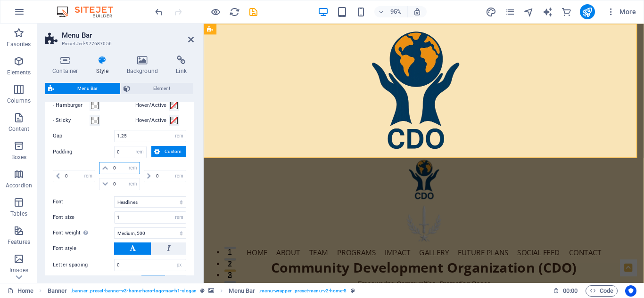
drag, startPoint x: 116, startPoint y: 168, endPoint x: 108, endPoint y: 169, distance: 8.1
click at [108, 169] on div "0 px rem % vh vw" at bounding box center [119, 168] width 41 height 12
type input "1"
select select "DISABLED_OPTION_VALUE"
type input "1"
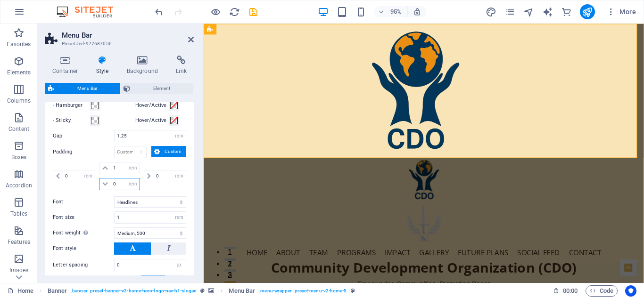
click at [112, 185] on input "0" at bounding box center [125, 184] width 28 height 11
type input "1"
click at [93, 153] on label "Padding" at bounding box center [83, 152] width 61 height 11
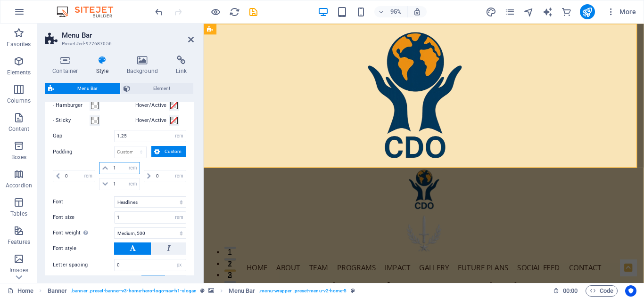
drag, startPoint x: 116, startPoint y: 168, endPoint x: 110, endPoint y: 168, distance: 5.2
click at [111, 168] on input "1" at bounding box center [125, 168] width 28 height 11
type input "0"
drag, startPoint x: 116, startPoint y: 185, endPoint x: 111, endPoint y: 184, distance: 5.7
click at [111, 184] on input "1" at bounding box center [125, 184] width 28 height 11
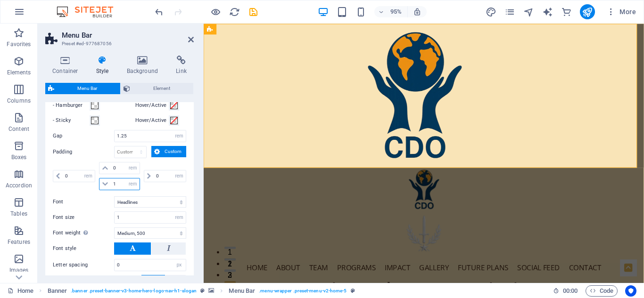
type input "0"
select select "rem"
type input "0"
click at [105, 147] on label "Padding" at bounding box center [83, 152] width 61 height 11
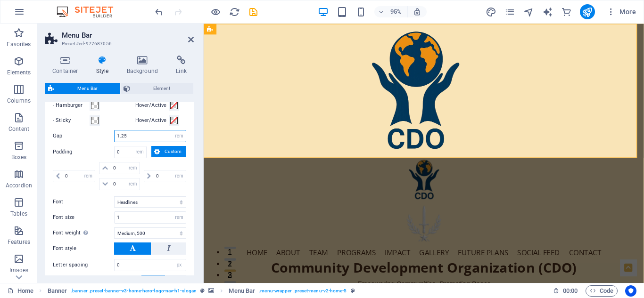
drag, startPoint x: 127, startPoint y: 135, endPoint x: 99, endPoint y: 137, distance: 28.3
click at [99, 137] on div "Gap 1.25 px rem % vh vw" at bounding box center [119, 136] width 133 height 12
type input "1.50"
click at [102, 136] on label "Gap" at bounding box center [83, 135] width 61 height 5
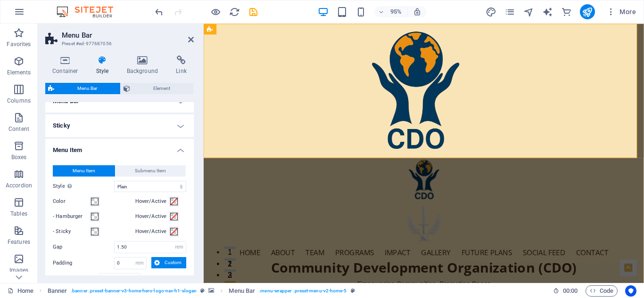
scroll to position [25, 0]
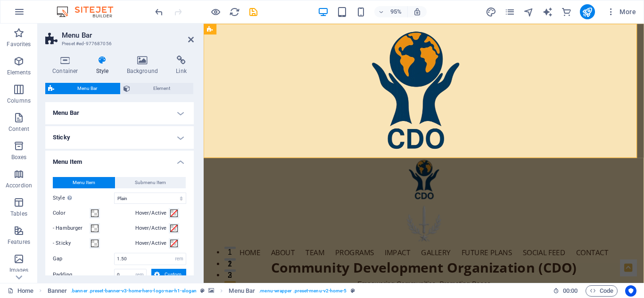
click at [177, 159] on h4 "Menu Item" at bounding box center [119, 159] width 149 height 17
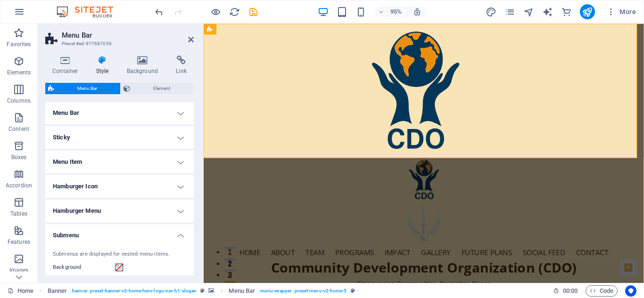
click at [178, 112] on h4 "Menu Bar" at bounding box center [119, 113] width 149 height 23
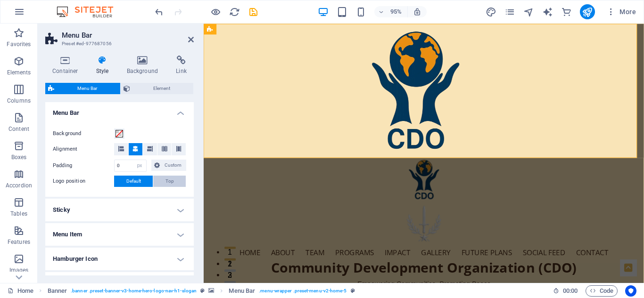
click at [168, 180] on span "Top" at bounding box center [169, 181] width 8 height 11
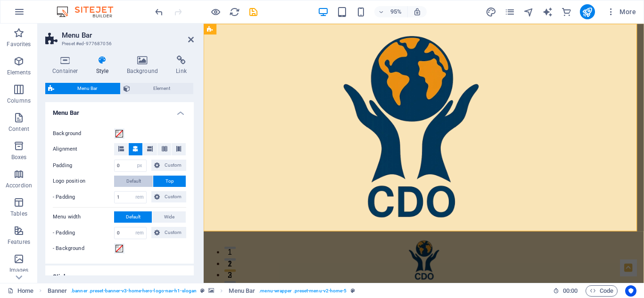
click at [130, 178] on span "Default" at bounding box center [133, 181] width 15 height 11
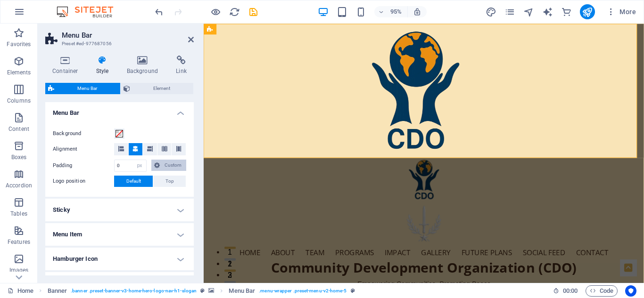
click at [167, 163] on span "Custom" at bounding box center [173, 165] width 21 height 11
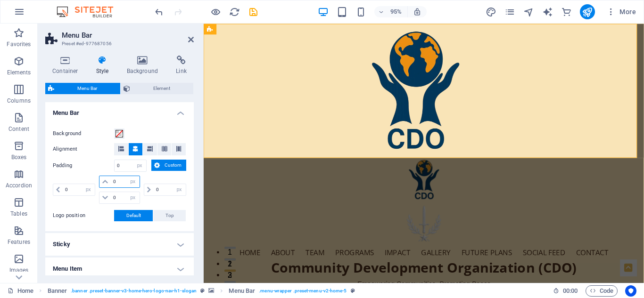
drag, startPoint x: 116, startPoint y: 180, endPoint x: 107, endPoint y: 181, distance: 8.5
click at [107, 181] on div "0 px rem % vh vw" at bounding box center [119, 182] width 41 height 12
type input "10"
select select "DISABLED_OPTION_VALUE"
click at [101, 167] on label "Padding" at bounding box center [83, 165] width 61 height 11
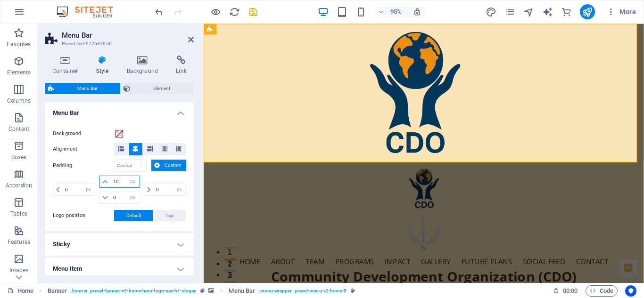
drag, startPoint x: 119, startPoint y: 181, endPoint x: 109, endPoint y: 182, distance: 9.5
click at [109, 182] on div "10 px rem % vh vw" at bounding box center [119, 182] width 41 height 12
type input "0"
select select "px"
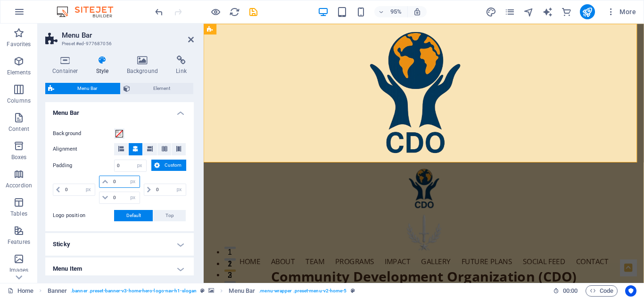
type input "0"
click at [103, 162] on label "Padding" at bounding box center [83, 165] width 61 height 11
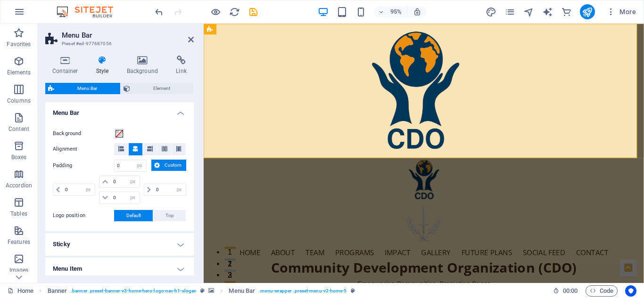
click at [179, 111] on h4 "Menu Bar" at bounding box center [119, 110] width 149 height 17
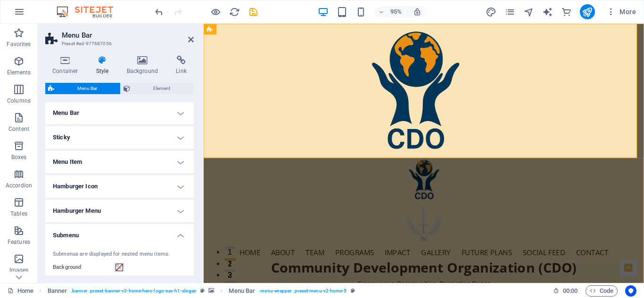
select select "rem"
select select "px"
select select "preset-menu-v2-home-5"
click at [192, 37] on icon at bounding box center [191, 40] width 6 height 8
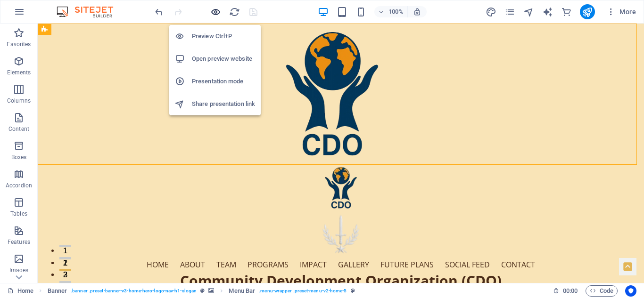
click at [216, 9] on icon "button" at bounding box center [215, 12] width 11 height 11
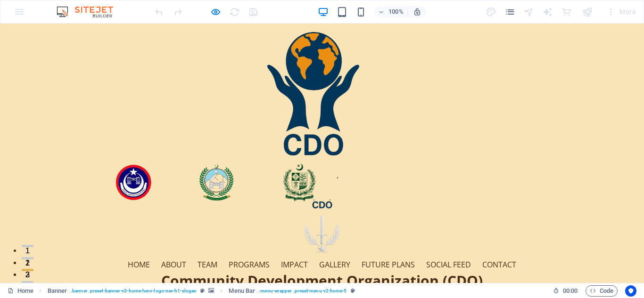
click at [346, 212] on img "Hero Banner" at bounding box center [321, 235] width 47 height 47
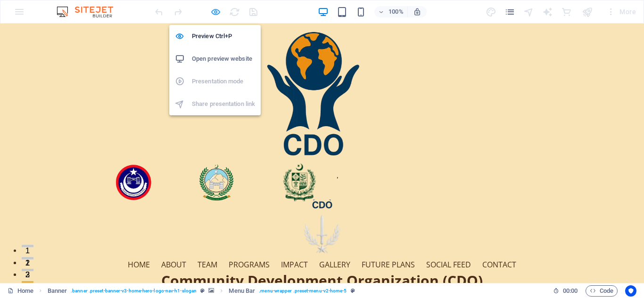
click at [215, 12] on icon "button" at bounding box center [215, 12] width 11 height 11
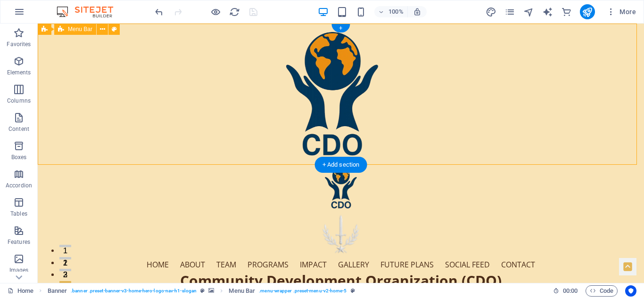
click at [65, 165] on div "Home About Team Programs Impact Gallery Future Plans Social Feed Contact Commun…" at bounding box center [341, 267] width 606 height 205
select select "rem"
select select "px"
select select "preset-menu-v2-home-5"
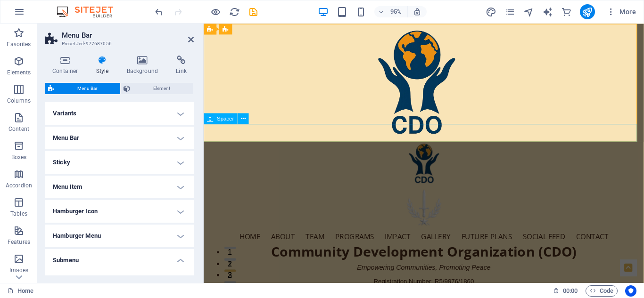
select select "px"
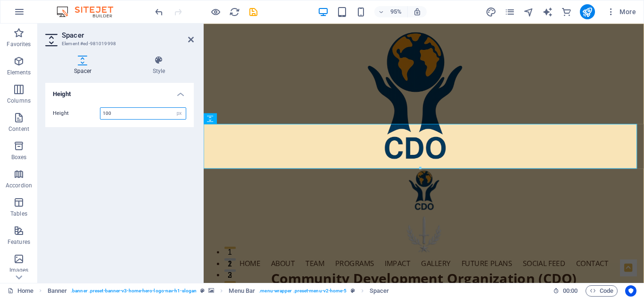
click at [138, 112] on input "100" at bounding box center [142, 113] width 85 height 11
type input "1"
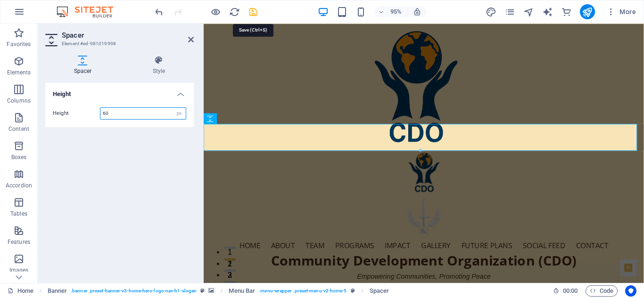
type input "60"
click at [252, 8] on icon "save" at bounding box center [253, 12] width 11 height 11
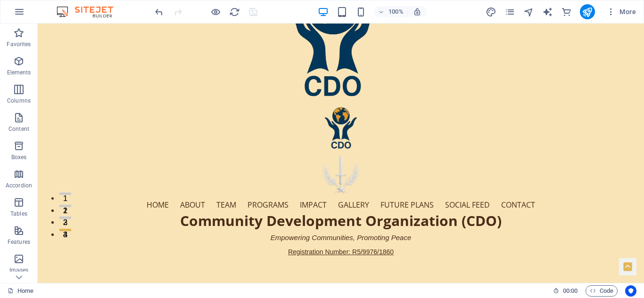
scroll to position [0, 0]
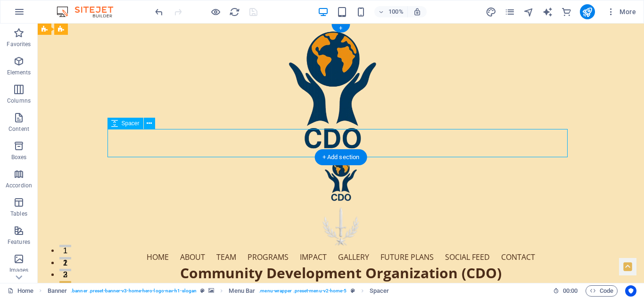
select select "px"
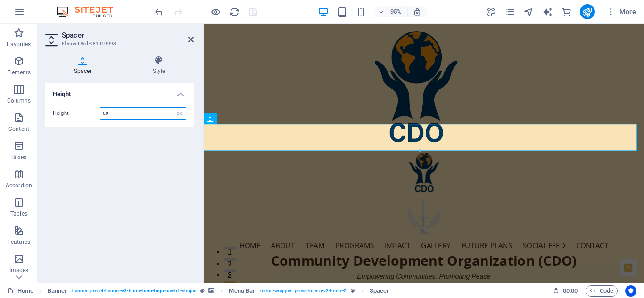
drag, startPoint x: 112, startPoint y: 115, endPoint x: 92, endPoint y: 116, distance: 19.4
click at [92, 116] on div "Height 60 px rem vh vw" at bounding box center [119, 113] width 133 height 12
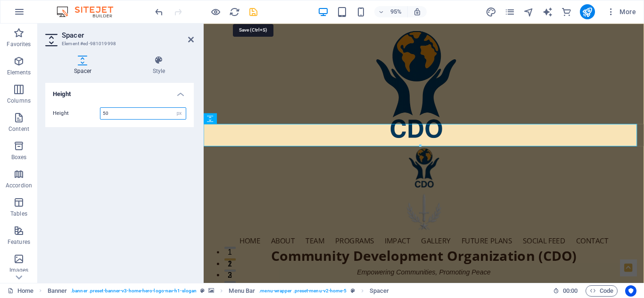
type input "50"
click at [252, 9] on icon "save" at bounding box center [253, 12] width 11 height 11
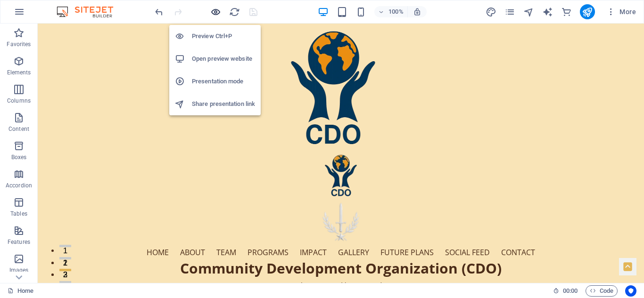
click at [215, 10] on icon "button" at bounding box center [215, 12] width 11 height 11
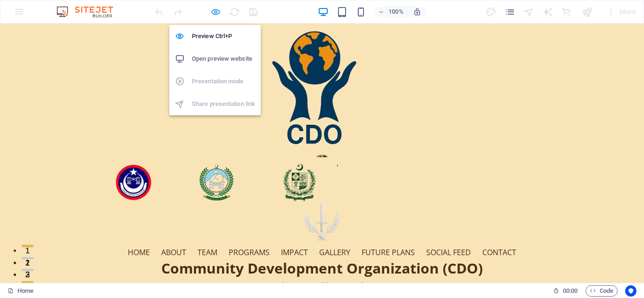
click at [215, 11] on icon "button" at bounding box center [215, 12] width 11 height 11
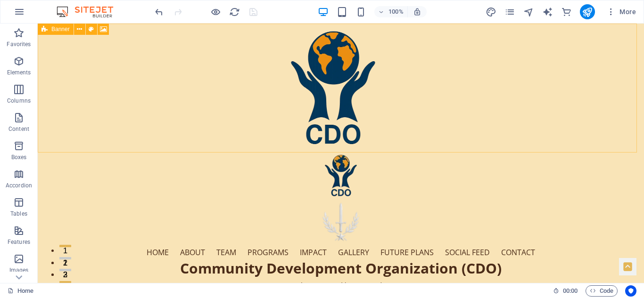
click at [56, 30] on span "Banner" at bounding box center [60, 29] width 18 height 6
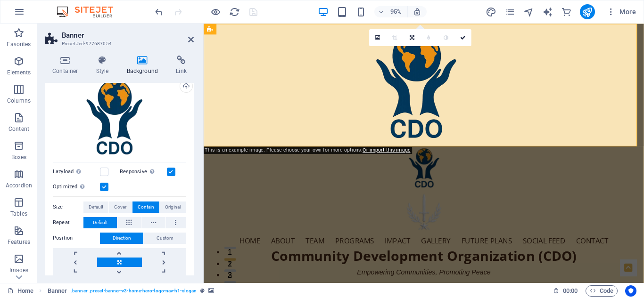
scroll to position [96, 0]
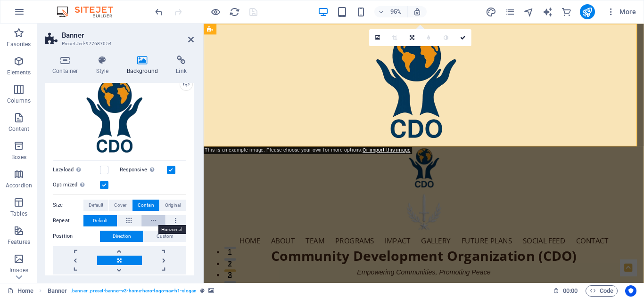
click at [153, 216] on icon at bounding box center [153, 220] width 5 height 11
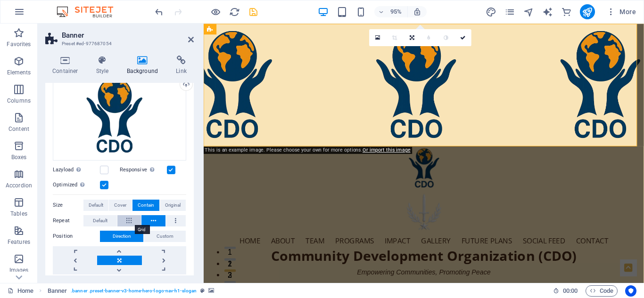
click at [127, 216] on icon at bounding box center [128, 220] width 5 height 11
click at [153, 220] on icon at bounding box center [153, 220] width 5 height 11
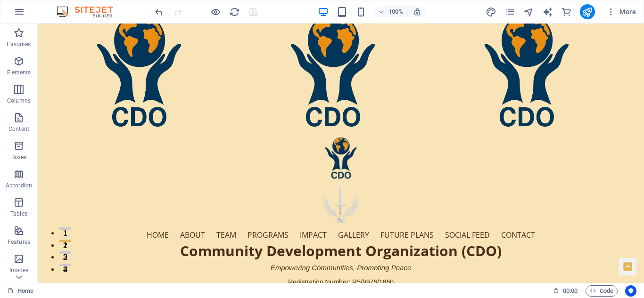
scroll to position [0, 0]
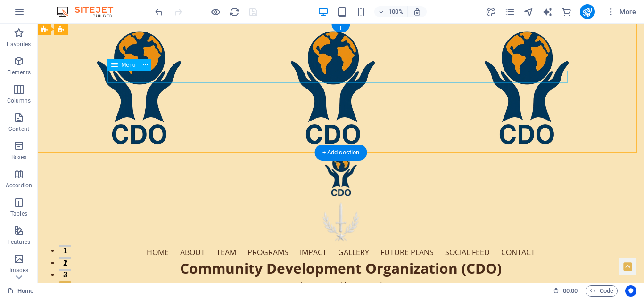
click at [169, 247] on nav "Home About Team Programs Impact Gallery Future Plans Social Feed Contact" at bounding box center [341, 253] width 460 height 12
select select
select select "1"
select select
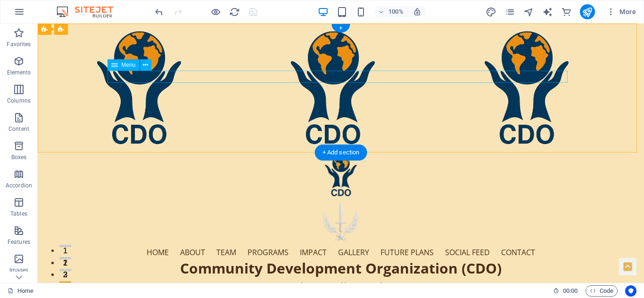
select select "2"
select select
select select "3"
select select
select select "4"
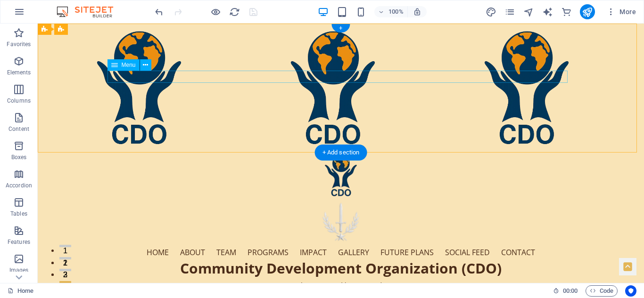
select select
select select "5"
select select
select select "8"
select select
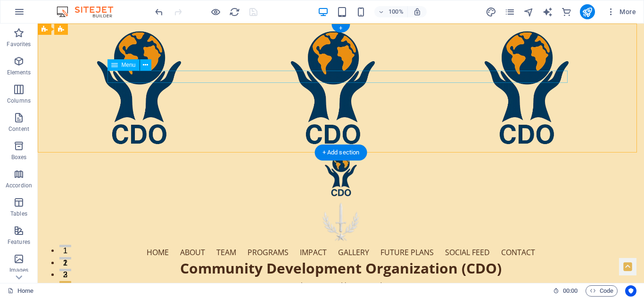
select select "9"
select select
select select "7"
select select
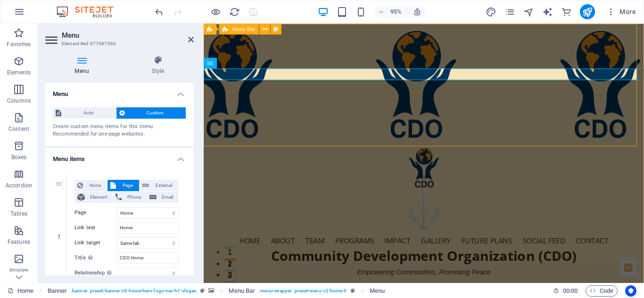
click at [252, 30] on span "Menu Bar" at bounding box center [243, 28] width 23 height 5
select select "rem"
select select "px"
select select "preset-menu-v2-home-5"
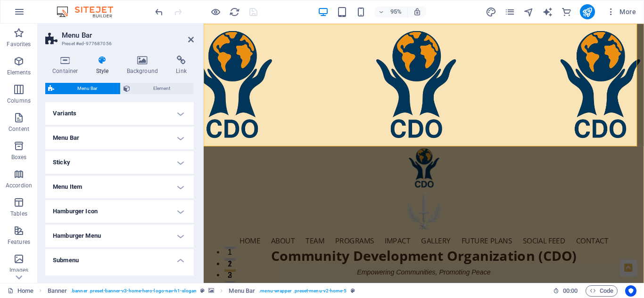
click at [178, 185] on h4 "Menu Item" at bounding box center [119, 187] width 149 height 23
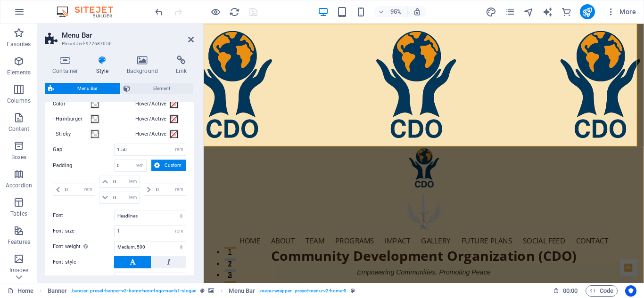
scroll to position [143, 0]
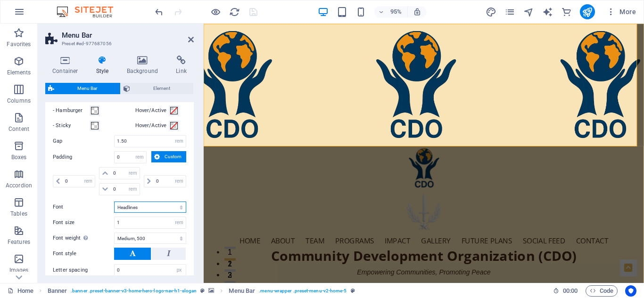
click at [174, 206] on select "Default Headlines" at bounding box center [150, 207] width 72 height 11
click at [178, 224] on select "px rem % vh vw" at bounding box center [179, 222] width 13 height 11
select select "px"
click at [173, 217] on select "px rem % vh vw" at bounding box center [179, 222] width 13 height 11
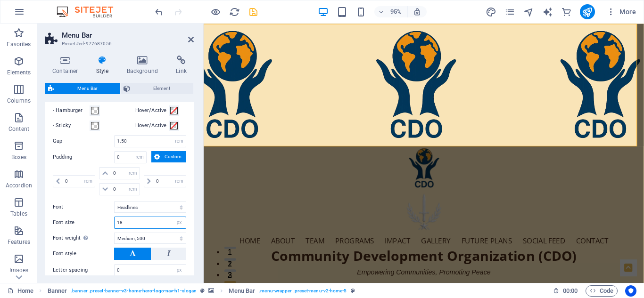
type input "18"
click at [185, 197] on div "Menu Item Submenu Item Style Switch to preview mode and move the mouse over men…" at bounding box center [119, 176] width 152 height 253
drag, startPoint x: 185, startPoint y: 197, endPoint x: 149, endPoint y: 241, distance: 57.0
click at [149, 241] on div "Menu Item Submenu Item Style Switch to preview mode and move the mouse over men…" at bounding box center [119, 176] width 152 height 253
click at [149, 241] on select "Thin, 100 Extra-light, 200 Light, 300 Regular, 400 Medium, 500 Semi-bold, 600 B…" at bounding box center [150, 238] width 72 height 11
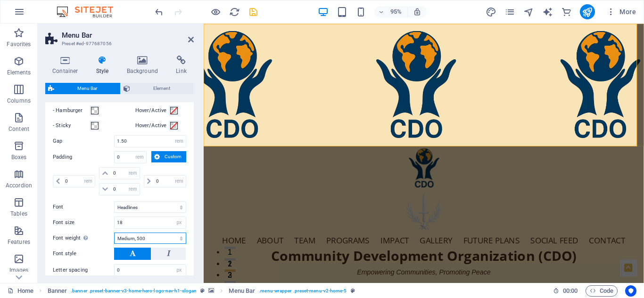
select select "700"
click at [114, 233] on select "Thin, 100 Extra-light, 200 Light, 300 Regular, 400 Medium, 500 Semi-bold, 600 B…" at bounding box center [150, 238] width 72 height 11
click at [184, 196] on div "0 px rem % vh vw 0 px rem % vh vw 0 px rem % vh vw 0 px rem % vh vw" at bounding box center [119, 182] width 133 height 31
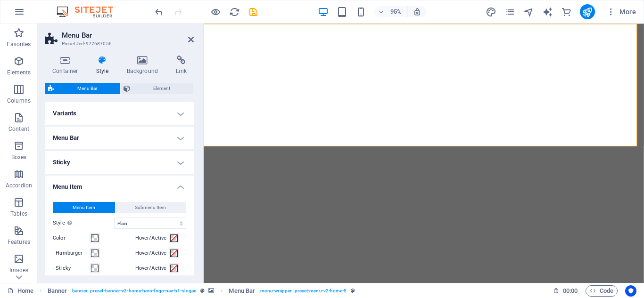
select select "rem"
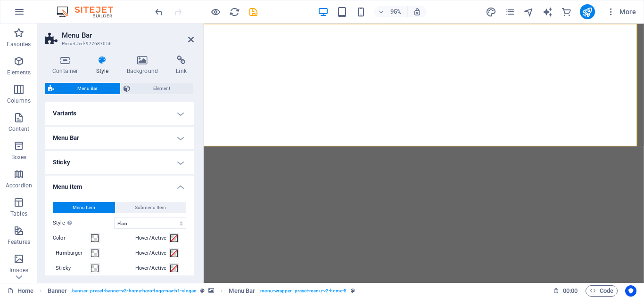
select select "rem"
select select "link-special-font"
select select "px"
select select "700"
select select "px"
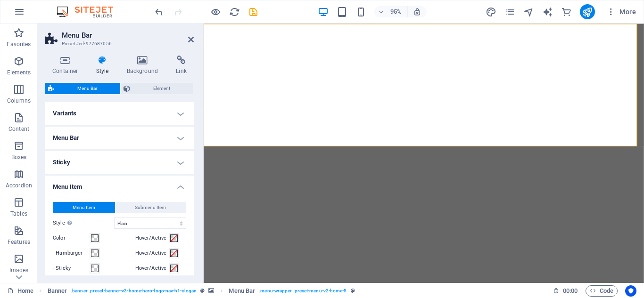
select select "rem"
select select "px"
select select "preset-menu-v2-home-5"
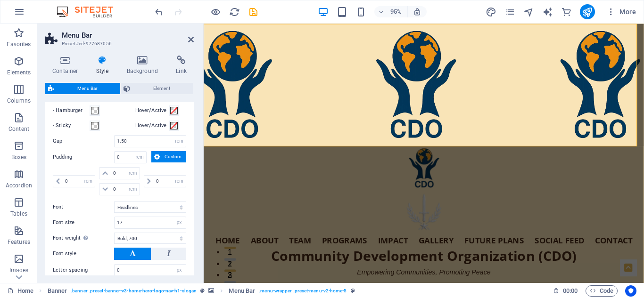
type input "17"
click at [183, 194] on div "0 px rem % vh vw" at bounding box center [164, 181] width 44 height 28
click at [253, 8] on icon "save" at bounding box center [253, 12] width 11 height 11
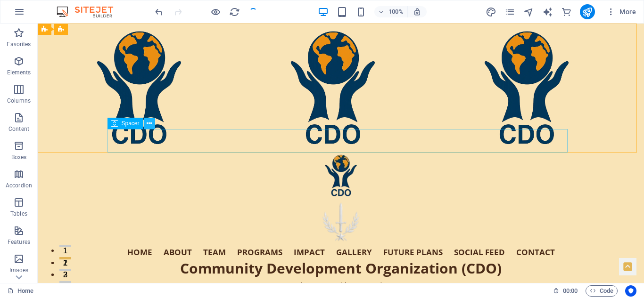
click at [149, 122] on icon at bounding box center [149, 124] width 5 height 10
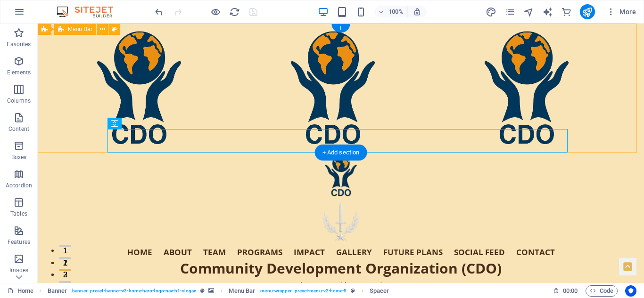
click at [55, 153] on div "Home About Team Programs Impact Gallery Future Plans Social Feed Contact Commun…" at bounding box center [341, 241] width 606 height 176
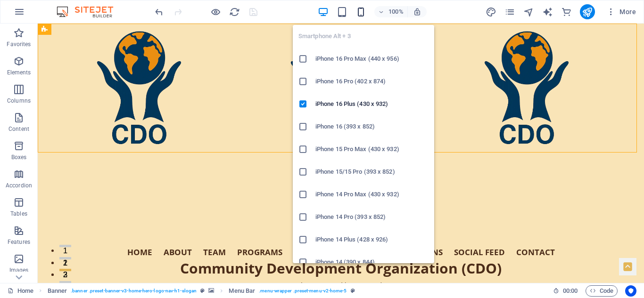
click at [361, 12] on icon "button" at bounding box center [360, 12] width 11 height 11
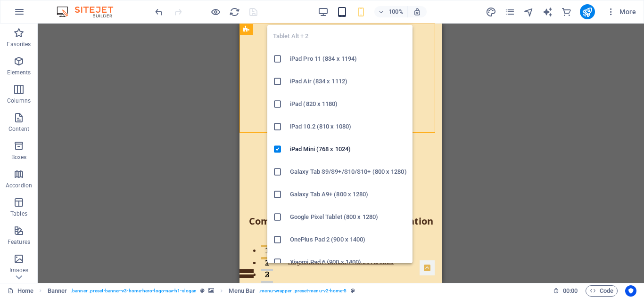
click at [344, 11] on icon "button" at bounding box center [342, 12] width 11 height 11
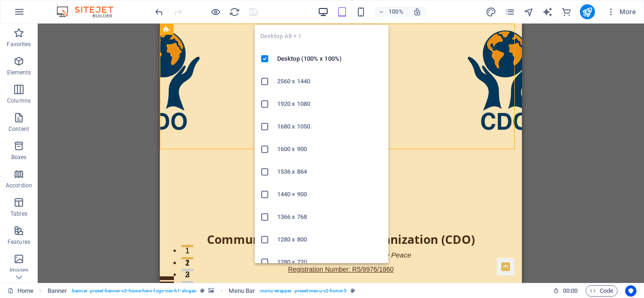
click at [321, 9] on icon "button" at bounding box center [323, 12] width 11 height 11
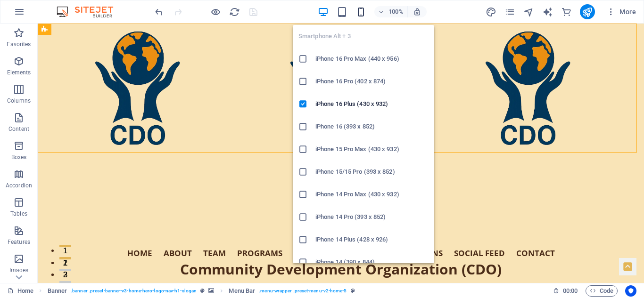
click at [361, 8] on icon "button" at bounding box center [360, 12] width 11 height 11
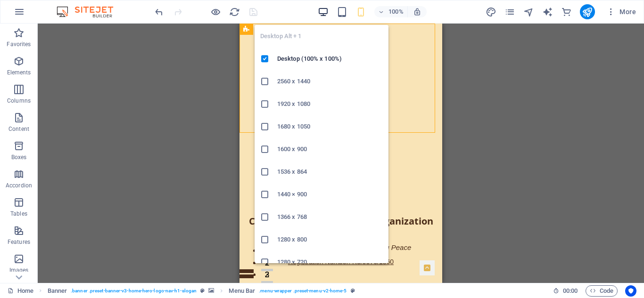
click at [323, 11] on icon "button" at bounding box center [323, 12] width 11 height 11
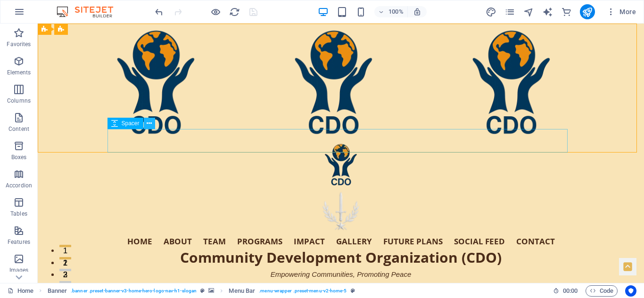
click at [148, 123] on icon at bounding box center [149, 124] width 5 height 10
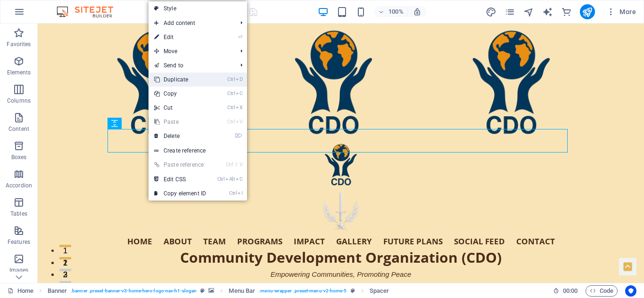
click at [178, 81] on link "Ctrl D Duplicate" at bounding box center [180, 80] width 63 height 14
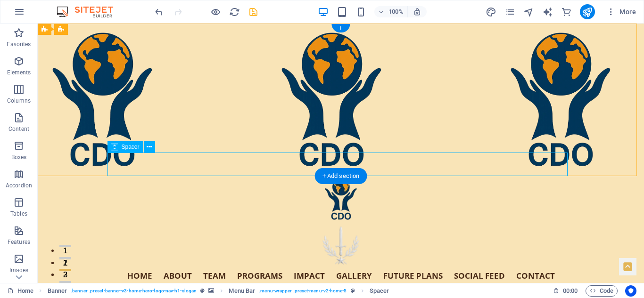
select select "px"
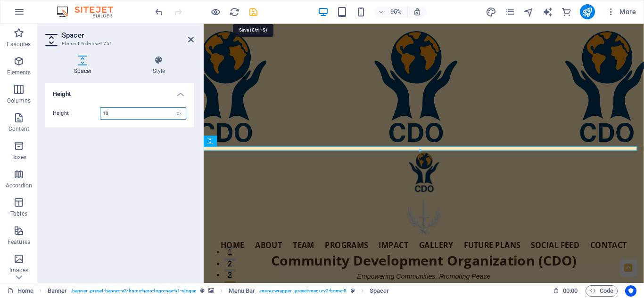
type input "10"
click at [251, 11] on icon "save" at bounding box center [253, 12] width 11 height 11
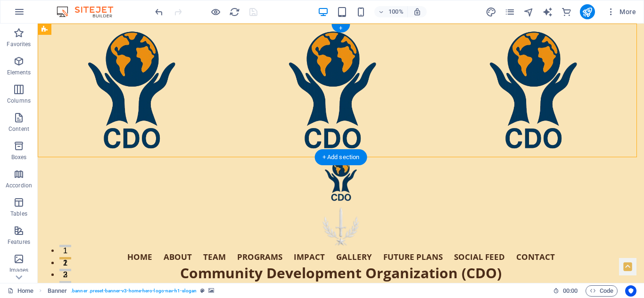
drag, startPoint x: 175, startPoint y: 155, endPoint x: 178, endPoint y: 84, distance: 70.3
click at [178, 157] on div "Home About Team Programs Impact Gallery Future Plans Social Feed Contact Commun…" at bounding box center [341, 247] width 460 height 181
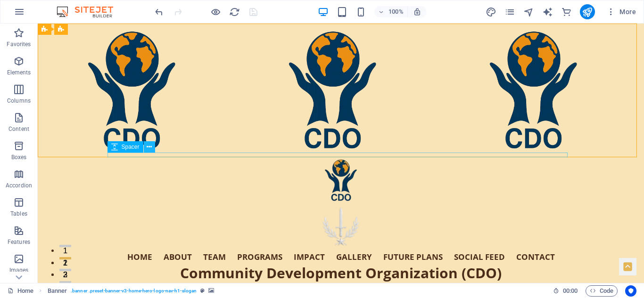
click at [149, 148] on icon at bounding box center [149, 147] width 5 height 10
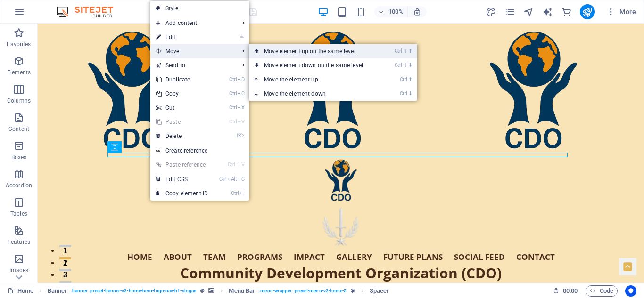
click at [289, 48] on link "Ctrl ⇧ ⬆ Move element up on the same level" at bounding box center [315, 51] width 133 height 14
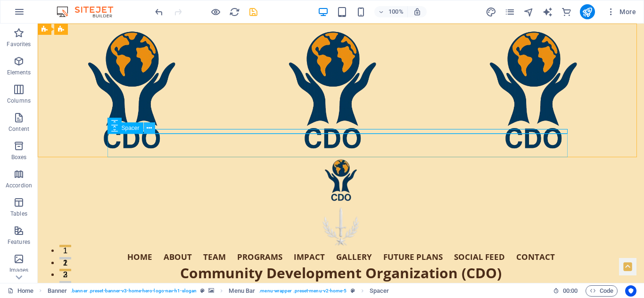
click at [149, 127] on icon at bounding box center [149, 129] width 5 height 10
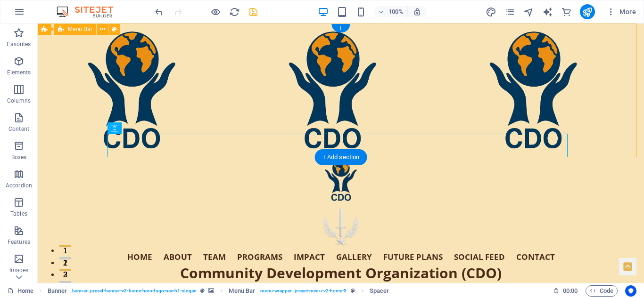
click at [95, 157] on div "Home About Team Programs Impact Gallery Future Plans Social Feed Contact Commun…" at bounding box center [341, 247] width 606 height 181
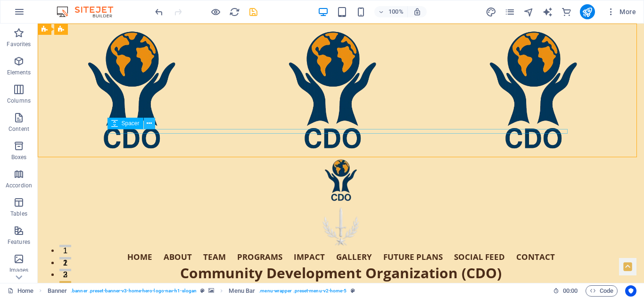
click at [149, 123] on icon at bounding box center [149, 124] width 5 height 10
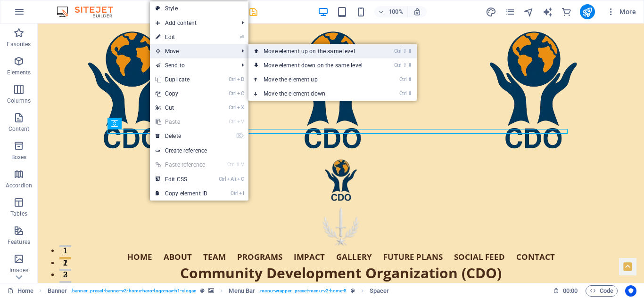
click at [290, 51] on link "Ctrl ⇧ ⬆ Move element up on the same level" at bounding box center [314, 51] width 133 height 14
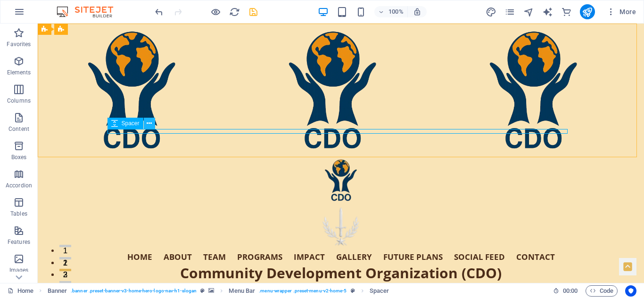
click at [150, 124] on icon at bounding box center [149, 124] width 5 height 10
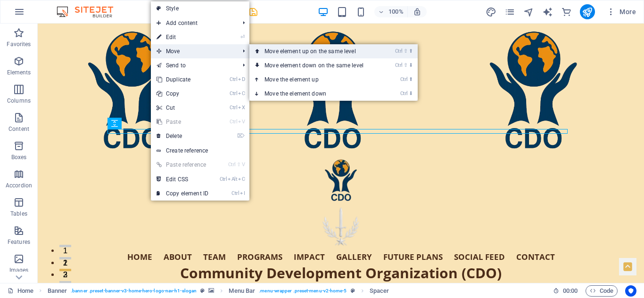
click at [291, 49] on link "Ctrl ⇧ ⬆ Move element up on the same level" at bounding box center [315, 51] width 133 height 14
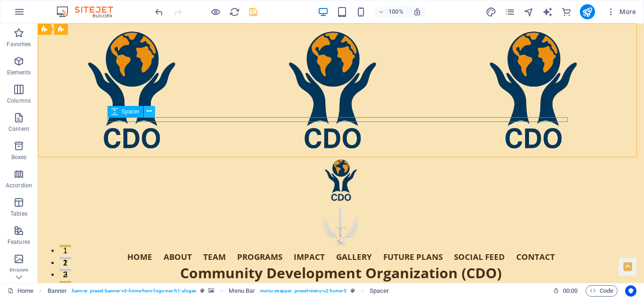
click at [149, 112] on icon at bounding box center [149, 112] width 5 height 10
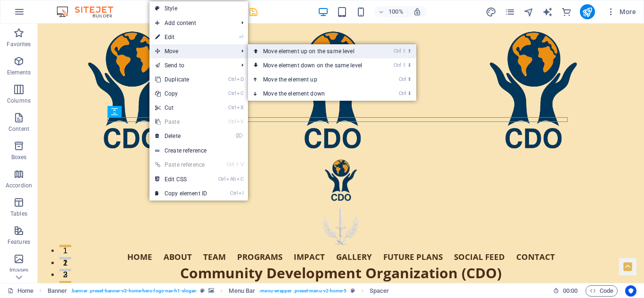
click at [286, 50] on link "Ctrl ⇧ ⬆ Move element up on the same level" at bounding box center [314, 51] width 133 height 14
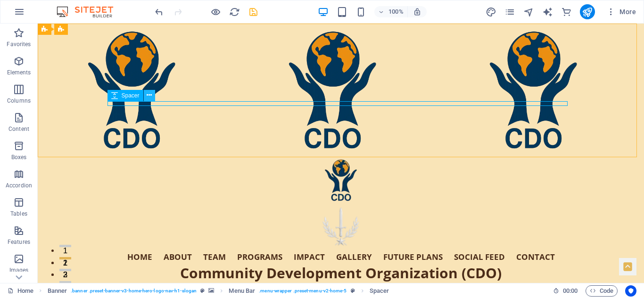
click at [148, 97] on icon at bounding box center [149, 96] width 5 height 10
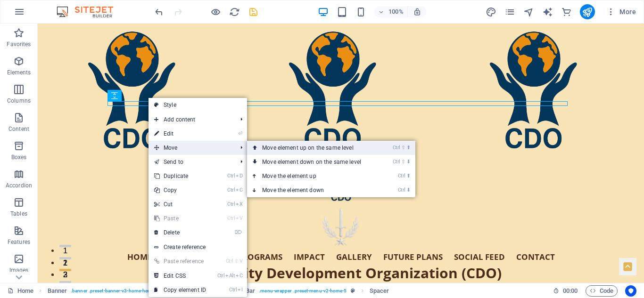
click at [282, 150] on link "Ctrl ⇧ ⬆ Move element up on the same level" at bounding box center [313, 148] width 133 height 14
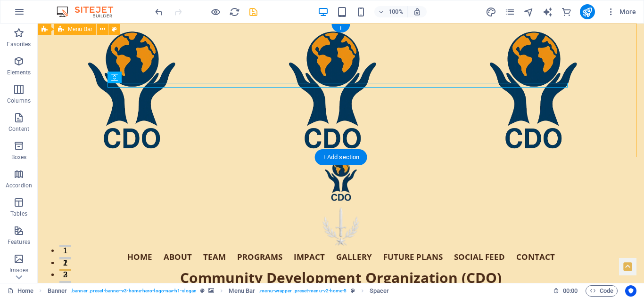
click at [603, 157] on div "Home About Team Programs Impact Gallery Future Plans Social Feed Contact Commun…" at bounding box center [341, 247] width 606 height 181
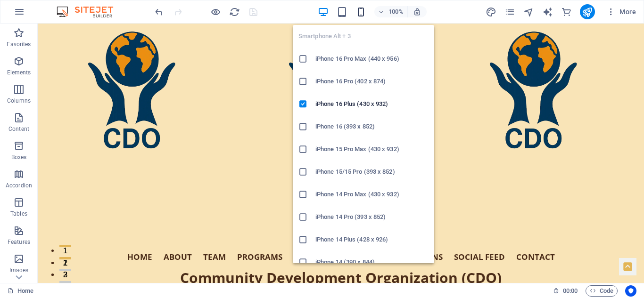
click at [361, 10] on icon "button" at bounding box center [360, 12] width 11 height 11
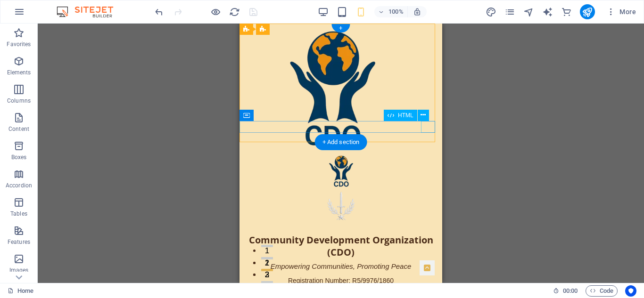
click at [427, 287] on div "aria-label="Open Menu"" at bounding box center [340, 293] width 203 height 12
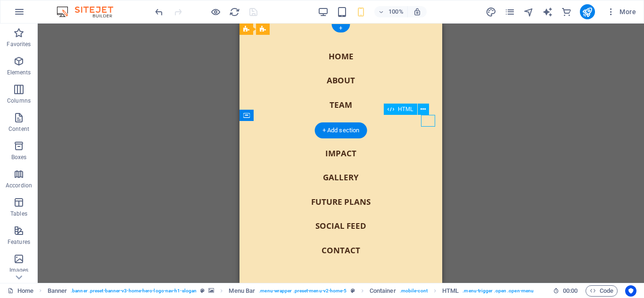
click at [254, 287] on div "aria-label="Open Menu"" at bounding box center [246, 293] width 14 height 12
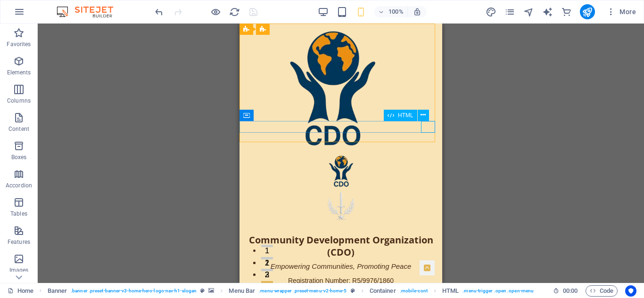
click at [427, 120] on button at bounding box center [423, 115] width 11 height 11
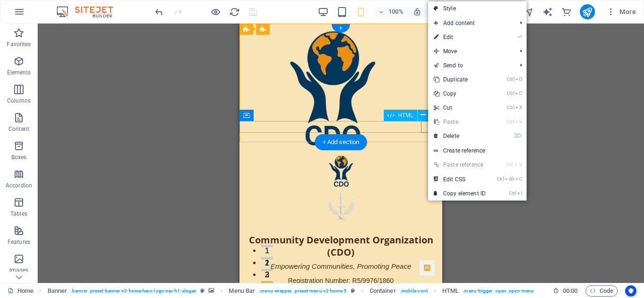
click at [424, 287] on div "aria-label="Open Menu"" at bounding box center [340, 293] width 203 height 12
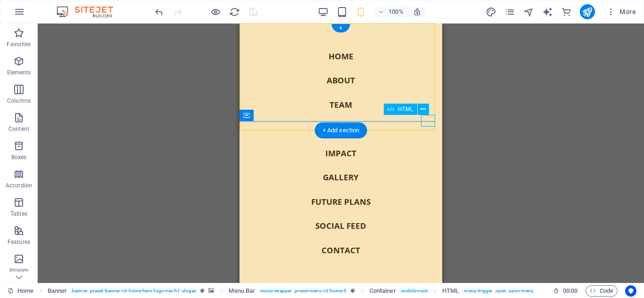
click at [254, 287] on div "aria-label="Open Menu"" at bounding box center [246, 293] width 14 height 12
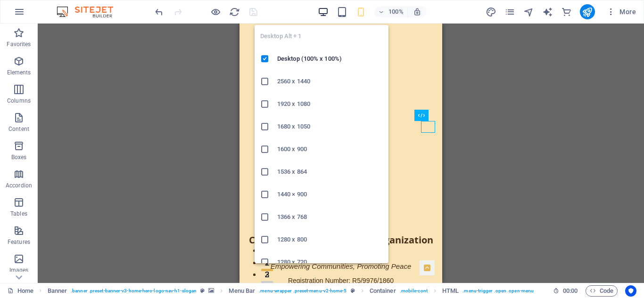
click at [324, 14] on icon "button" at bounding box center [323, 12] width 11 height 11
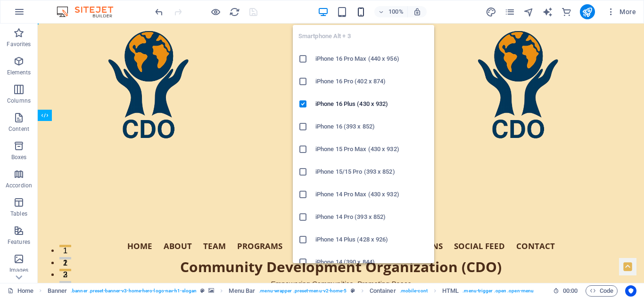
click at [364, 10] on icon "button" at bounding box center [360, 12] width 11 height 11
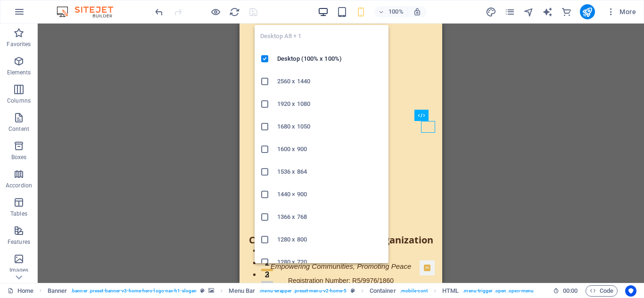
click at [320, 7] on icon "button" at bounding box center [323, 12] width 11 height 11
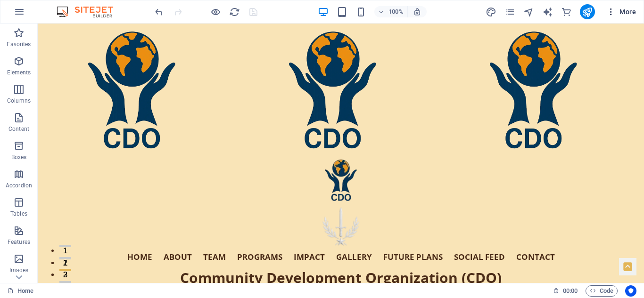
click at [621, 8] on span "More" at bounding box center [621, 11] width 30 height 9
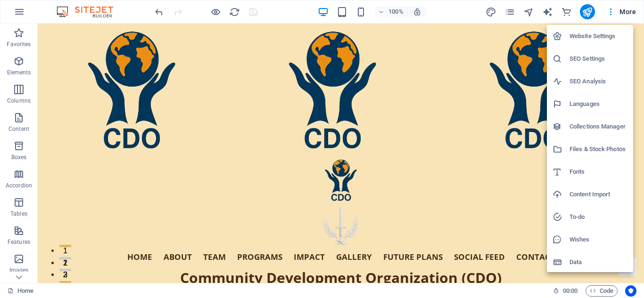
click at [508, 12] on div at bounding box center [322, 149] width 644 height 298
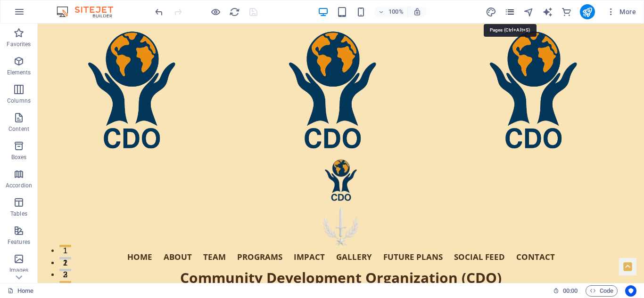
click at [511, 10] on icon "pages" at bounding box center [509, 12] width 11 height 11
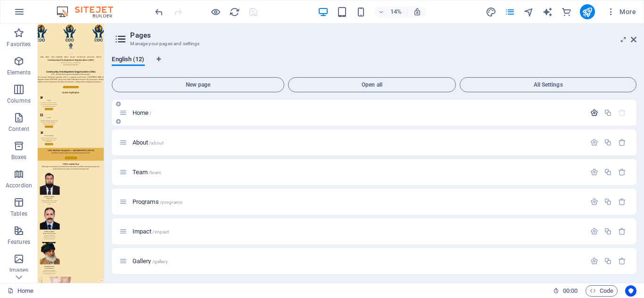
click at [591, 111] on icon "button" at bounding box center [594, 113] width 8 height 8
click at [391, 111] on icon "button" at bounding box center [393, 112] width 11 height 11
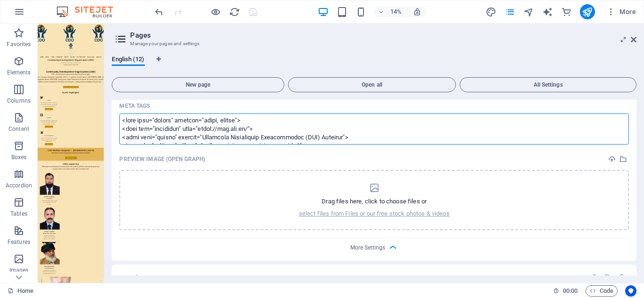
click at [299, 129] on textarea "Meta tags ​" at bounding box center [374, 129] width 510 height 31
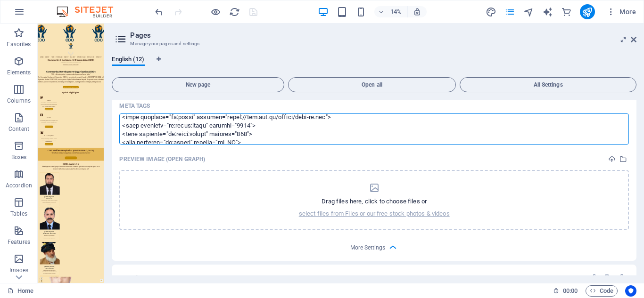
scroll to position [79, 0]
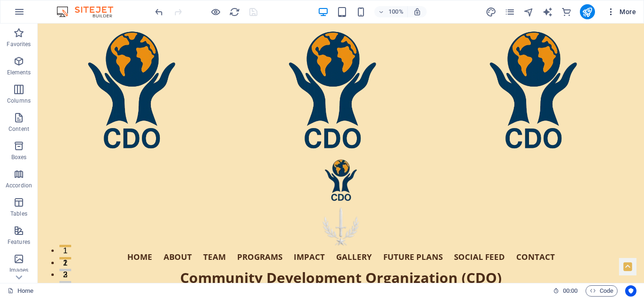
click at [632, 9] on span "More" at bounding box center [621, 11] width 30 height 9
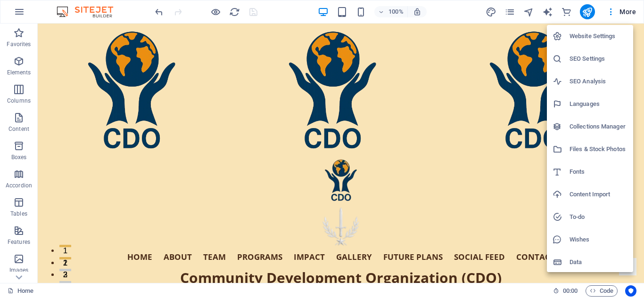
click at [597, 144] on h6 "Files & Stock Photos" at bounding box center [599, 149] width 58 height 11
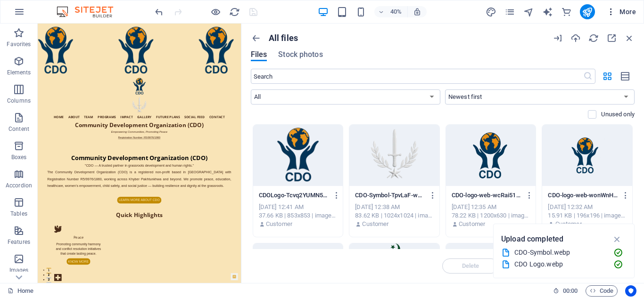
click at [627, 9] on span "More" at bounding box center [621, 11] width 30 height 9
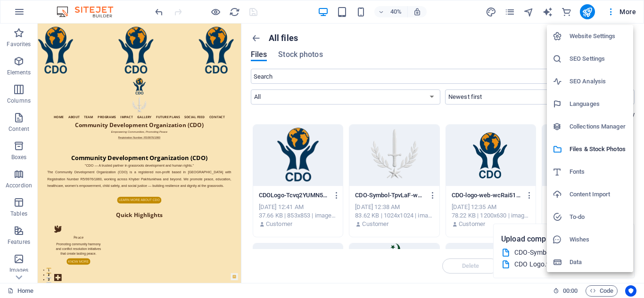
click at [600, 33] on h6 "Website Settings" at bounding box center [599, 36] width 58 height 11
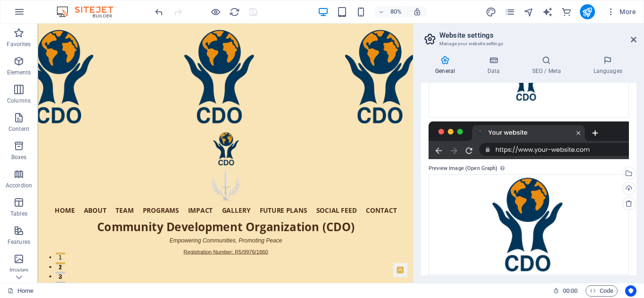
scroll to position [183, 0]
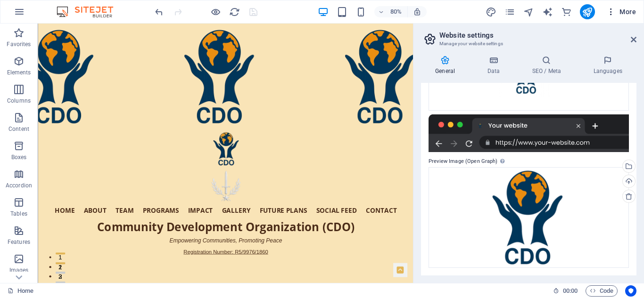
click at [622, 12] on span "More" at bounding box center [621, 11] width 30 height 9
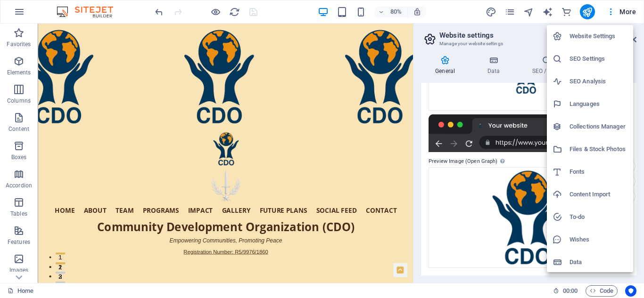
click at [587, 146] on h6 "Files & Stock Photos" at bounding box center [599, 149] width 58 height 11
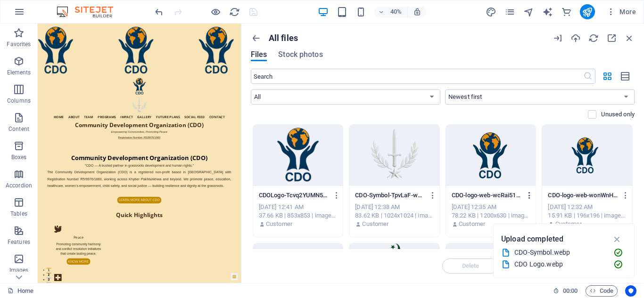
click at [528, 194] on icon "button" at bounding box center [529, 195] width 9 height 8
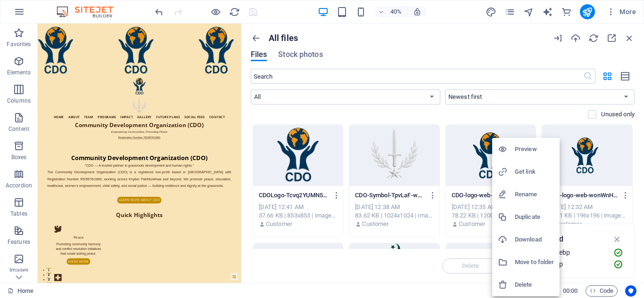
click at [521, 172] on h6 "Get link" at bounding box center [534, 171] width 39 height 11
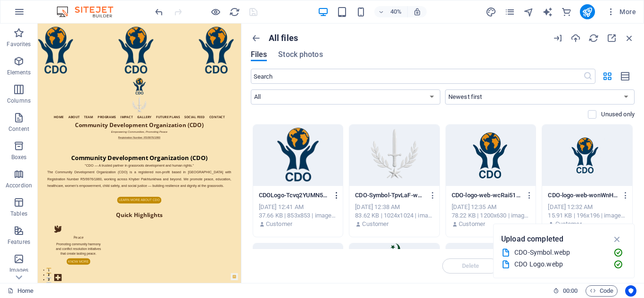
click at [336, 194] on icon "button" at bounding box center [336, 195] width 9 height 8
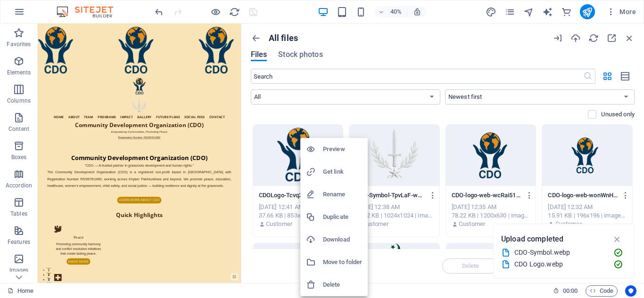
click at [279, 238] on div at bounding box center [322, 149] width 644 height 298
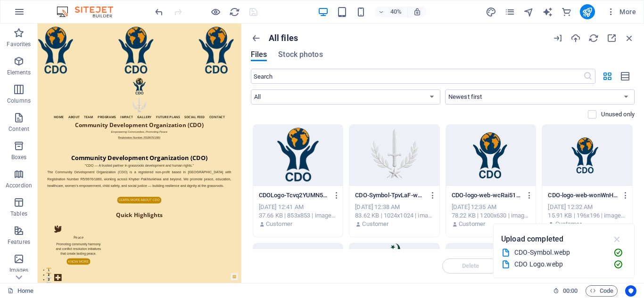
click at [619, 238] on icon "button" at bounding box center [617, 239] width 11 height 10
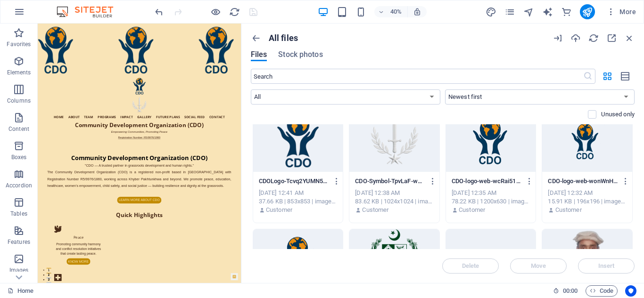
scroll to position [0, 0]
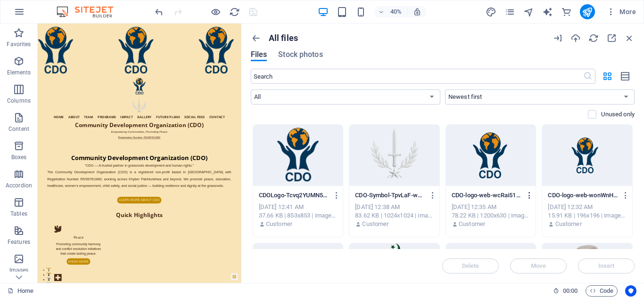
click at [528, 193] on icon "button" at bounding box center [529, 195] width 9 height 8
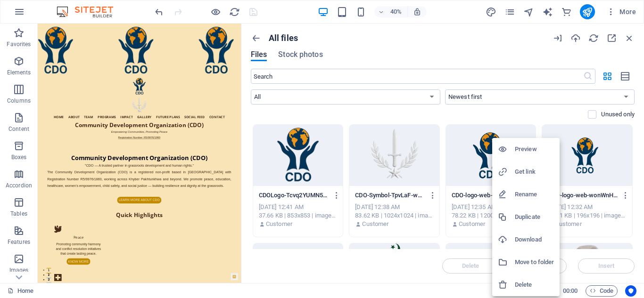
click at [519, 284] on h6 "Delete" at bounding box center [534, 285] width 39 height 11
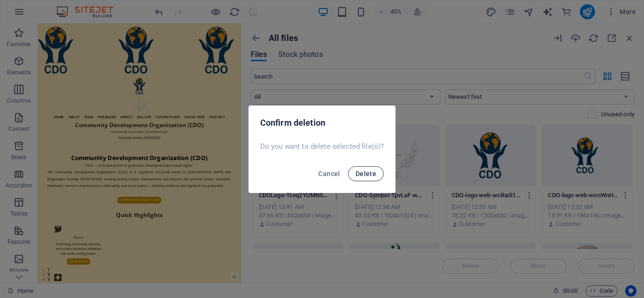
click at [367, 171] on span "Delete" at bounding box center [365, 174] width 21 height 8
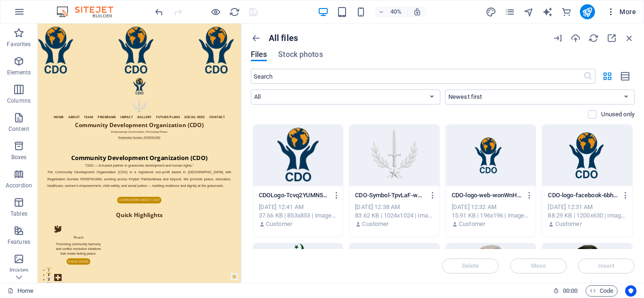
click at [630, 11] on span "More" at bounding box center [621, 11] width 30 height 9
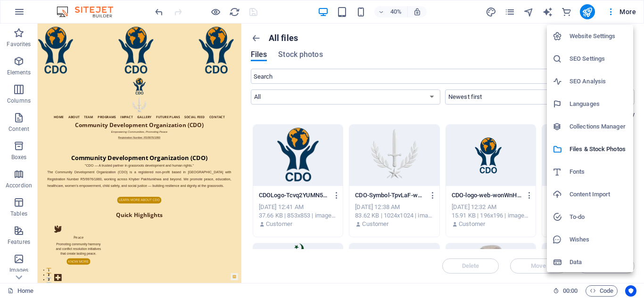
click at [575, 30] on li "Website Settings" at bounding box center [590, 36] width 86 height 23
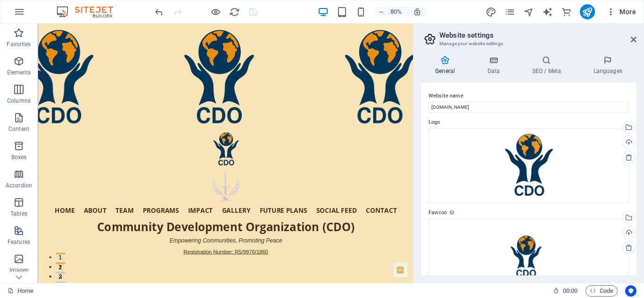
click at [626, 9] on span "More" at bounding box center [621, 11] width 30 height 9
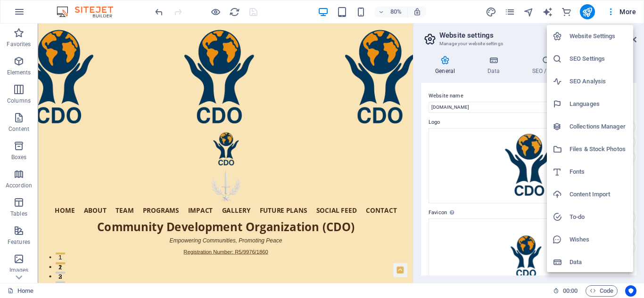
click at [590, 152] on h6 "Files & Stock Photos" at bounding box center [599, 149] width 58 height 11
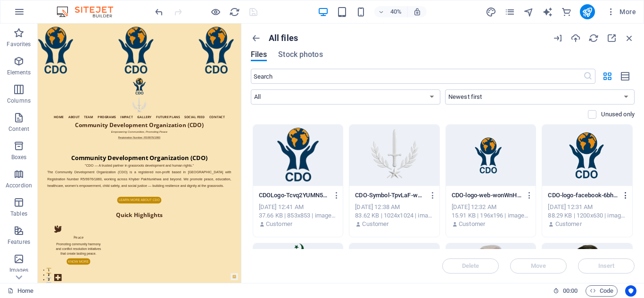
click at [625, 193] on icon "button" at bounding box center [625, 195] width 9 height 8
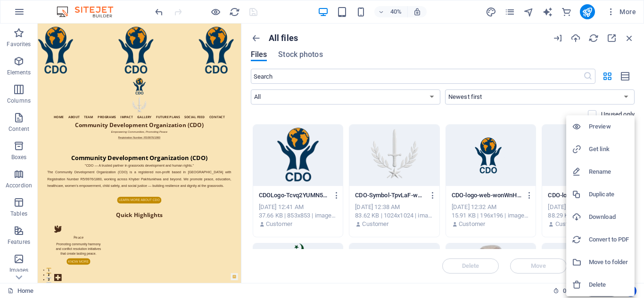
click at [602, 146] on h6 "Get link" at bounding box center [609, 149] width 40 height 11
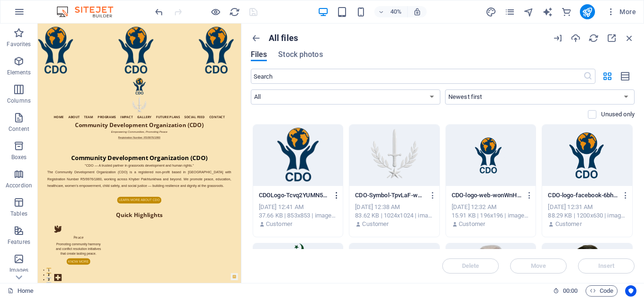
click at [335, 192] on icon "button" at bounding box center [336, 195] width 9 height 8
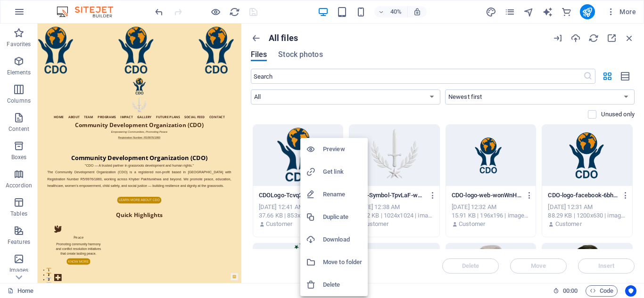
click at [334, 168] on h6 "Get link" at bounding box center [342, 171] width 39 height 11
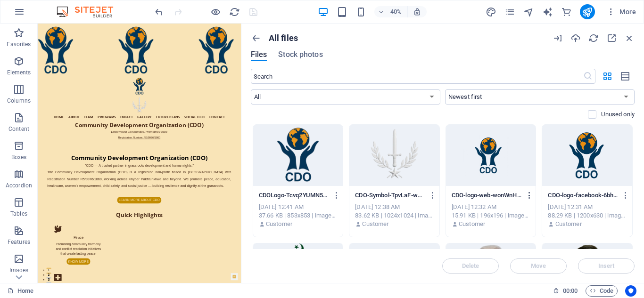
click at [529, 193] on icon "button" at bounding box center [529, 195] width 9 height 8
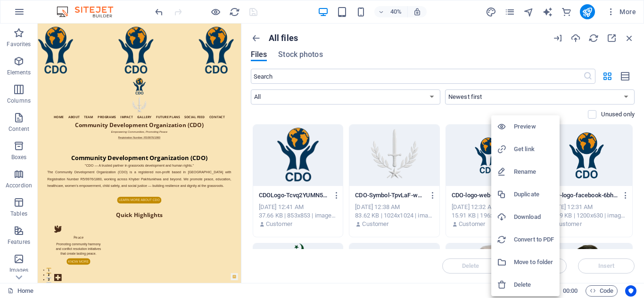
click at [523, 150] on h6 "Get link" at bounding box center [534, 149] width 40 height 11
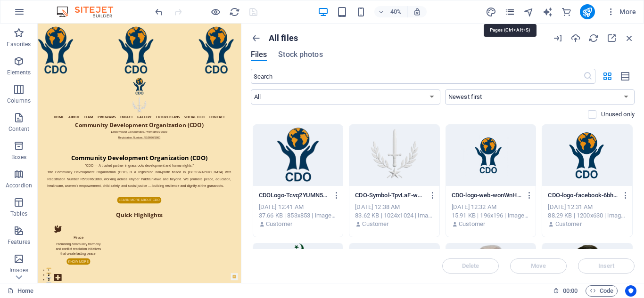
click at [511, 10] on icon "pages" at bounding box center [509, 12] width 11 height 11
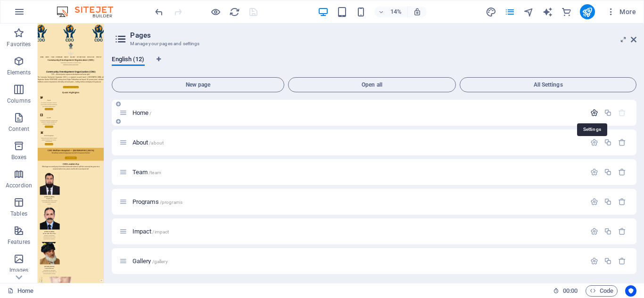
click at [591, 113] on icon "button" at bounding box center [594, 113] width 8 height 8
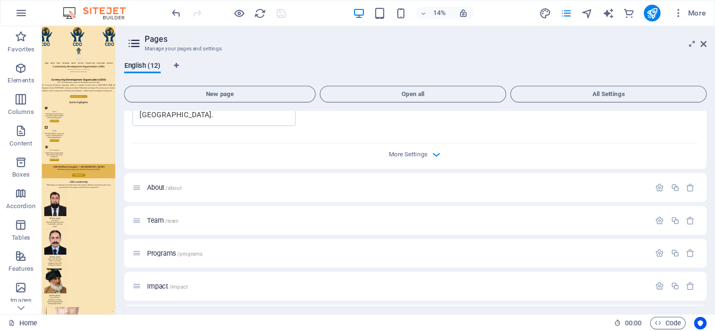
scroll to position [379, 0]
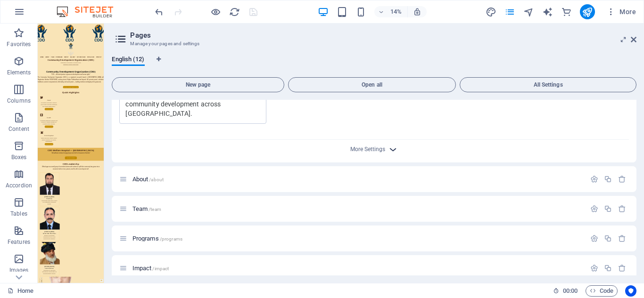
click at [391, 150] on icon "button" at bounding box center [393, 149] width 11 height 11
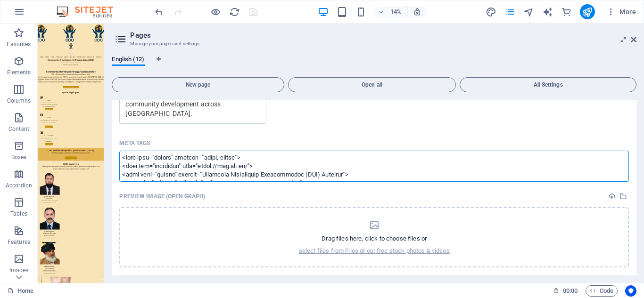
click at [323, 159] on textarea "Meta tags ​" at bounding box center [374, 166] width 510 height 31
click at [509, 11] on body "Community Development Organization Home Favorites Elements Columns Content Boxe…" at bounding box center [322, 149] width 644 height 298
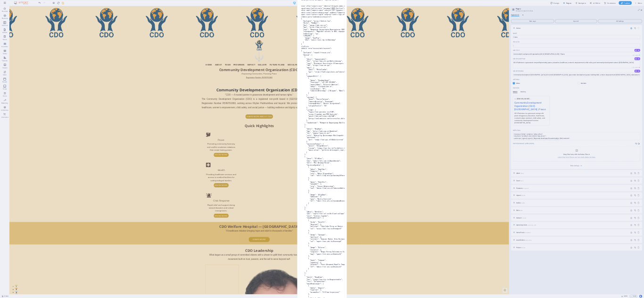
scroll to position [0, 0]
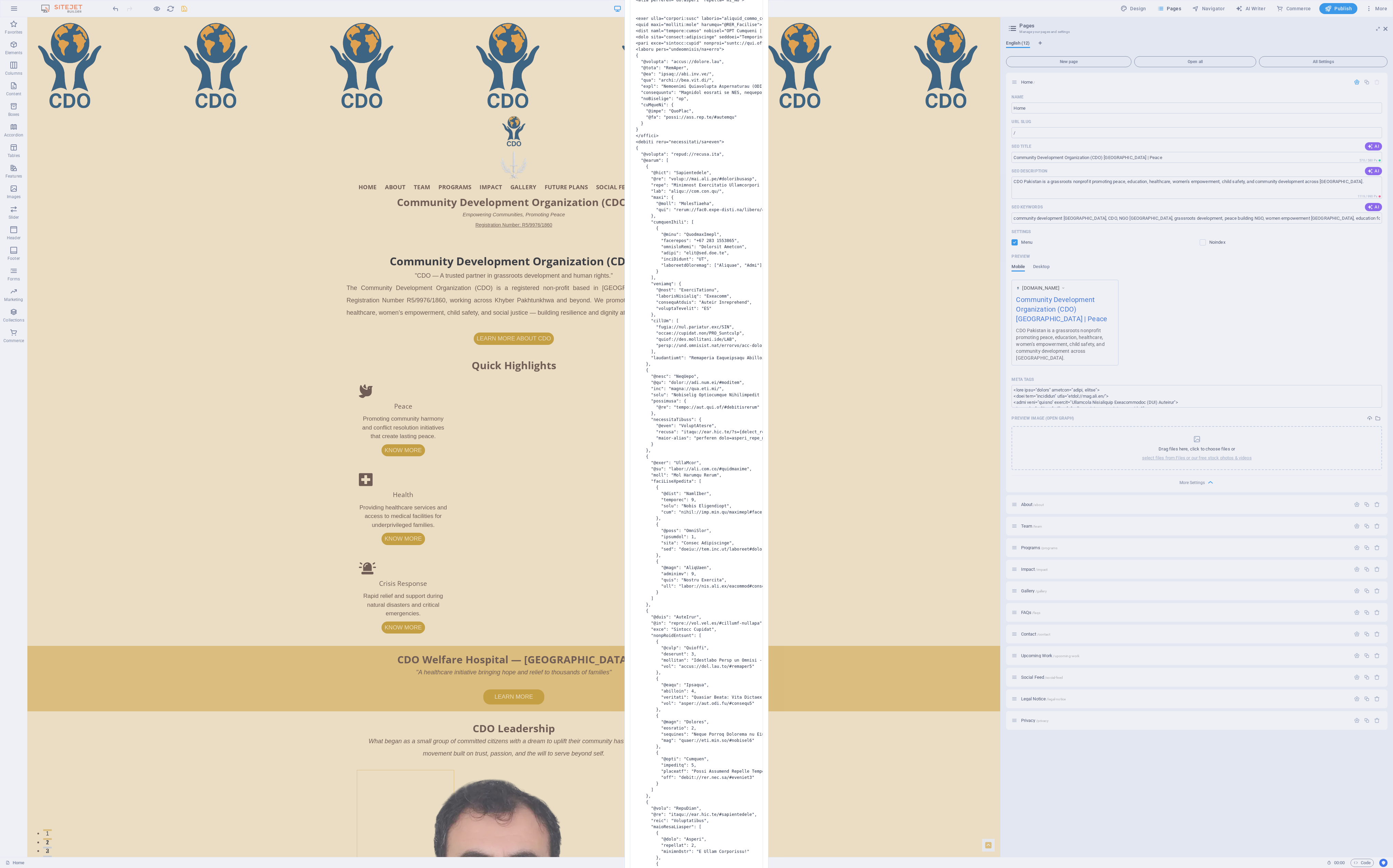
click at [468, 217] on pre at bounding box center [696, 435] width 133 height 1048
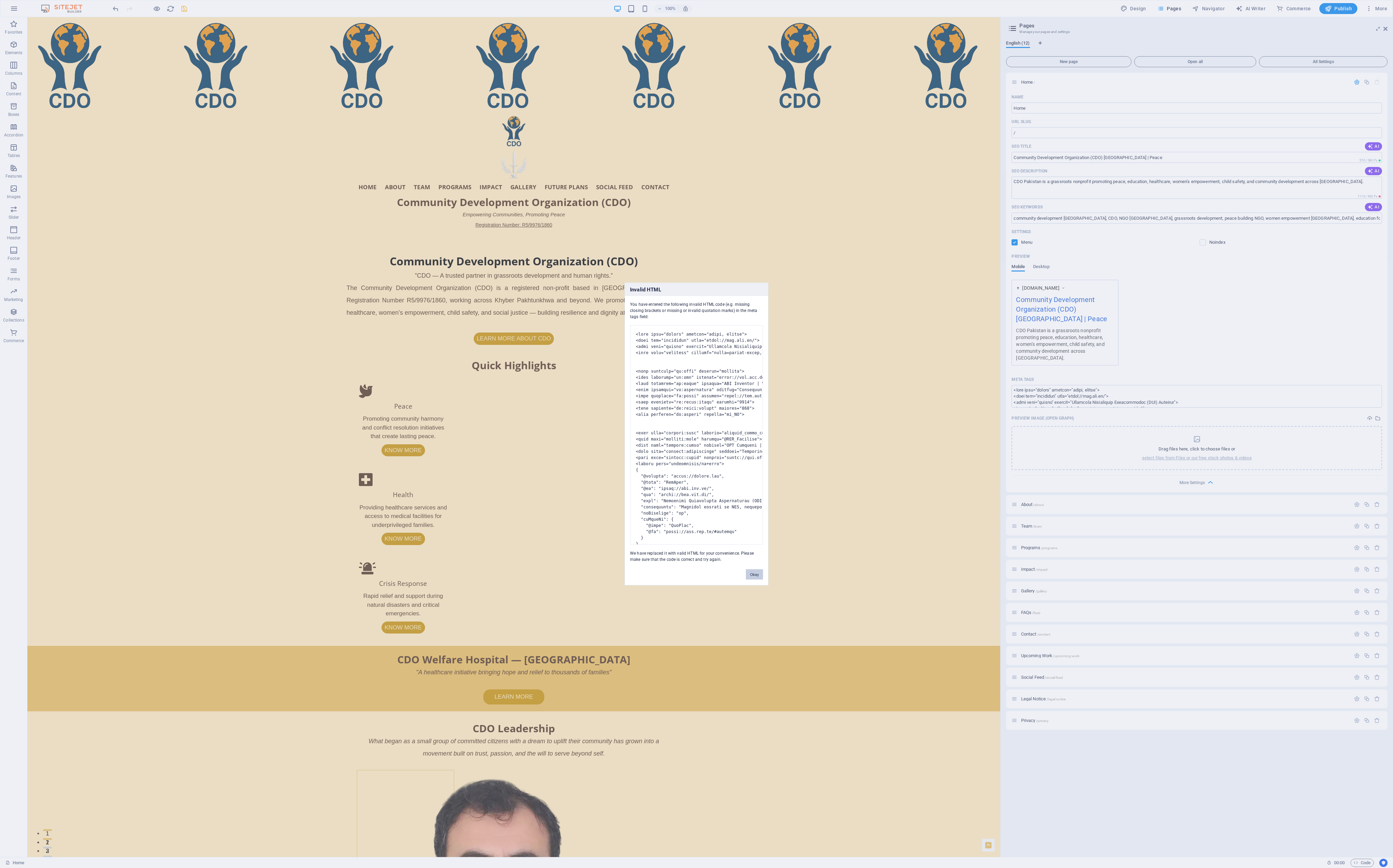
click at [468, 217] on button "Okay" at bounding box center [755, 574] width 17 height 10
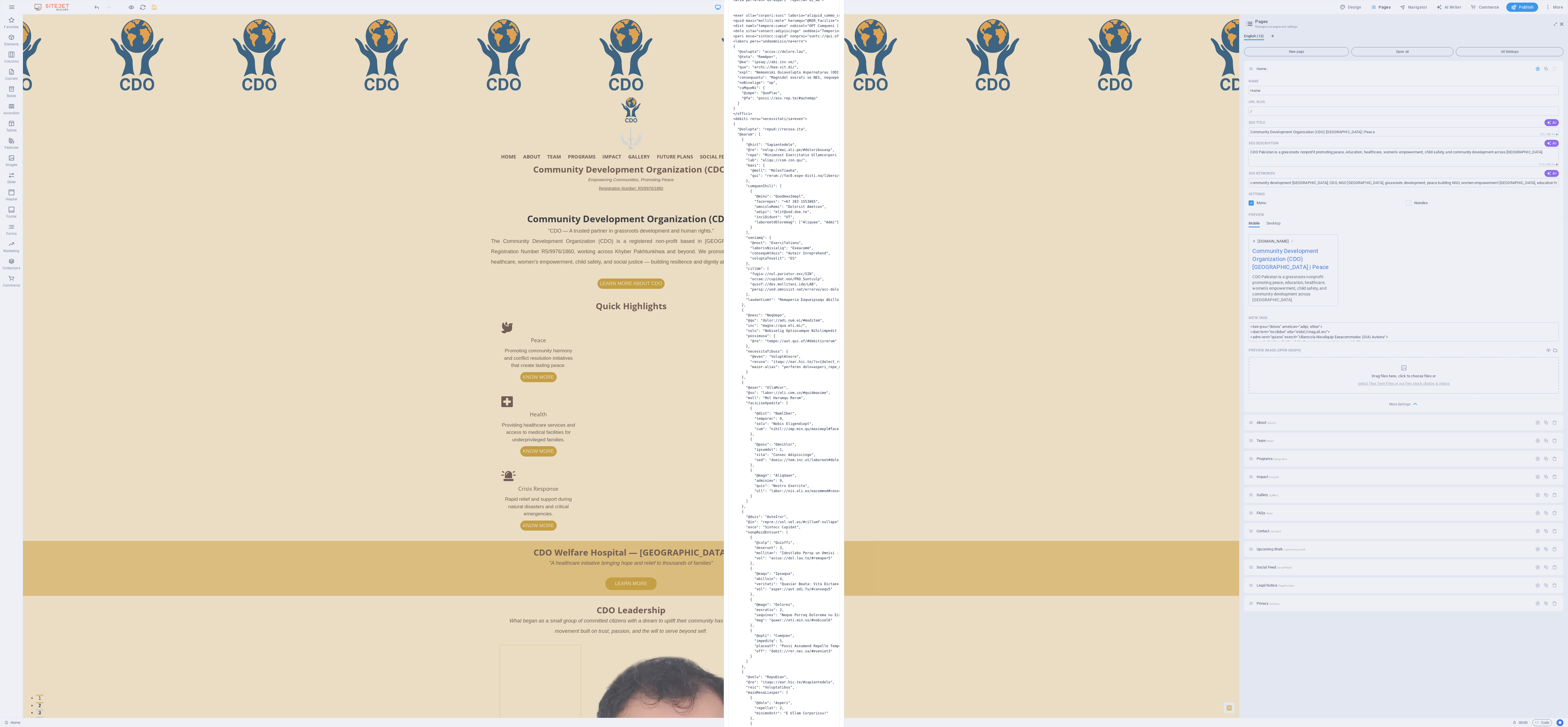
click at [392, 181] on pre at bounding box center [784, 364] width 111 height 878
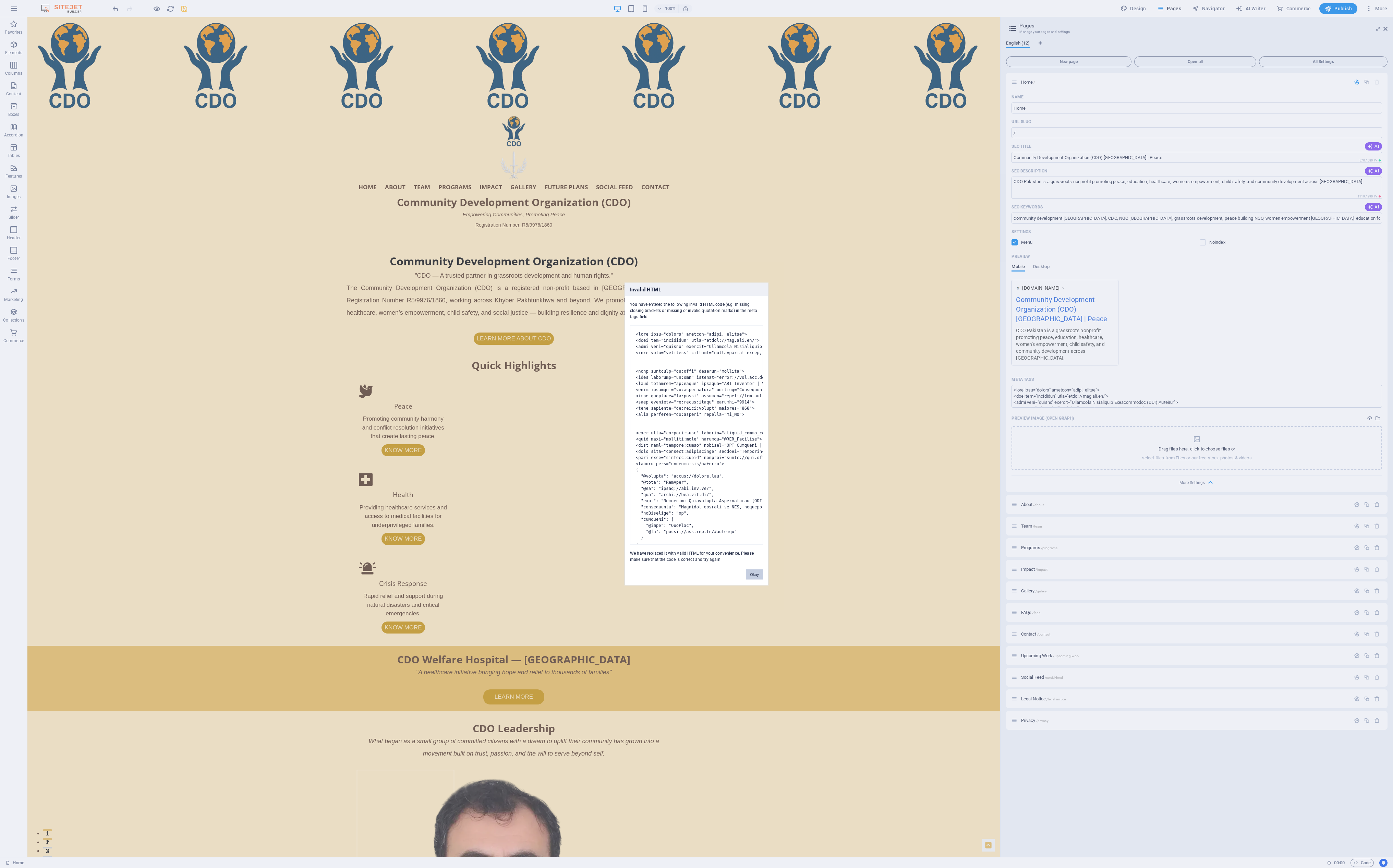
click at [468, 217] on button "Okay" at bounding box center [755, 574] width 17 height 10
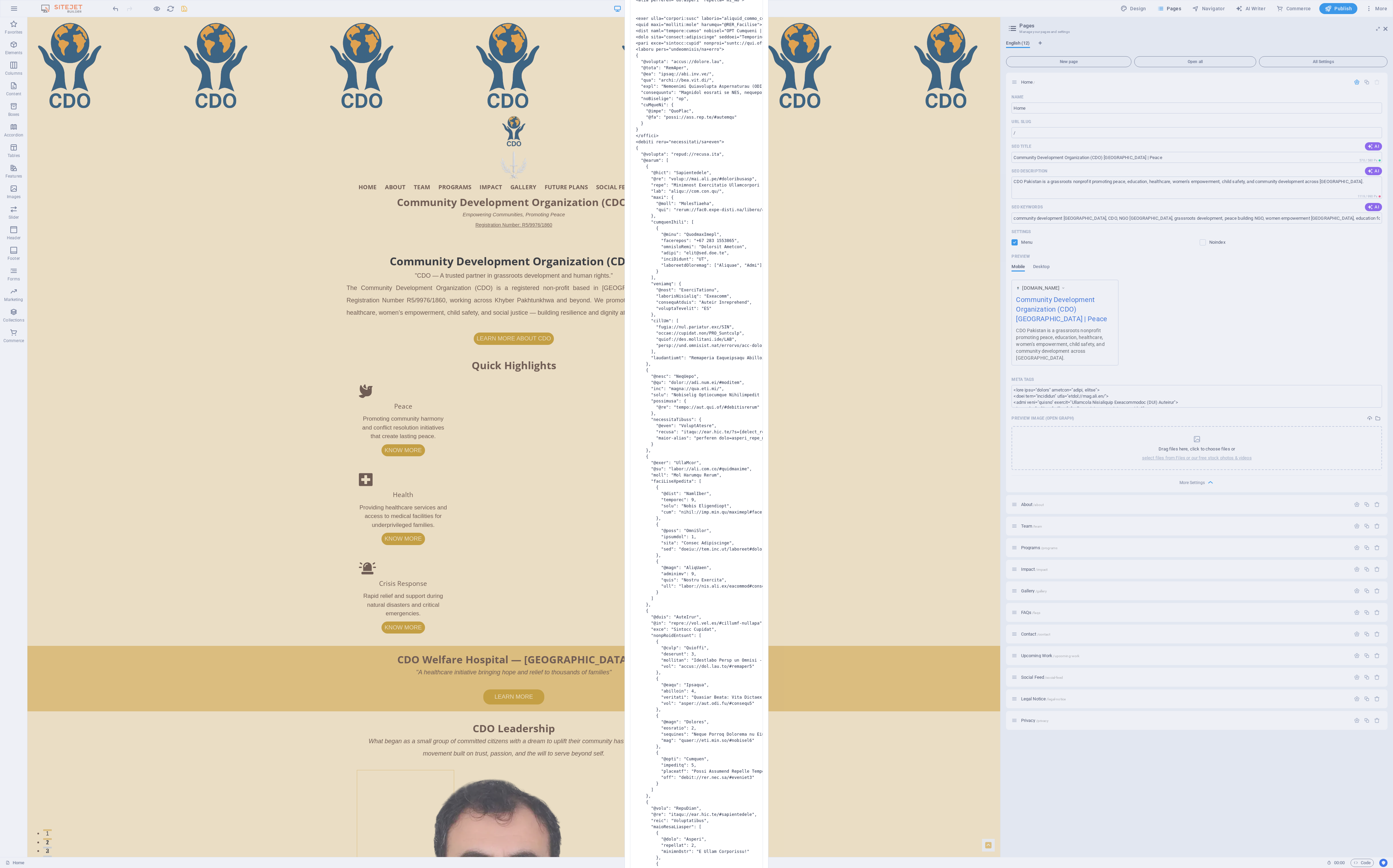
click at [468, 217] on pre at bounding box center [696, 435] width 133 height 1048
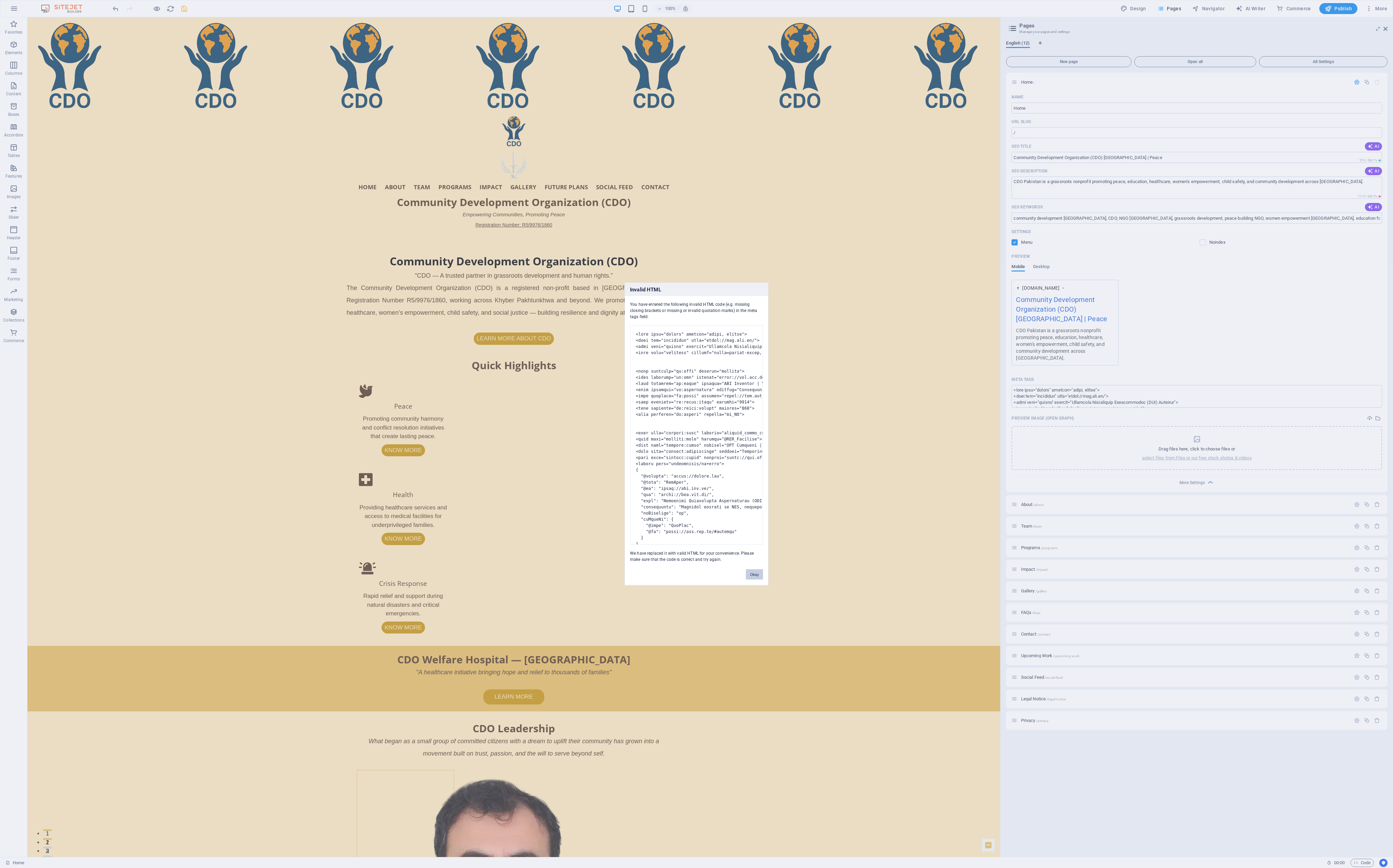
click at [468, 217] on button "Okay" at bounding box center [755, 574] width 17 height 10
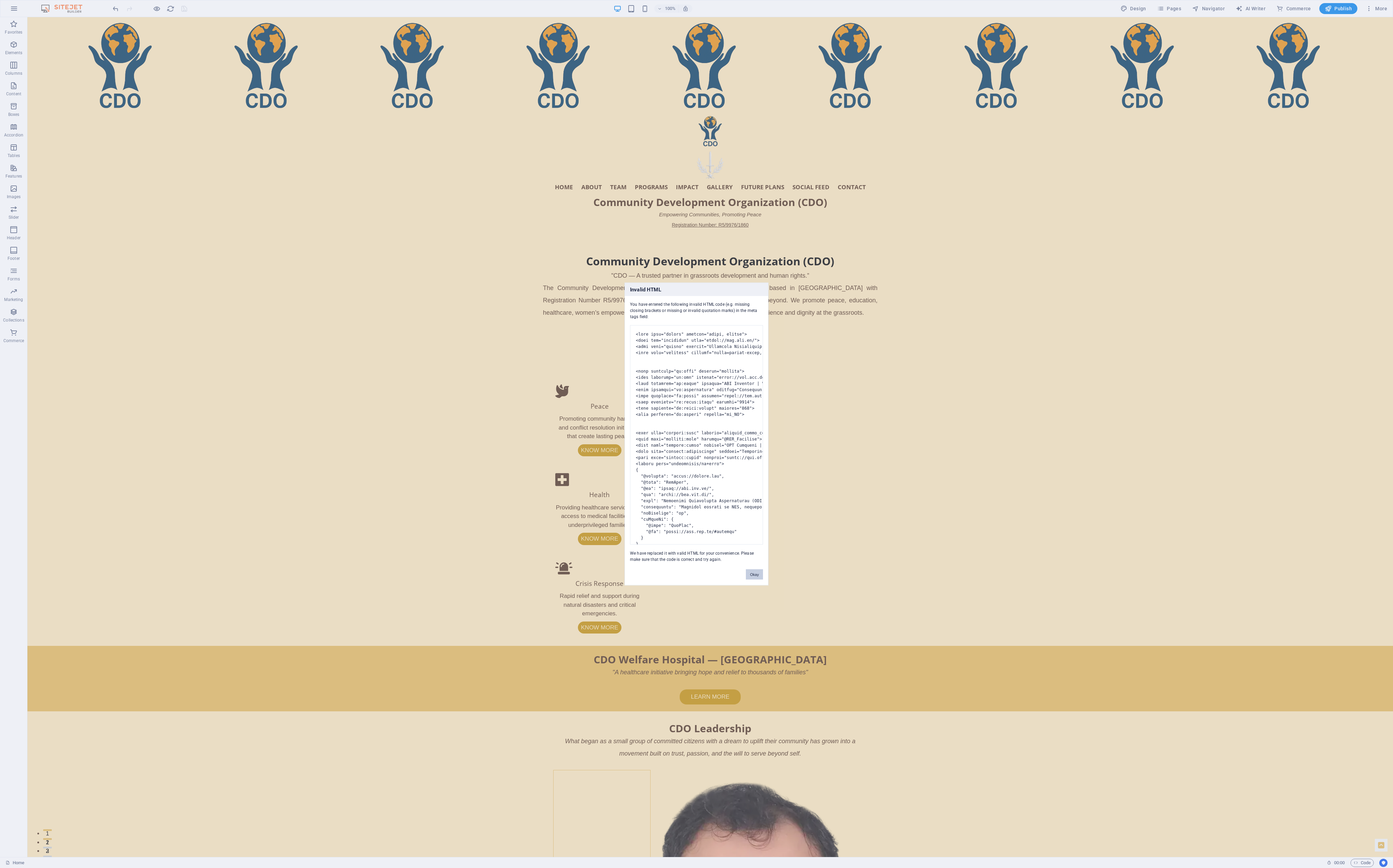
click at [468, 217] on button "Okay" at bounding box center [755, 574] width 17 height 10
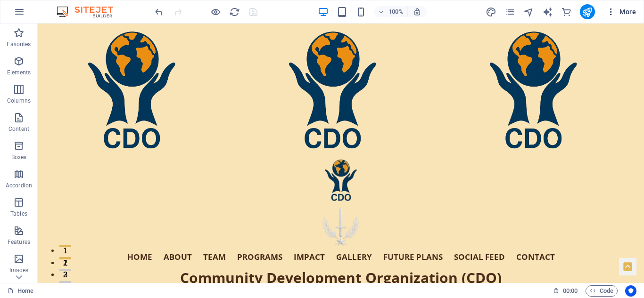
click at [626, 9] on span "More" at bounding box center [621, 11] width 30 height 9
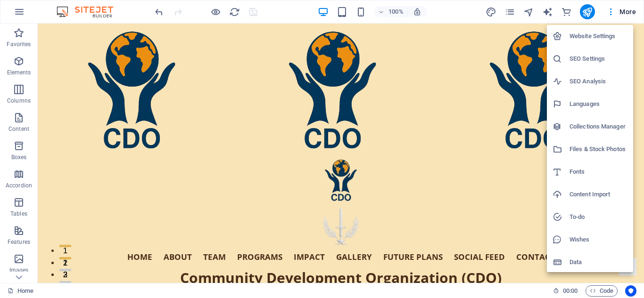
click at [489, 135] on div at bounding box center [322, 149] width 644 height 298
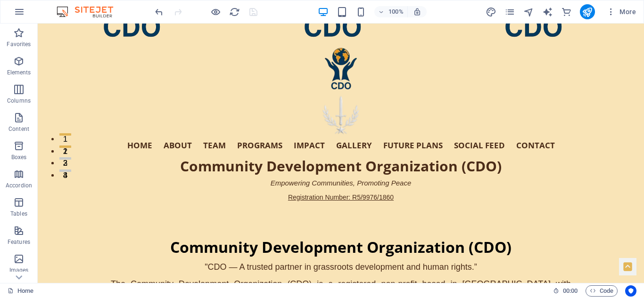
scroll to position [115, 0]
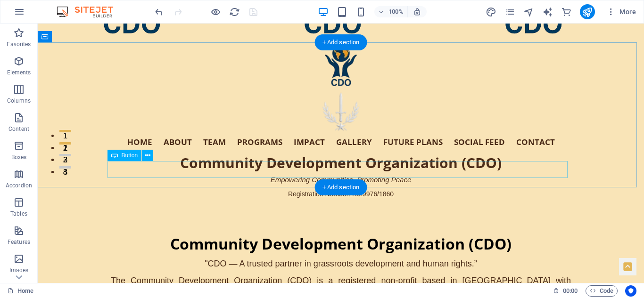
select select "1"
select select
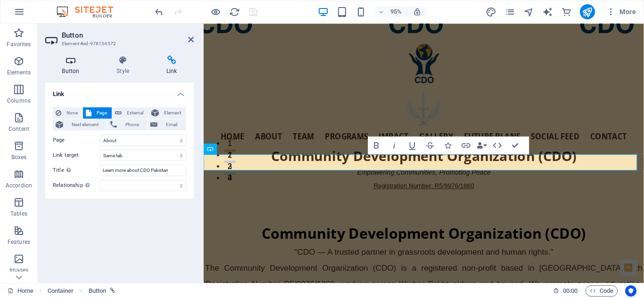
click at [72, 62] on icon at bounding box center [70, 60] width 51 height 9
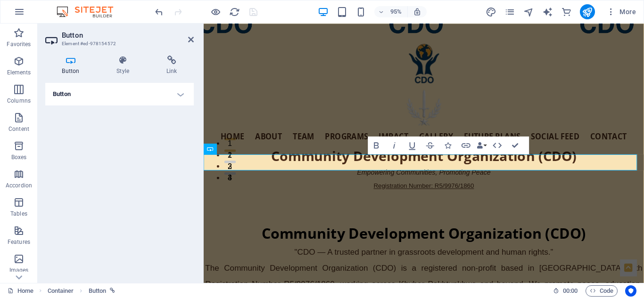
click at [179, 94] on h4 "Button" at bounding box center [119, 94] width 149 height 23
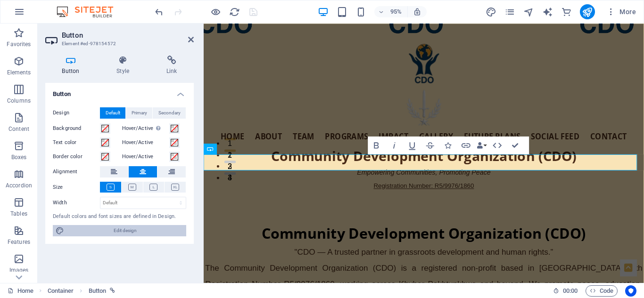
click at [129, 231] on span "Edit design" at bounding box center [125, 230] width 116 height 11
select select "px"
select select "200"
select select "px"
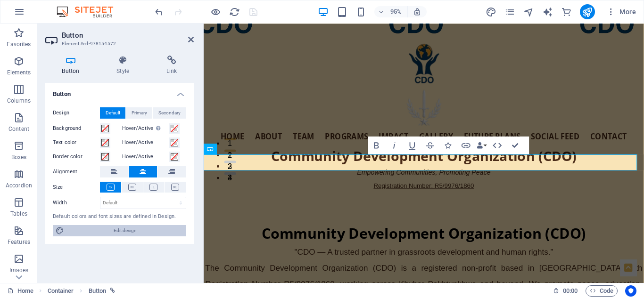
select select "px"
select select "200"
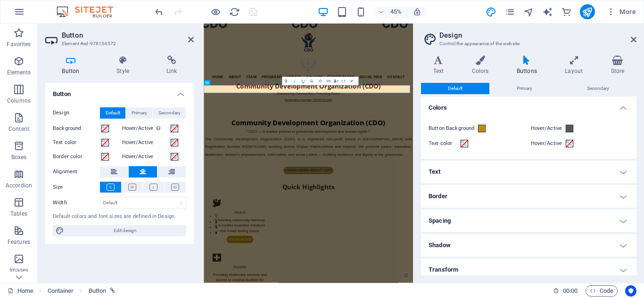
click at [530, 63] on icon at bounding box center [526, 60] width 44 height 9
click at [623, 170] on h4 "Text" at bounding box center [528, 172] width 215 height 23
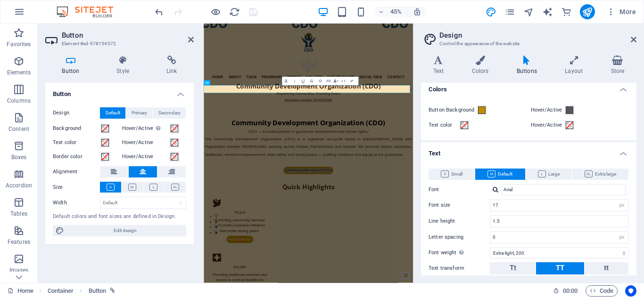
scroll to position [0, 0]
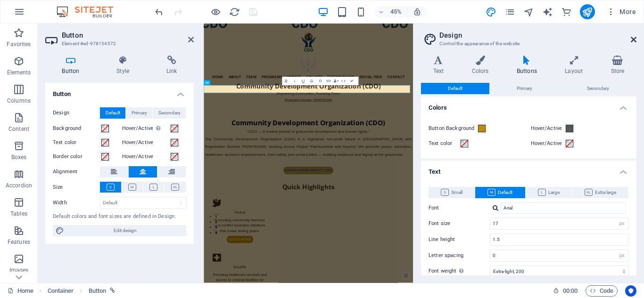
click at [634, 38] on icon at bounding box center [634, 40] width 6 height 8
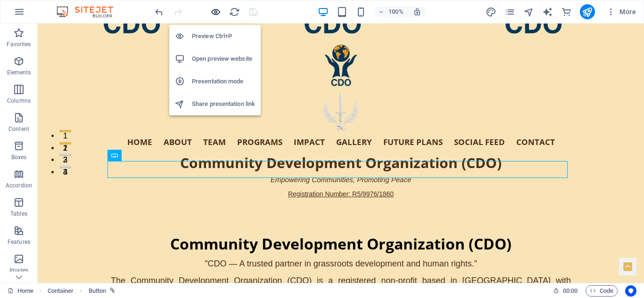
click at [219, 7] on icon "button" at bounding box center [215, 12] width 11 height 11
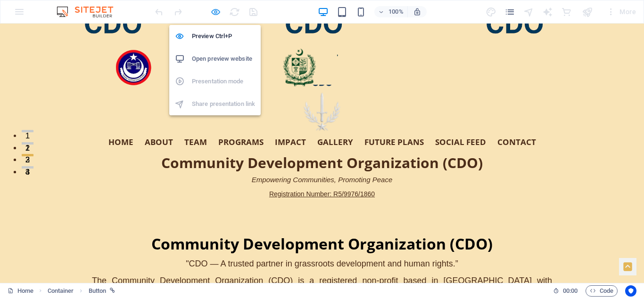
click at [216, 9] on icon "button" at bounding box center [215, 12] width 11 height 11
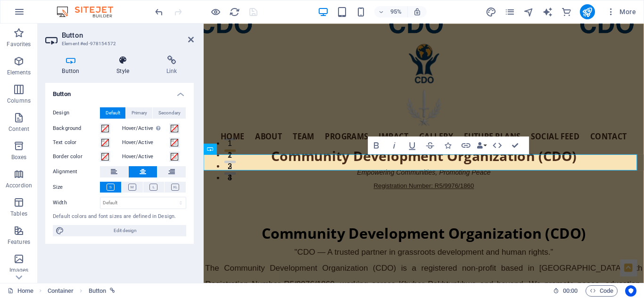
click at [122, 62] on icon at bounding box center [123, 60] width 46 height 9
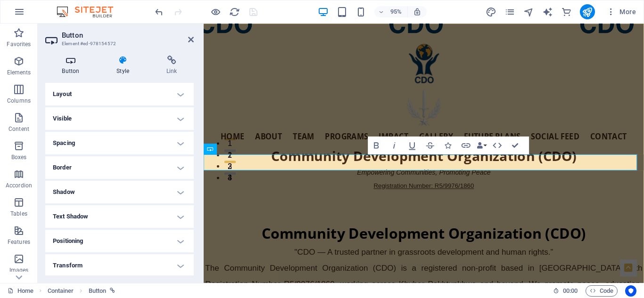
click at [69, 61] on icon at bounding box center [70, 60] width 51 height 9
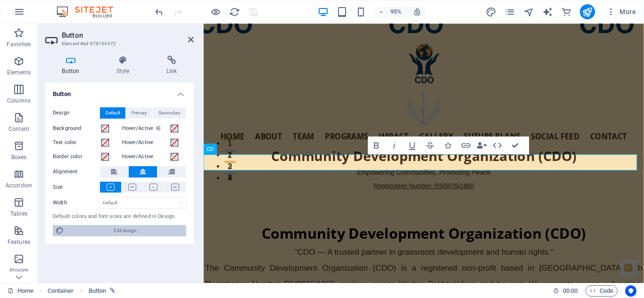
click at [134, 228] on span "Edit design" at bounding box center [125, 230] width 116 height 11
select select "px"
select select "200"
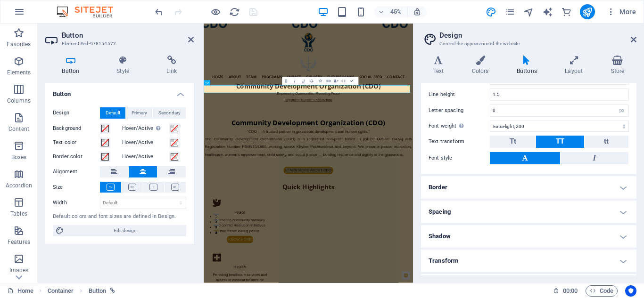
scroll to position [166, 0]
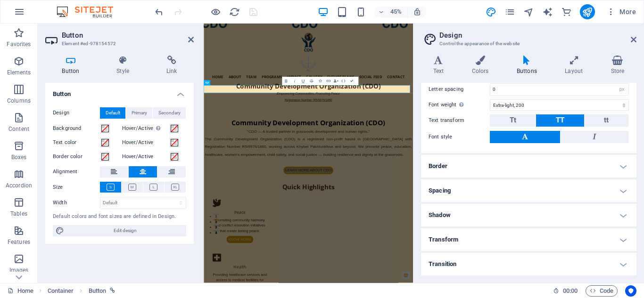
click at [624, 164] on h4 "Border" at bounding box center [528, 166] width 215 height 23
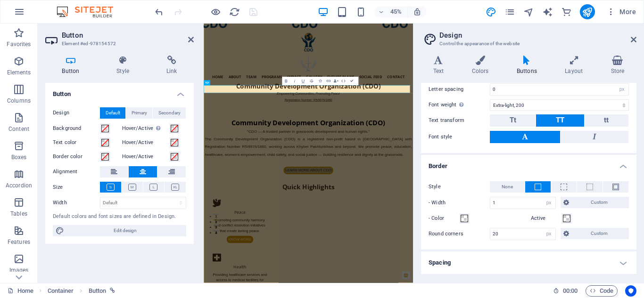
click at [624, 164] on h4 "Border" at bounding box center [528, 163] width 215 height 17
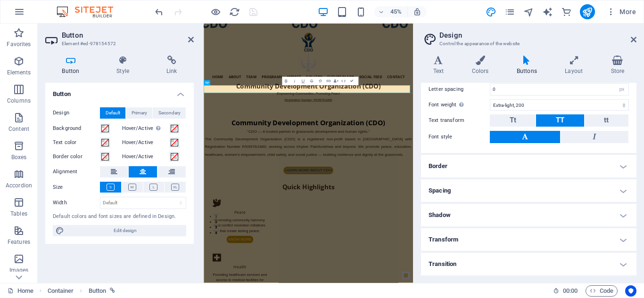
click at [619, 189] on h4 "Spacing" at bounding box center [528, 191] width 215 height 23
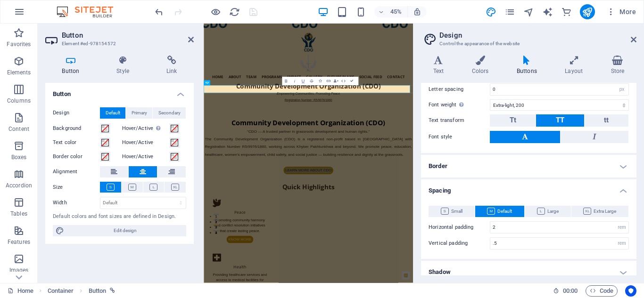
click at [619, 189] on h4 "Spacing" at bounding box center [528, 188] width 215 height 17
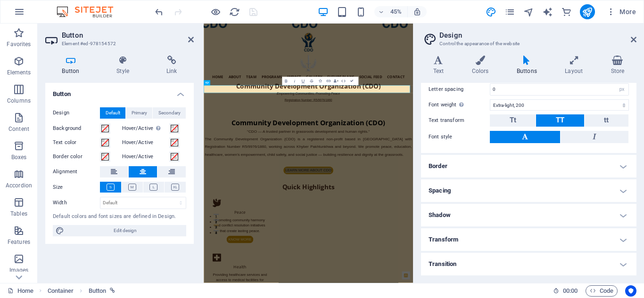
click at [618, 213] on h4 "Shadow" at bounding box center [528, 215] width 215 height 23
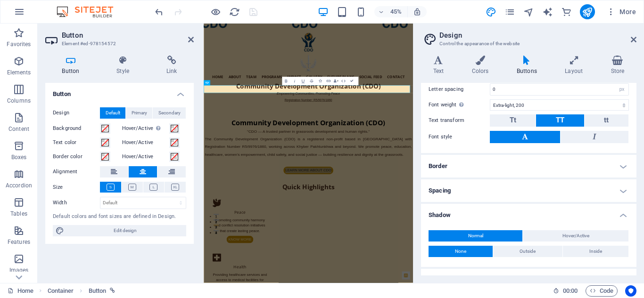
click at [618, 213] on h4 "Shadow" at bounding box center [528, 212] width 215 height 17
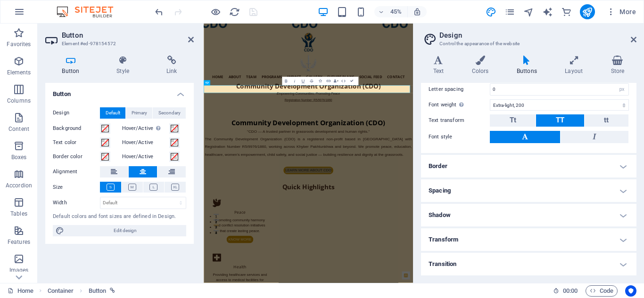
click at [619, 240] on h4 "Transform" at bounding box center [528, 240] width 215 height 23
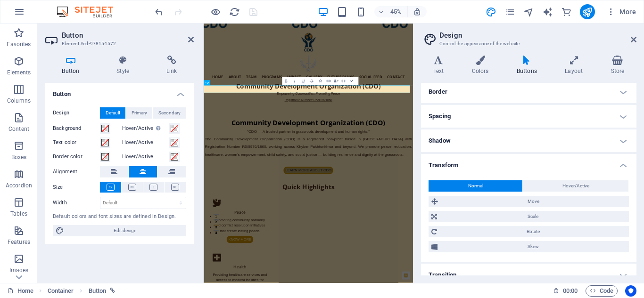
scroll to position [252, 0]
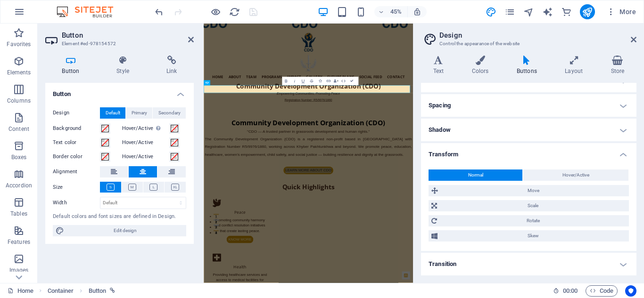
click at [619, 156] on h4 "Transform" at bounding box center [528, 151] width 215 height 17
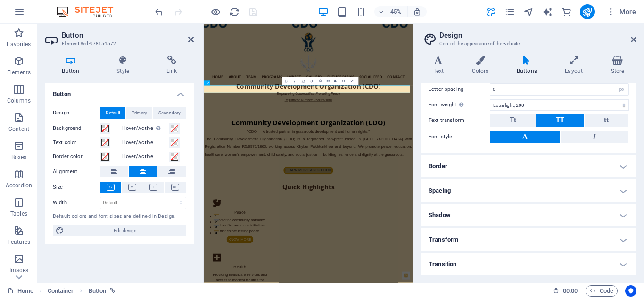
scroll to position [166, 0]
click at [619, 263] on h4 "Transition" at bounding box center [528, 264] width 215 height 23
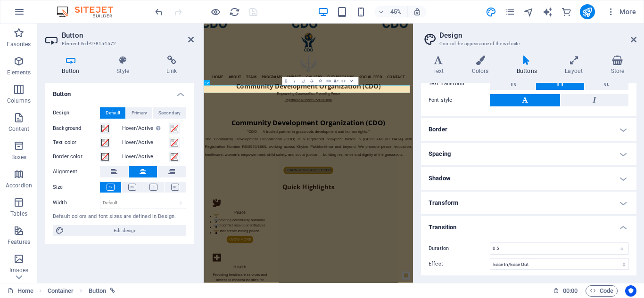
scroll to position [207, 0]
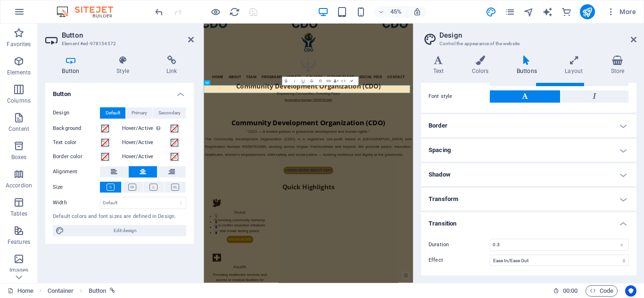
click at [622, 222] on h4 "Transition" at bounding box center [528, 221] width 215 height 17
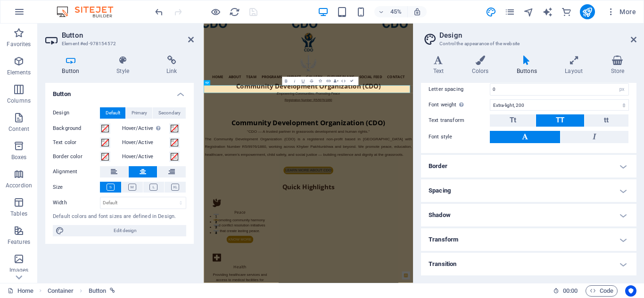
scroll to position [166, 0]
drag, startPoint x: 636, startPoint y: 201, endPoint x: 633, endPoint y: 177, distance: 23.9
click at [633, 177] on div "Variants Text Colors Buttons Layout Store Text Standard Bold Links Font color F…" at bounding box center [528, 165] width 231 height 235
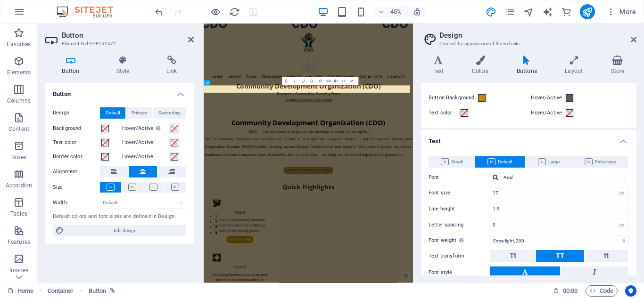
scroll to position [29, 0]
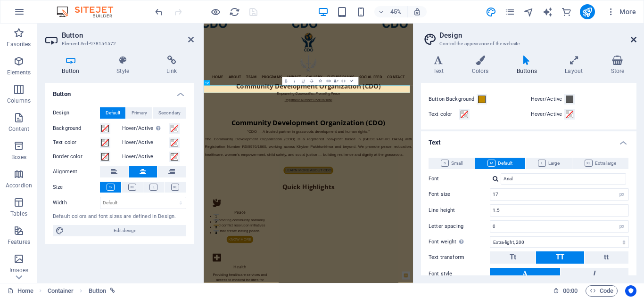
click at [633, 39] on icon at bounding box center [634, 40] width 6 height 8
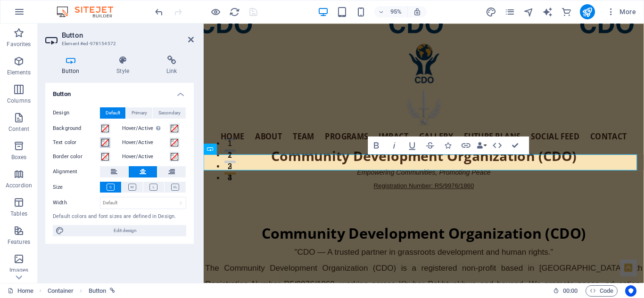
click at [104, 140] on span at bounding box center [105, 143] width 8 height 8
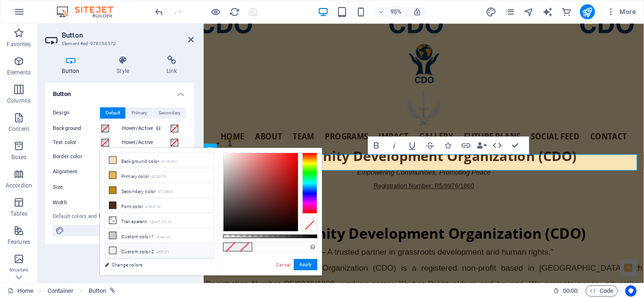
click at [158, 249] on small "#f0f2f1" at bounding box center [163, 252] width 13 height 7
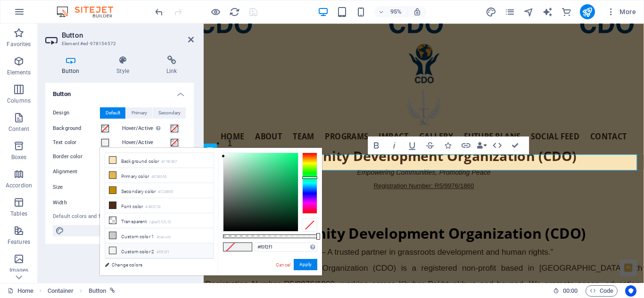
scroll to position [11, 0]
click at [150, 238] on li "Custom color 2 #f0f2f1" at bounding box center [159, 239] width 108 height 15
type input "#ffffff"
drag, startPoint x: 223, startPoint y: 157, endPoint x: 223, endPoint y: 151, distance: 5.7
click at [223, 151] on div at bounding box center [222, 152] width 3 height 3
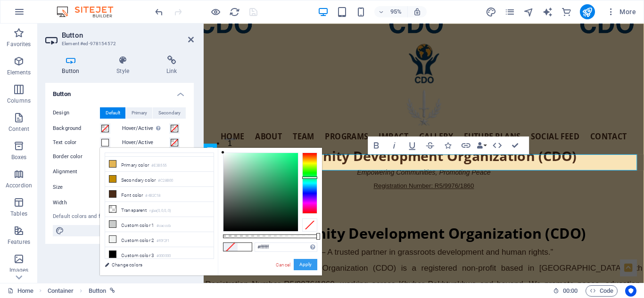
click at [305, 262] on button "Apply" at bounding box center [306, 264] width 24 height 11
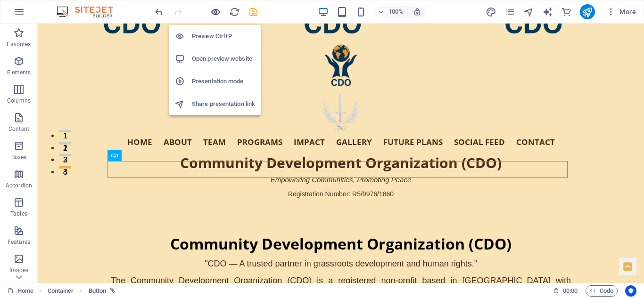
click at [214, 11] on icon "button" at bounding box center [215, 12] width 11 height 11
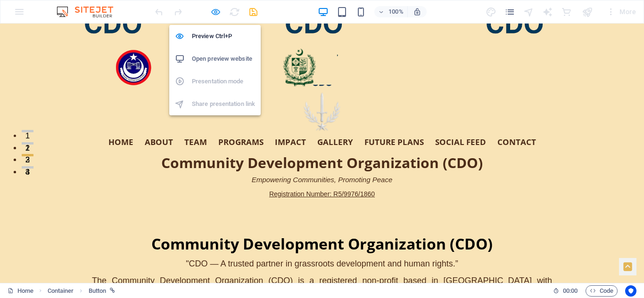
click at [217, 8] on icon "button" at bounding box center [215, 12] width 11 height 11
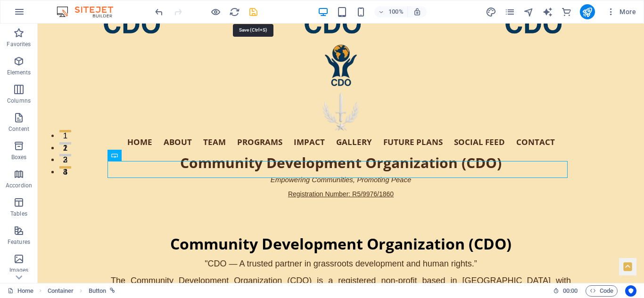
click at [251, 9] on icon "save" at bounding box center [253, 12] width 11 height 11
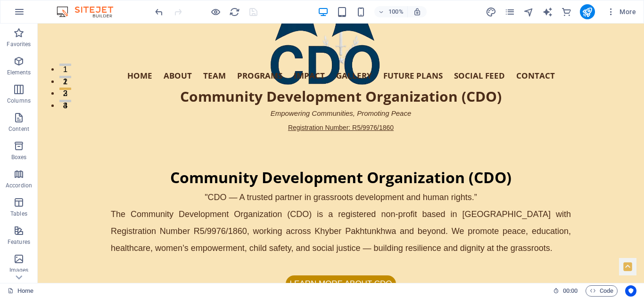
scroll to position [0, 0]
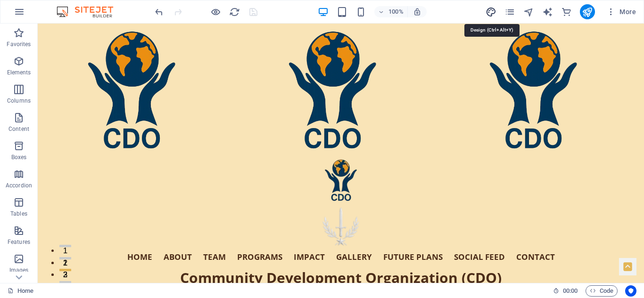
click at [490, 11] on icon "design" at bounding box center [491, 12] width 11 height 11
select select "px"
select select "200"
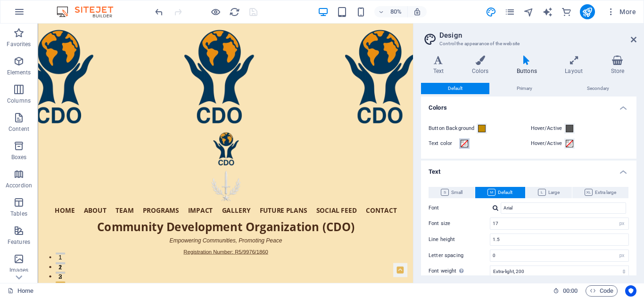
click at [463, 142] on span at bounding box center [465, 144] width 8 height 8
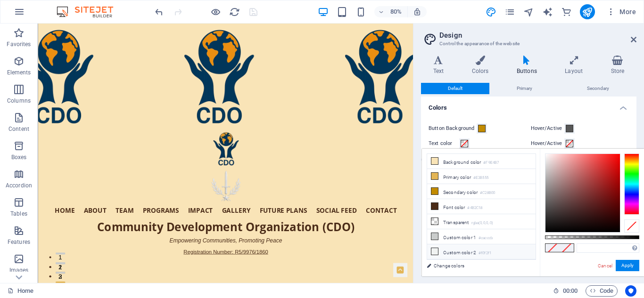
click at [468, 250] on li "Custom color 2 #f0f2f1" at bounding box center [481, 252] width 108 height 15
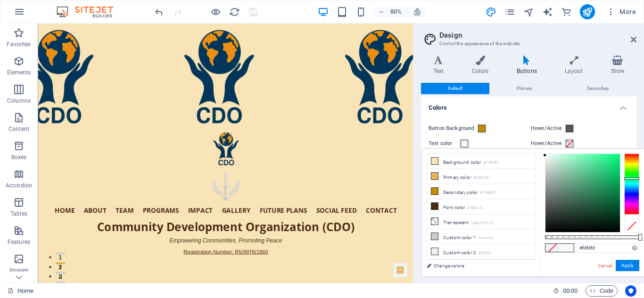
type input "#ffffff"
drag, startPoint x: 545, startPoint y: 156, endPoint x: 540, endPoint y: 148, distance: 9.3
click at [540, 148] on body "Community Development Organization Home Favorites Elements Columns Content Boxe…" at bounding box center [322, 149] width 644 height 298
click at [630, 265] on button "Apply" at bounding box center [628, 265] width 24 height 11
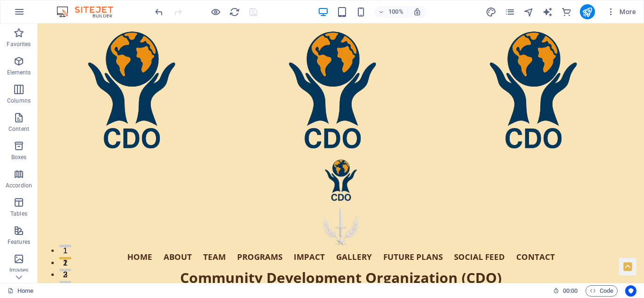
drag, startPoint x: 641, startPoint y: 50, endPoint x: 670, endPoint y: 35, distance: 33.5
click at [512, 9] on icon "pages" at bounding box center [509, 12] width 11 height 11
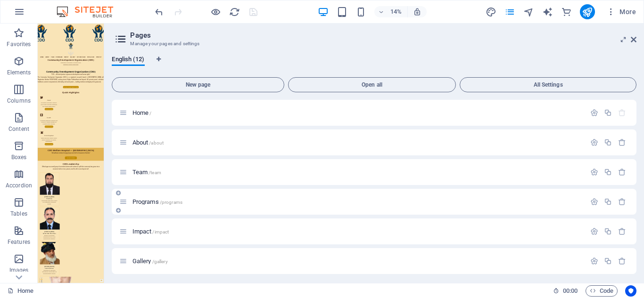
click at [147, 199] on span "Programs /programs" at bounding box center [157, 201] width 50 height 7
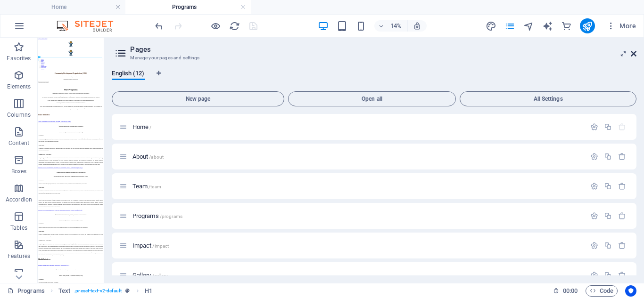
click at [634, 51] on icon at bounding box center [634, 54] width 6 height 8
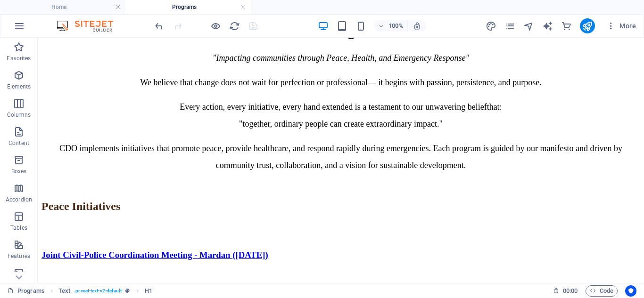
scroll to position [372, 0]
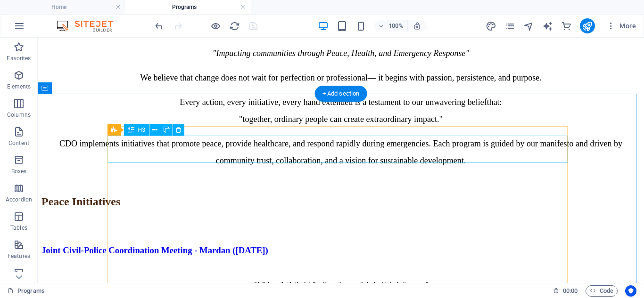
click at [551, 246] on div "Joint Civil-Police Coordination Meeting - Mardan (30-05-2025)" at bounding box center [340, 251] width 599 height 10
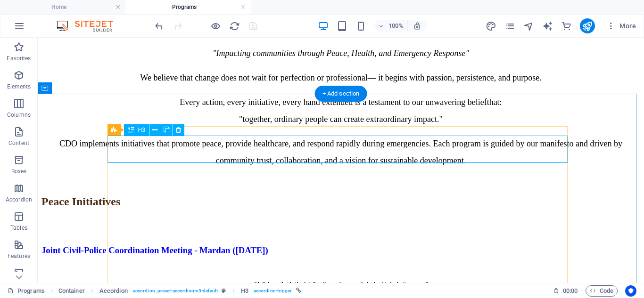
click at [555, 246] on div "Joint Civil-Police Coordination Meeting - Mardan (30-05-2025)" at bounding box center [340, 251] width 599 height 10
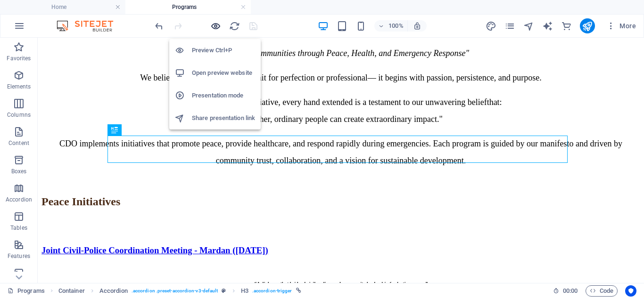
click at [217, 25] on icon "button" at bounding box center [215, 26] width 11 height 11
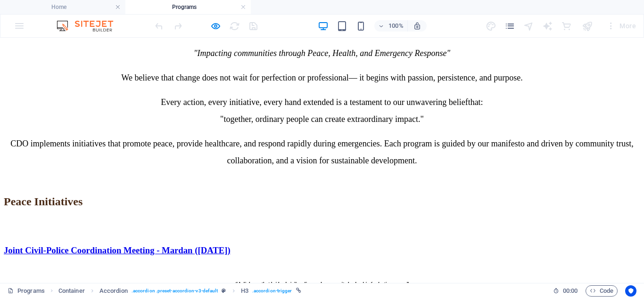
click at [231, 246] on link "Joint Civil-Police Coordination Meeting - Mardan (30-05-2025)" at bounding box center [117, 251] width 227 height 10
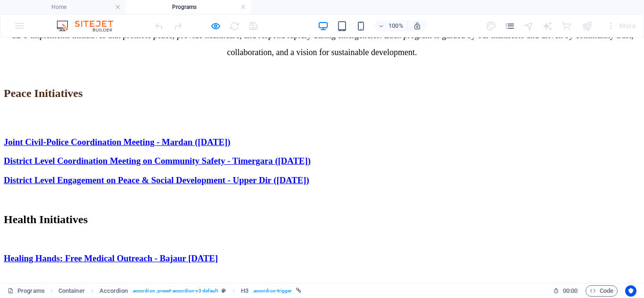
scroll to position [492, 0]
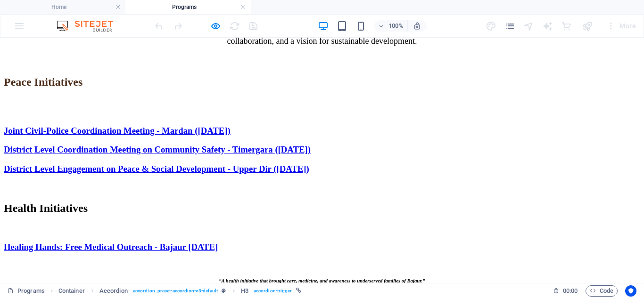
click at [218, 242] on link "Healing Hands: Free Medical Outreach - Bajaur 13-09-2025" at bounding box center [111, 247] width 214 height 10
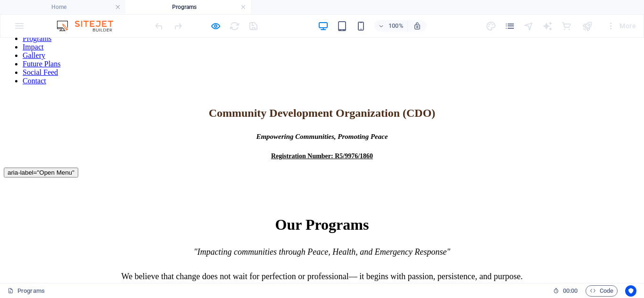
scroll to position [0, 0]
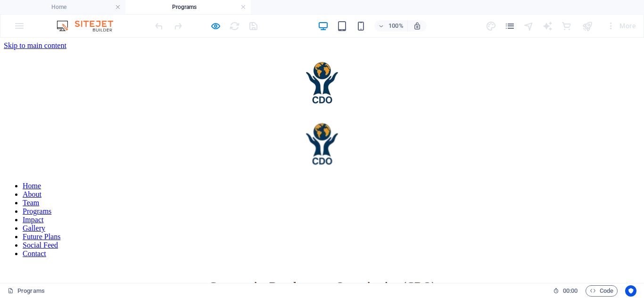
drag, startPoint x: 642, startPoint y: 185, endPoint x: 623, endPoint y: 40, distance: 146.9
click at [244, 6] on link at bounding box center [243, 7] width 6 height 9
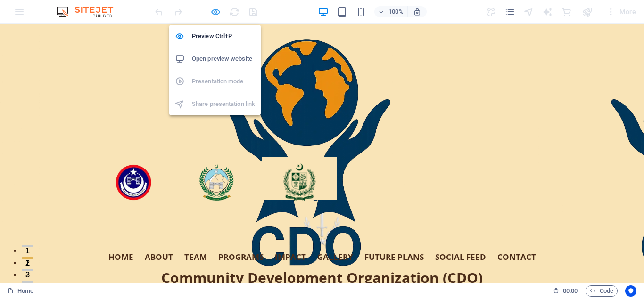
click at [216, 9] on icon "button" at bounding box center [215, 12] width 11 height 11
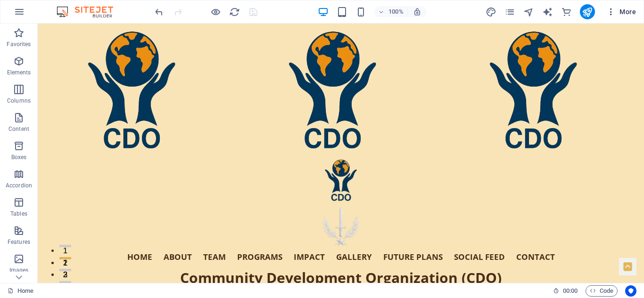
click at [629, 10] on span "More" at bounding box center [621, 11] width 30 height 9
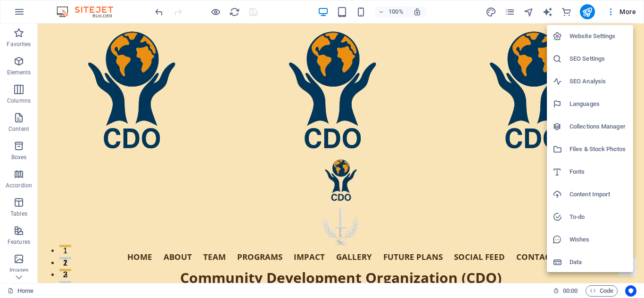
click at [590, 145] on h6 "Files & Stock Photos" at bounding box center [599, 149] width 58 height 11
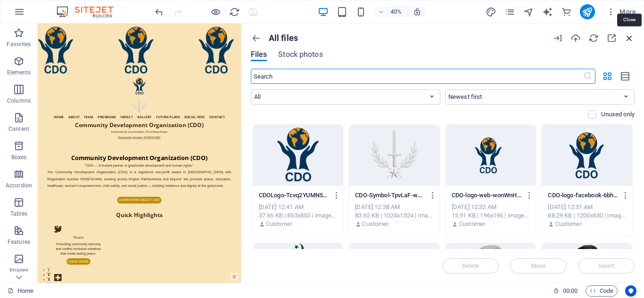
click at [629, 37] on icon "button" at bounding box center [629, 38] width 10 height 10
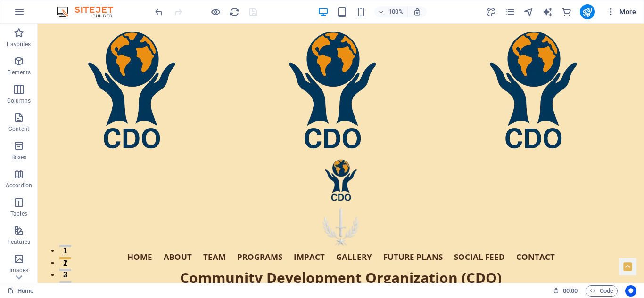
click at [623, 11] on span "More" at bounding box center [621, 11] width 30 height 9
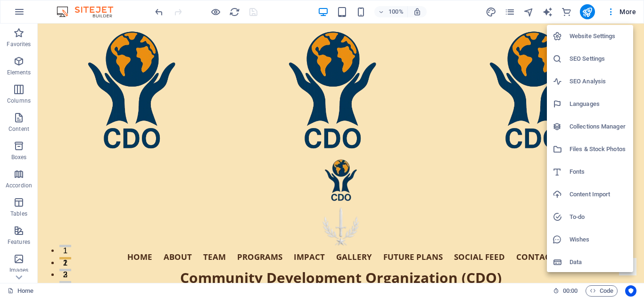
click at [588, 149] on h6 "Files & Stock Photos" at bounding box center [599, 149] width 58 height 11
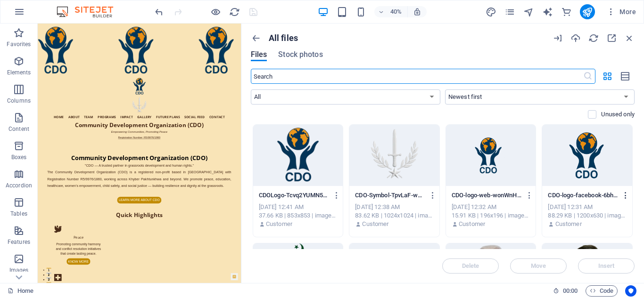
click at [623, 194] on icon "button" at bounding box center [625, 195] width 9 height 8
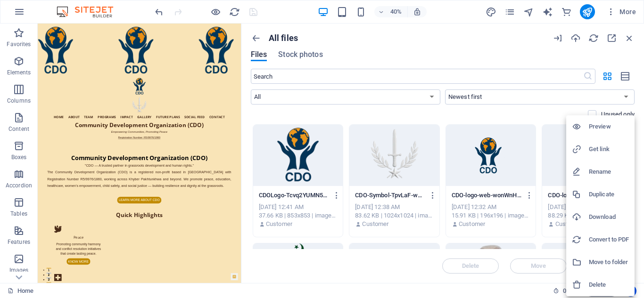
click at [601, 282] on h6 "Delete" at bounding box center [609, 285] width 40 height 11
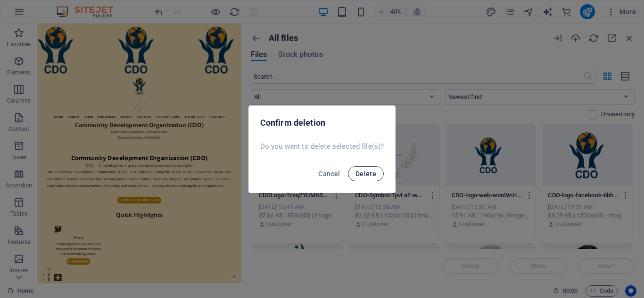
click at [374, 173] on span "Delete" at bounding box center [365, 174] width 21 height 8
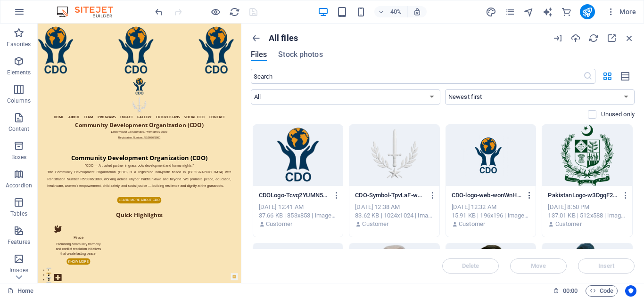
click at [528, 192] on icon "button" at bounding box center [529, 195] width 9 height 8
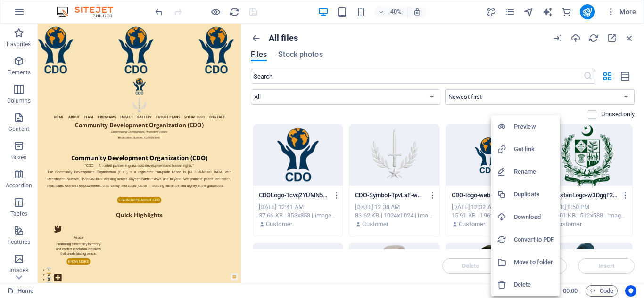
click at [526, 284] on h6 "Delete" at bounding box center [534, 285] width 40 height 11
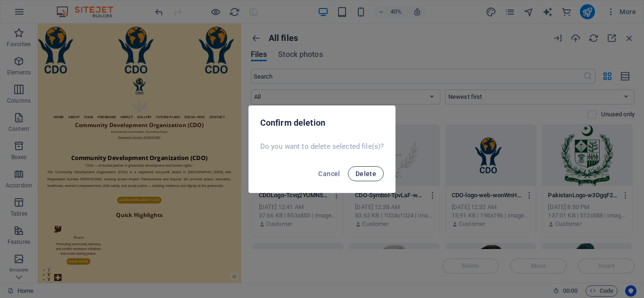
click at [366, 173] on span "Delete" at bounding box center [365, 174] width 21 height 8
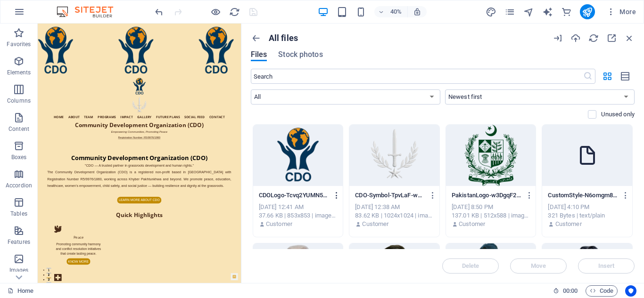
click at [338, 193] on icon "button" at bounding box center [336, 195] width 9 height 8
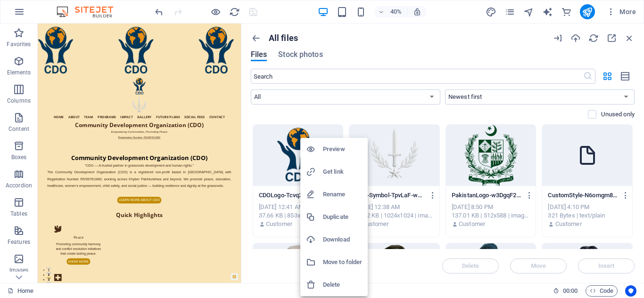
click at [338, 281] on h6 "Delete" at bounding box center [342, 285] width 39 height 11
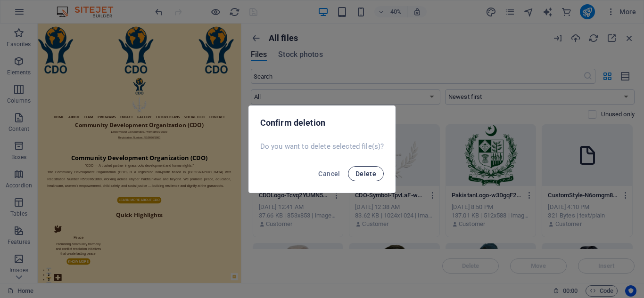
click at [362, 175] on span "Delete" at bounding box center [365, 174] width 21 height 8
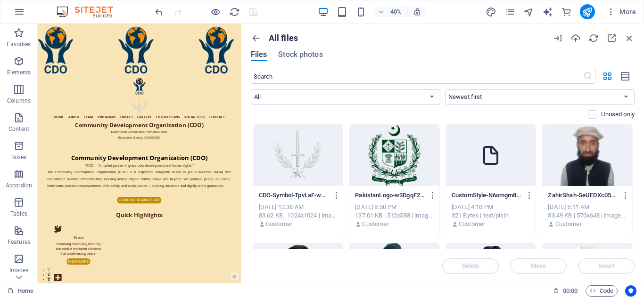
drag, startPoint x: 635, startPoint y: 130, endPoint x: 635, endPoint y: 138, distance: 7.6
click at [635, 138] on div "All files Files Stock photos ​ All Images Documents Audio Video Vector Other Ne…" at bounding box center [442, 154] width 403 height 260
click at [626, 97] on select "Newest first Oldest first Name (A-Z) Name (Z-A) Size (0-9) Size (9-0) Resolutio…" at bounding box center [540, 97] width 190 height 15
click at [445, 90] on select "Newest first Oldest first Name (A-Z) Name (Z-A) Size (0-9) Size (9-0) Resolutio…" at bounding box center [540, 97] width 190 height 15
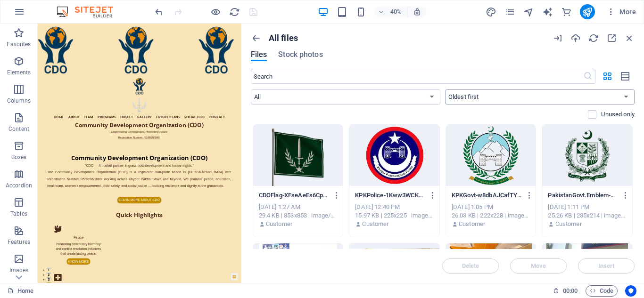
click at [553, 102] on select "Newest first Oldest first Name (A-Z) Name (Z-A) Size (0-9) Size (9-0) Resolutio…" at bounding box center [540, 97] width 190 height 15
select select "newest_first"
click at [445, 90] on select "Newest first Oldest first Name (A-Z) Name (Z-A) Size (0-9) Size (9-0) Resolutio…" at bounding box center [540, 97] width 190 height 15
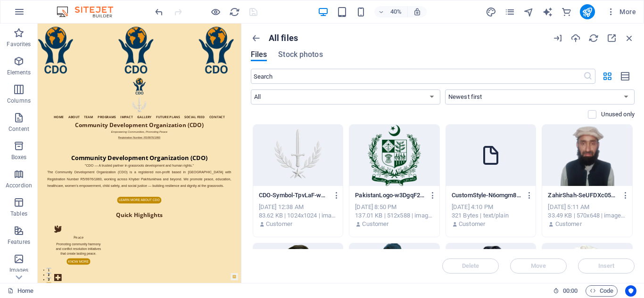
click at [474, 117] on div "Unused only" at bounding box center [443, 114] width 384 height 8
click at [574, 35] on icon "button" at bounding box center [575, 38] width 10 height 10
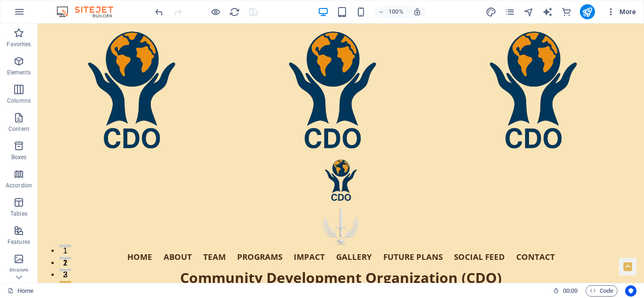
click at [623, 8] on span "More" at bounding box center [621, 11] width 30 height 9
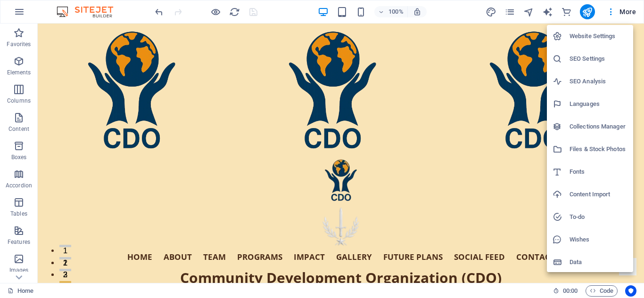
click at [579, 36] on h6 "Website Settings" at bounding box center [599, 36] width 58 height 11
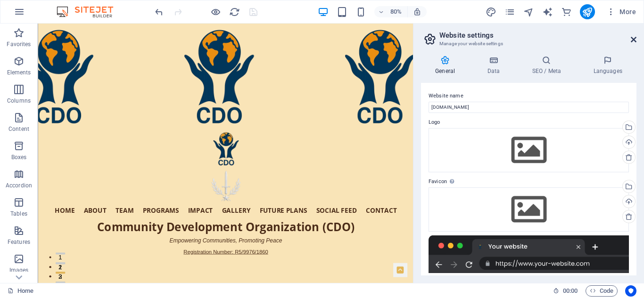
click at [634, 38] on icon at bounding box center [634, 40] width 6 height 8
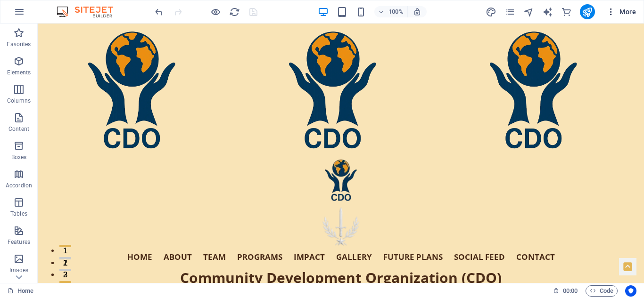
click at [629, 9] on span "More" at bounding box center [621, 11] width 30 height 9
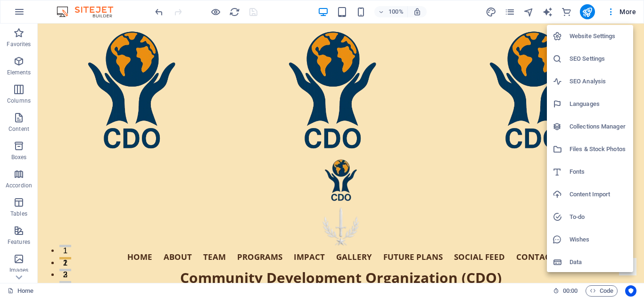
click at [603, 147] on h6 "Files & Stock Photos" at bounding box center [599, 149] width 58 height 11
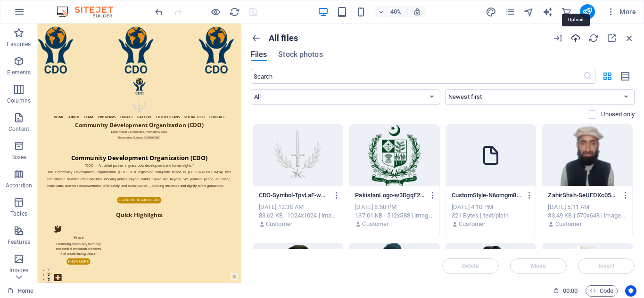
click at [576, 36] on icon "button" at bounding box center [575, 38] width 10 height 10
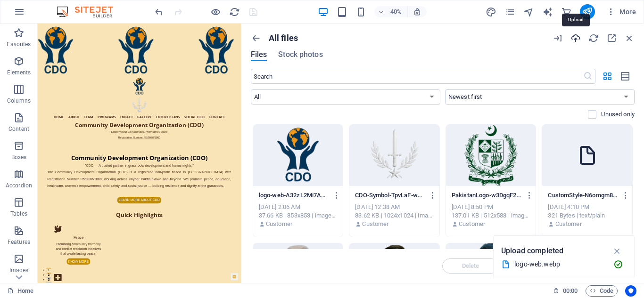
click at [576, 38] on icon "button" at bounding box center [575, 38] width 10 height 10
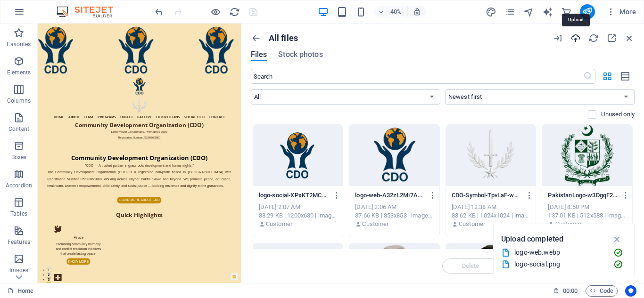
click at [576, 37] on icon "button" at bounding box center [575, 38] width 10 height 10
click at [627, 11] on span "More" at bounding box center [621, 11] width 30 height 9
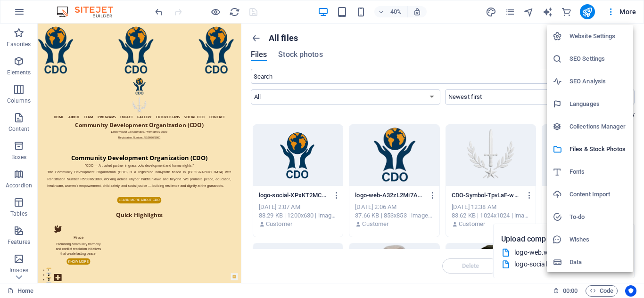
click at [593, 33] on h6 "Website Settings" at bounding box center [599, 36] width 58 height 11
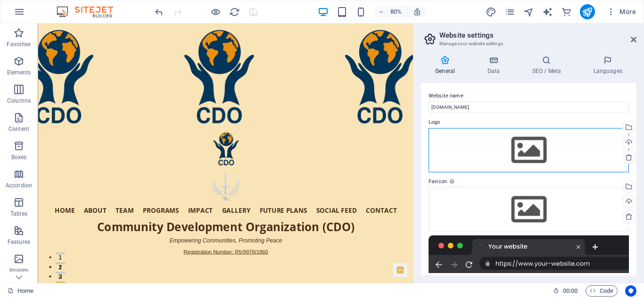
click at [529, 147] on div "Drag files here, click to choose files or select files from Files or our free s…" at bounding box center [529, 150] width 200 height 44
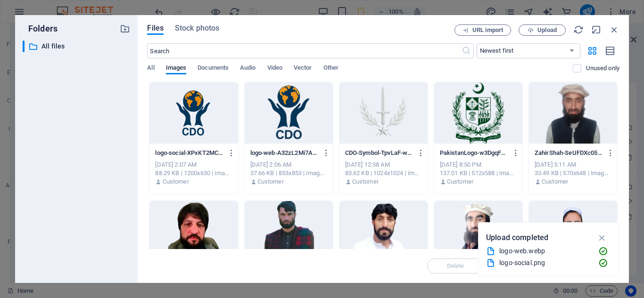
click at [289, 105] on div at bounding box center [289, 113] width 88 height 61
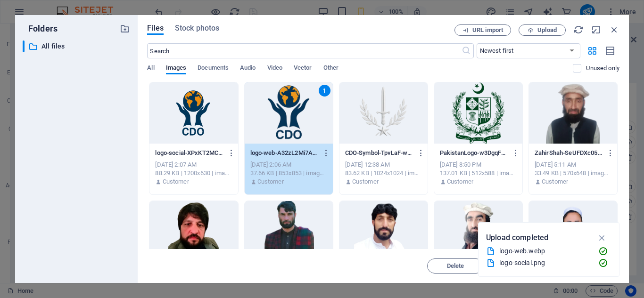
click at [289, 105] on div "1" at bounding box center [289, 113] width 88 height 61
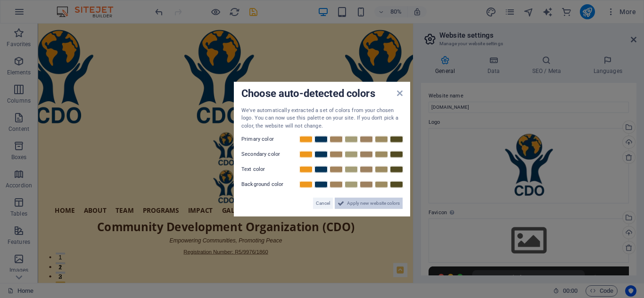
click at [359, 201] on span "Apply new website colors" at bounding box center [373, 203] width 53 height 11
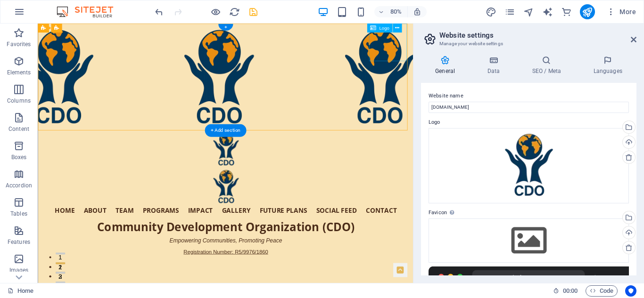
click at [473, 205] on div "Hero Banner" at bounding box center [272, 228] width 460 height 47
select select "px"
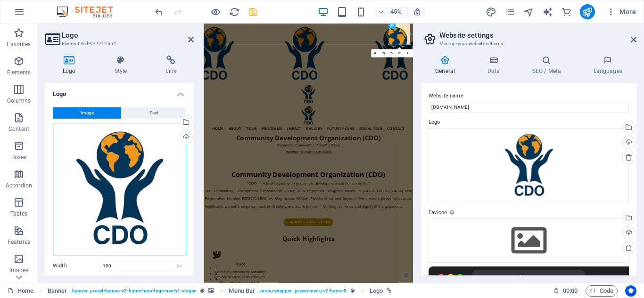
click at [126, 180] on div "Drag files here, click to choose files or select files from Files or our free s…" at bounding box center [119, 189] width 133 height 133
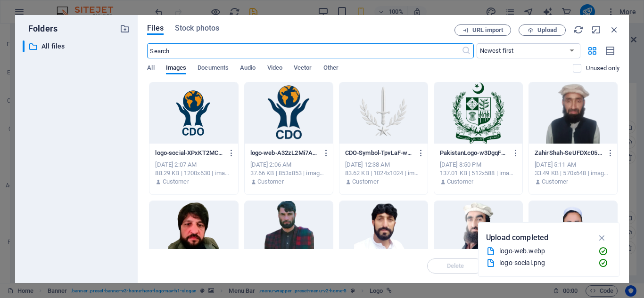
click at [377, 113] on div at bounding box center [383, 113] width 88 height 61
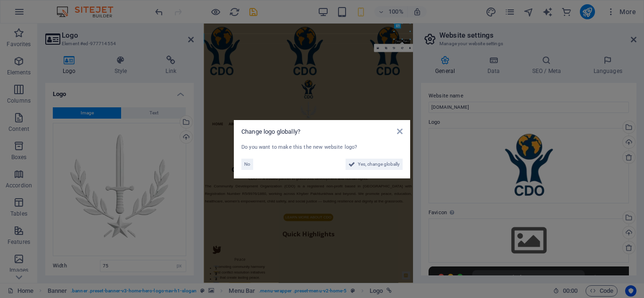
type input "100"
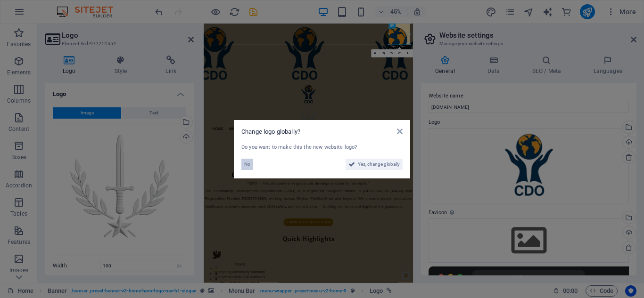
click at [248, 163] on span "No" at bounding box center [247, 164] width 6 height 11
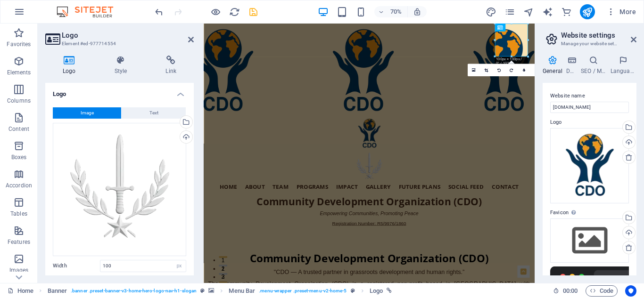
drag, startPoint x: 415, startPoint y: 111, endPoint x: 578, endPoint y: 95, distance: 164.4
click at [578, 95] on aside "Website settings Manage your website settings General Data SEO / Meta Languages…" at bounding box center [589, 154] width 109 height 260
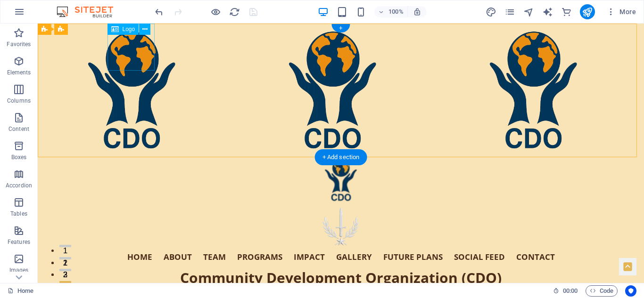
click at [129, 157] on div "Hero Banner" at bounding box center [341, 180] width 460 height 47
select select "px"
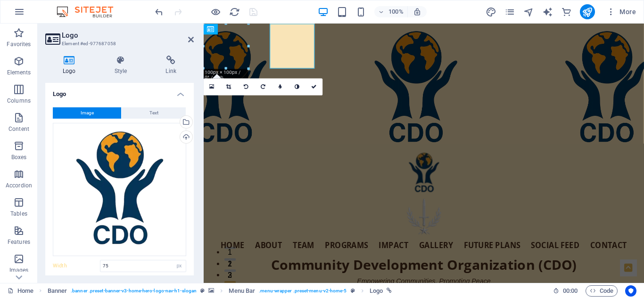
type input "100"
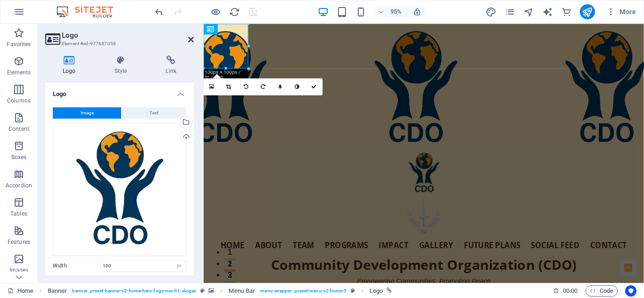
click at [190, 37] on icon at bounding box center [191, 40] width 6 height 8
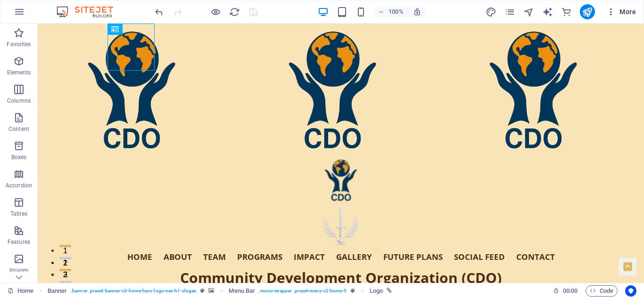
click at [629, 10] on span "More" at bounding box center [621, 11] width 30 height 9
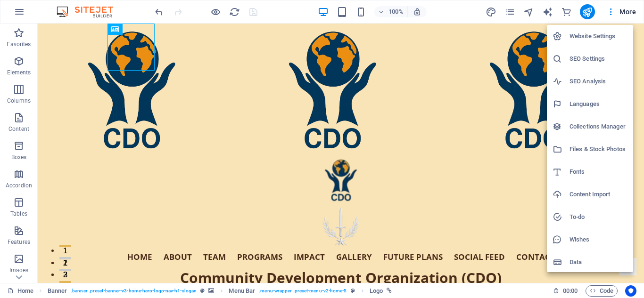
click at [588, 37] on h6 "Website Settings" at bounding box center [599, 36] width 58 height 11
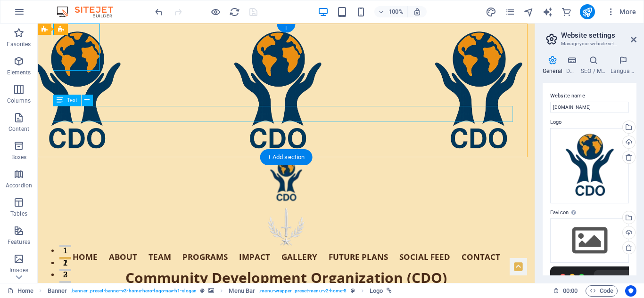
drag, startPoint x: 573, startPoint y: 131, endPoint x: 449, endPoint y: 117, distance: 124.7
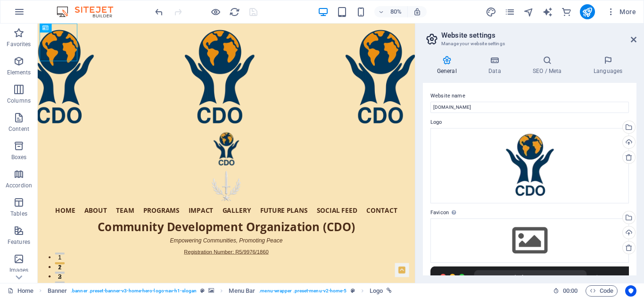
drag, startPoint x: 535, startPoint y: 106, endPoint x: 469, endPoint y: 101, distance: 66.2
click at [413, 105] on div "Home Favorites Elements Columns Content Boxes Accordion Tables Features Images …" at bounding box center [322, 154] width 644 height 260
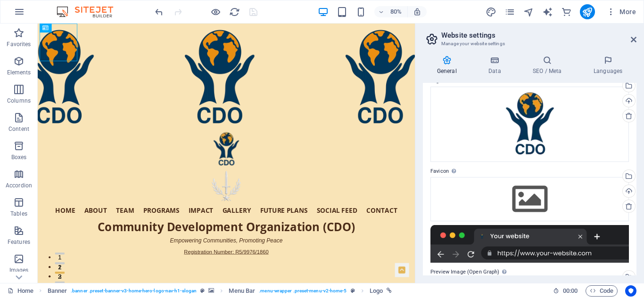
scroll to position [39, 0]
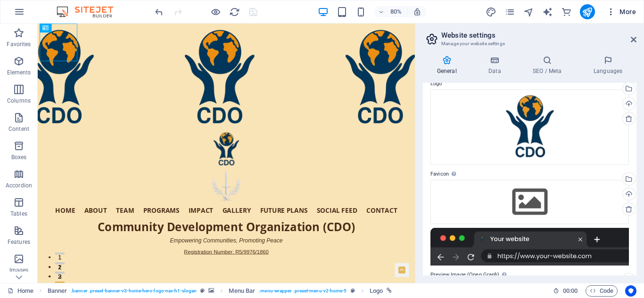
click at [621, 13] on span "More" at bounding box center [621, 11] width 30 height 9
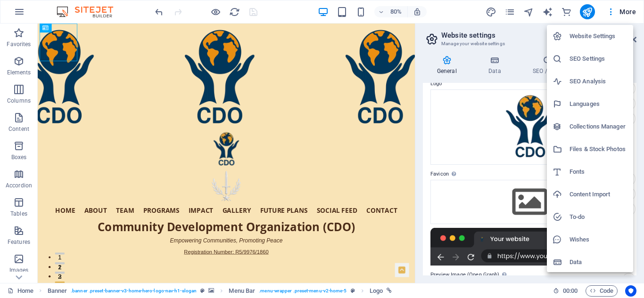
click at [588, 149] on h6 "Files & Stock Photos" at bounding box center [599, 149] width 58 height 11
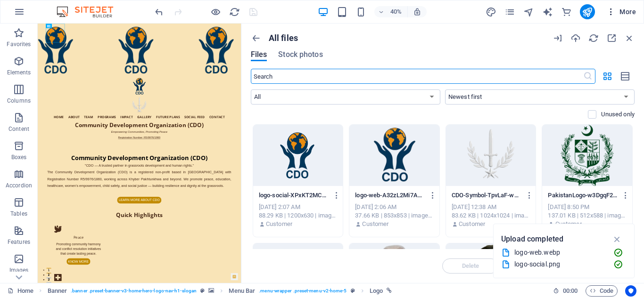
click at [627, 13] on span "More" at bounding box center [621, 11] width 30 height 9
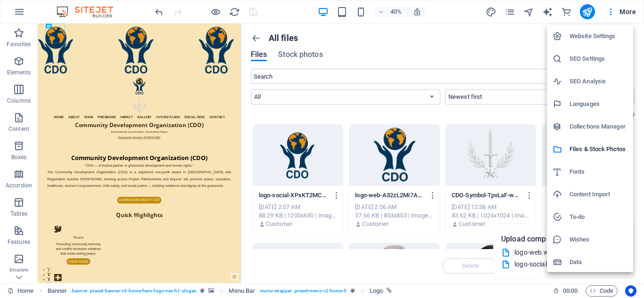
click at [589, 36] on h6 "Website Settings" at bounding box center [599, 36] width 58 height 11
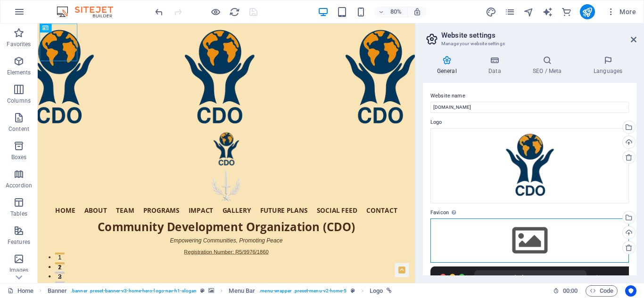
click at [529, 242] on div "Drag files here, click to choose files or select files from Files or our free s…" at bounding box center [529, 241] width 198 height 44
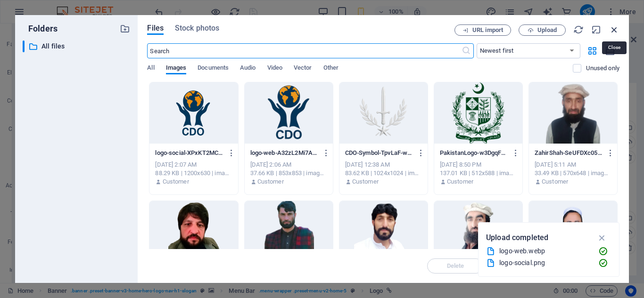
click at [614, 27] on icon "button" at bounding box center [614, 30] width 10 height 10
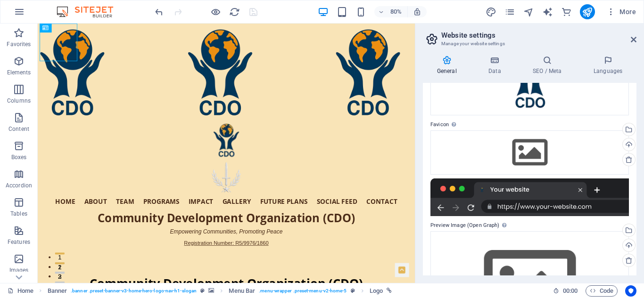
scroll to position [159, 0]
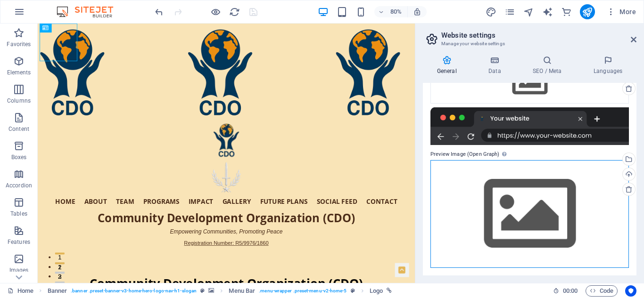
click at [548, 221] on div "Drag files here, click to choose files or select files from Files or our free s…" at bounding box center [529, 214] width 198 height 108
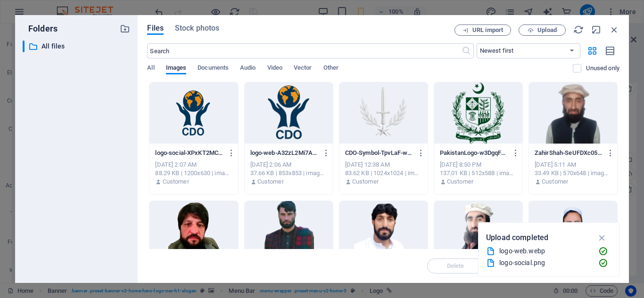
click at [185, 118] on div at bounding box center [193, 113] width 88 height 61
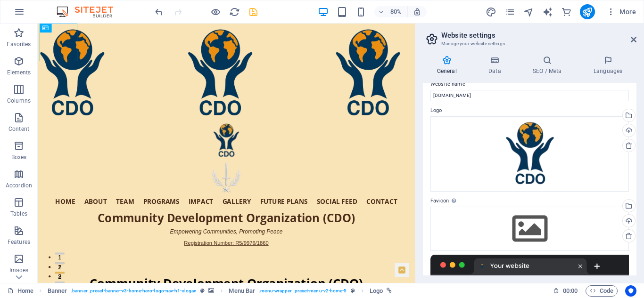
scroll to position [0, 0]
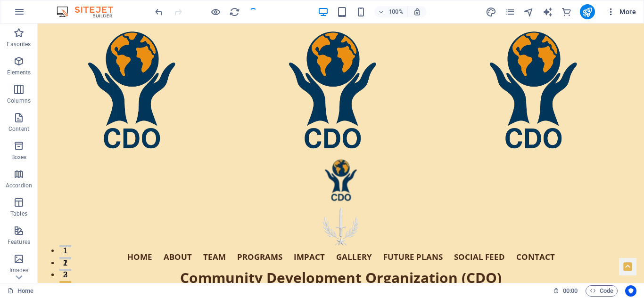
click at [625, 8] on span "More" at bounding box center [621, 11] width 30 height 9
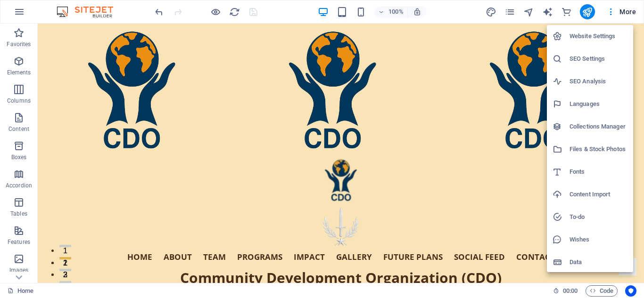
click at [509, 124] on div at bounding box center [322, 149] width 644 height 298
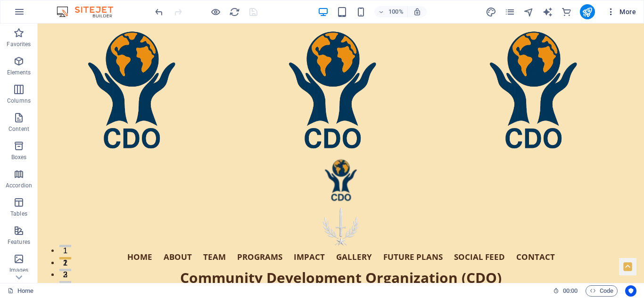
click at [628, 12] on span "More" at bounding box center [621, 11] width 30 height 9
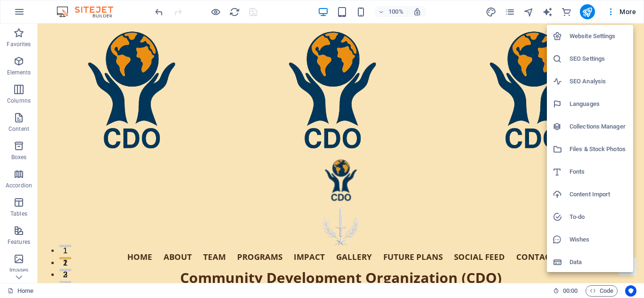
click at [585, 146] on h6 "Files & Stock Photos" at bounding box center [599, 149] width 58 height 11
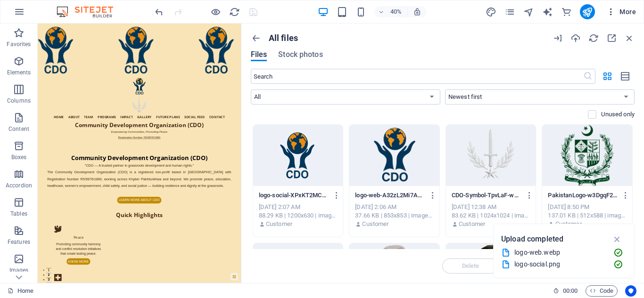
click at [628, 9] on span "More" at bounding box center [621, 11] width 30 height 9
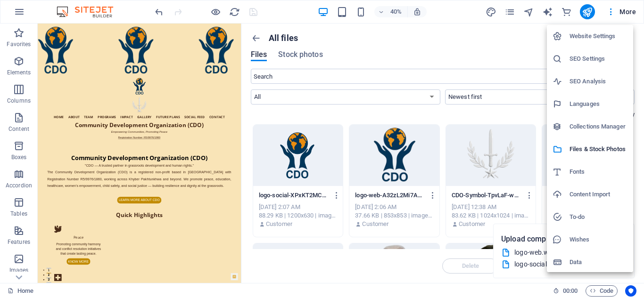
click at [597, 34] on h6 "Website Settings" at bounding box center [599, 36] width 58 height 11
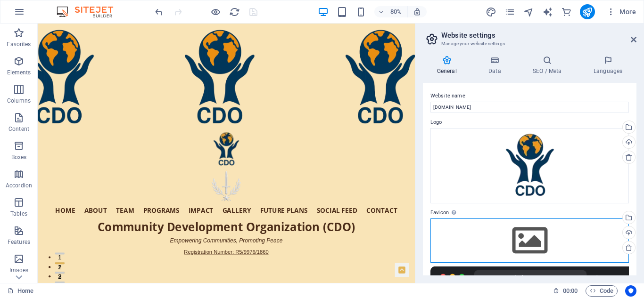
click at [534, 245] on div "Drag files here, click to choose files or select files from Files or our free s…" at bounding box center [529, 241] width 198 height 44
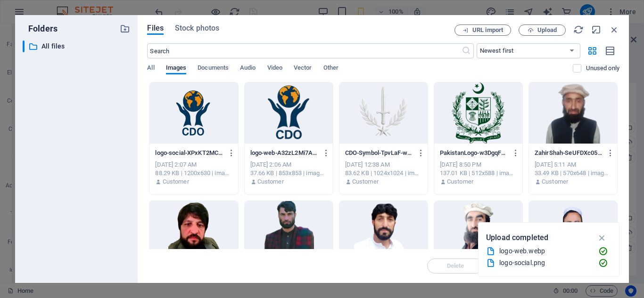
click at [284, 118] on div at bounding box center [289, 113] width 88 height 61
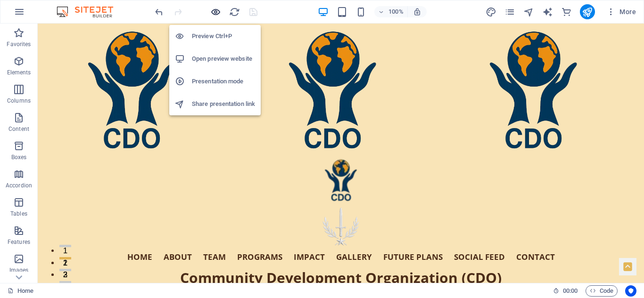
click at [214, 10] on icon "button" at bounding box center [215, 12] width 11 height 11
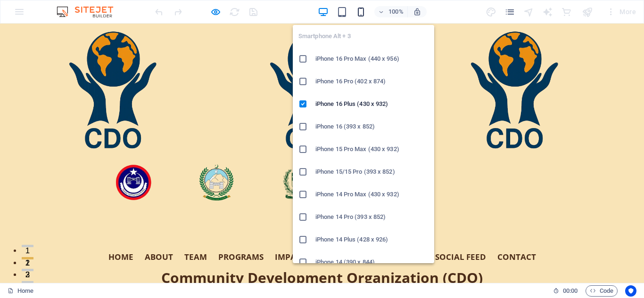
click at [362, 12] on icon "button" at bounding box center [360, 12] width 11 height 11
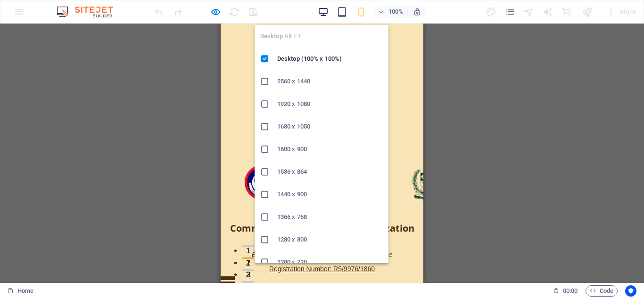
click at [324, 9] on icon "button" at bounding box center [323, 12] width 11 height 11
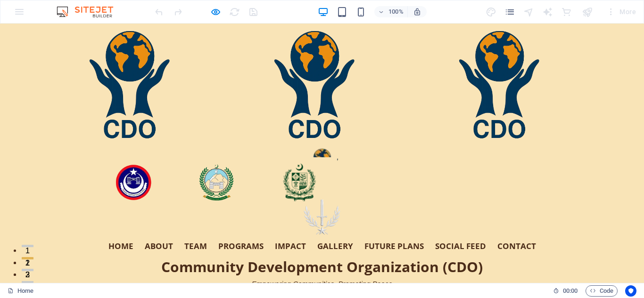
click at [346, 194] on img "Hero Banner" at bounding box center [321, 217] width 47 height 47
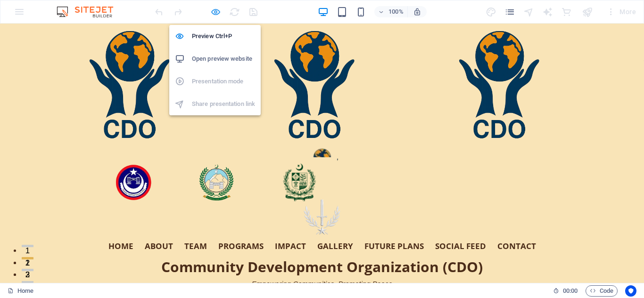
click at [215, 10] on icon "button" at bounding box center [215, 12] width 11 height 11
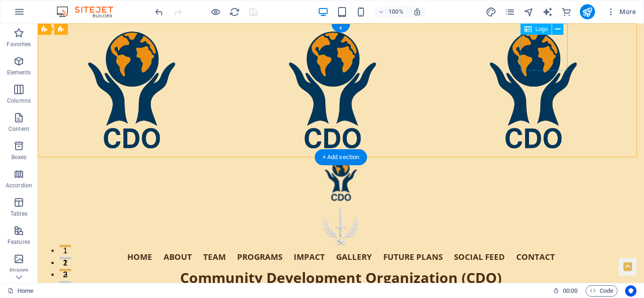
click at [532, 205] on div "Hero Banner" at bounding box center [341, 228] width 460 height 47
select select "px"
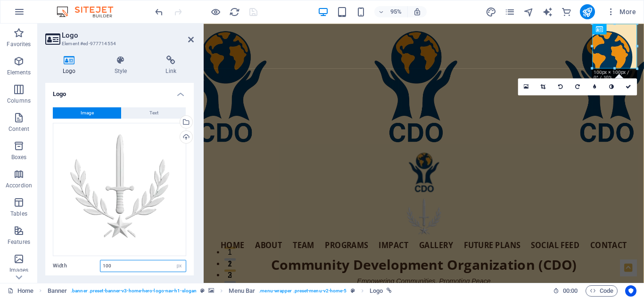
drag, startPoint x: 113, startPoint y: 265, endPoint x: 88, endPoint y: 266, distance: 24.5
click at [88, 266] on div "Width 100 Default auto px rem % em vh vw" at bounding box center [119, 266] width 133 height 12
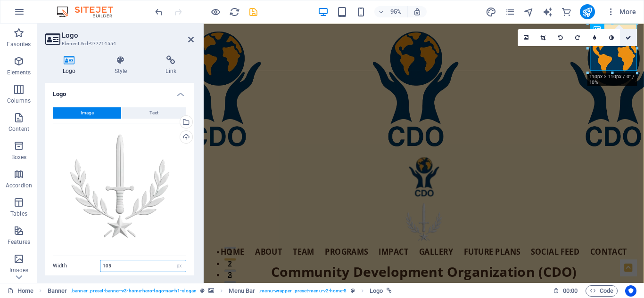
type input "105"
click at [629, 34] on link at bounding box center [628, 37] width 17 height 17
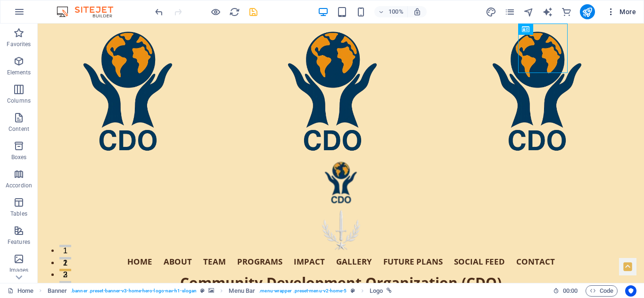
click at [625, 10] on span "More" at bounding box center [621, 11] width 30 height 9
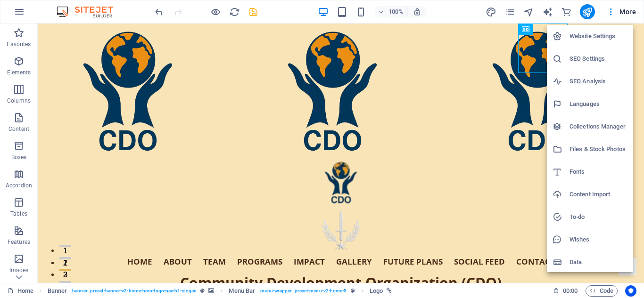
click at [599, 147] on h6 "Files & Stock Photos" at bounding box center [599, 149] width 58 height 11
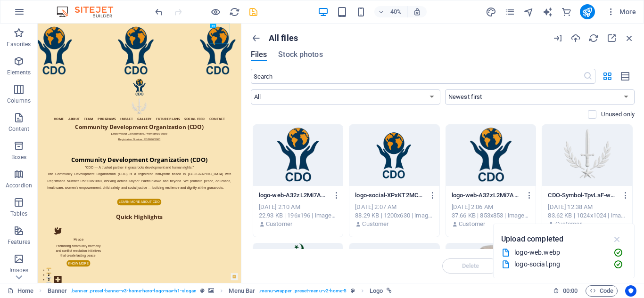
click at [618, 238] on icon "button" at bounding box center [617, 239] width 11 height 10
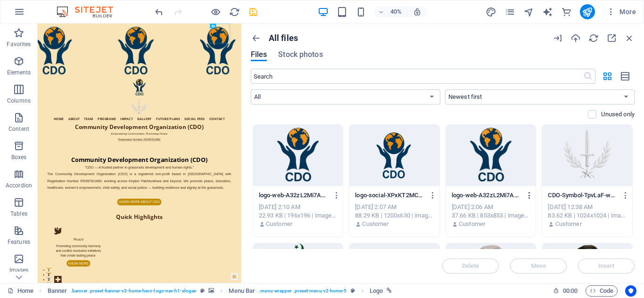
click at [529, 194] on icon "button" at bounding box center [529, 195] width 9 height 8
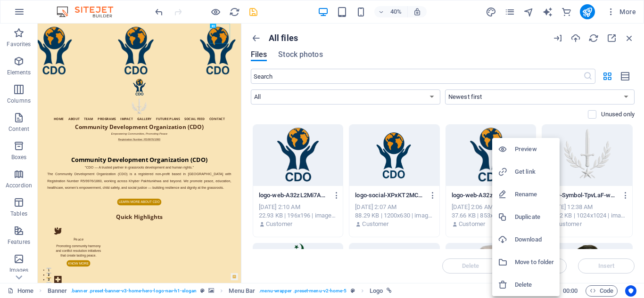
click at [522, 168] on h6 "Get link" at bounding box center [534, 171] width 39 height 11
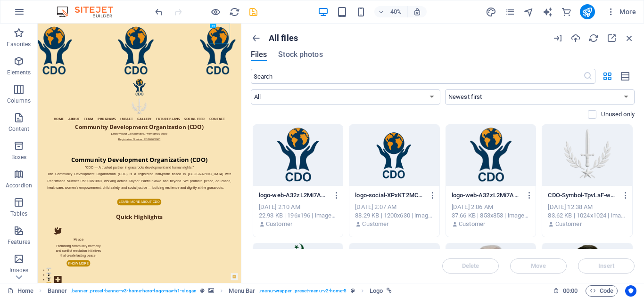
click at [544, 110] on div "​ All Images Documents Audio Video Vector Other Newest first Oldest first Name …" at bounding box center [443, 97] width 384 height 56
click at [528, 194] on icon "button" at bounding box center [529, 195] width 9 height 8
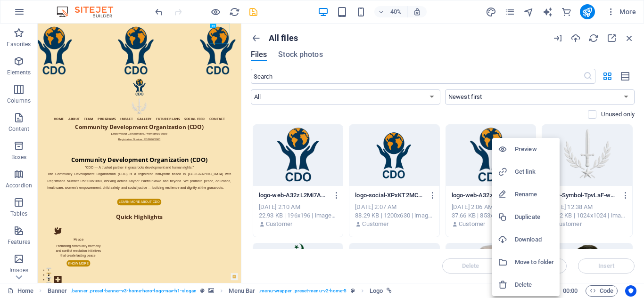
click at [520, 172] on h6 "Get link" at bounding box center [534, 171] width 39 height 11
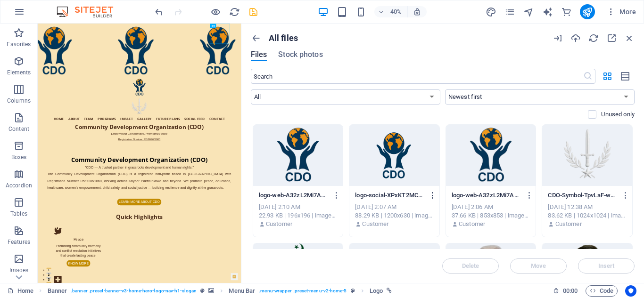
click at [432, 193] on icon "button" at bounding box center [433, 195] width 9 height 8
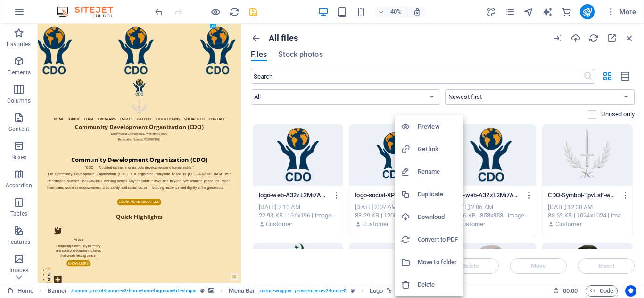
click at [428, 148] on h6 "Get link" at bounding box center [438, 149] width 40 height 11
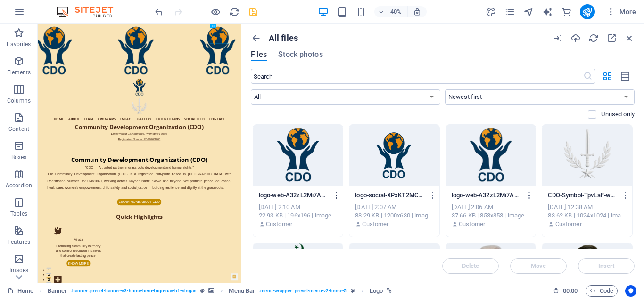
click at [337, 193] on icon "button" at bounding box center [336, 195] width 9 height 8
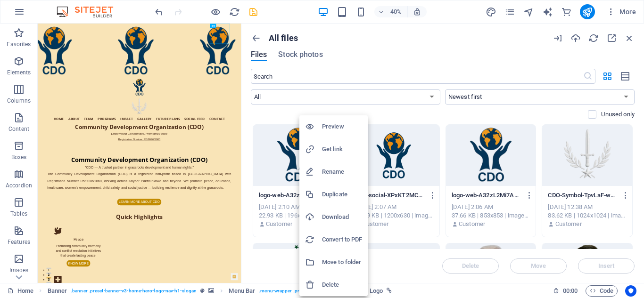
click at [331, 148] on h6 "Get link" at bounding box center [342, 149] width 40 height 11
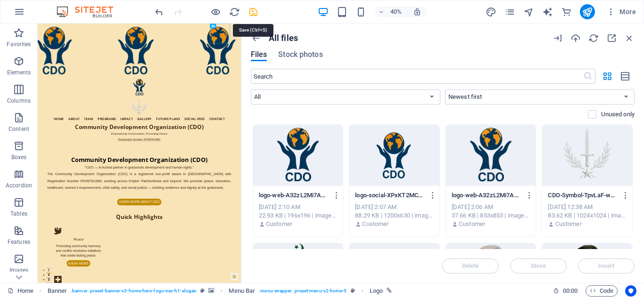
click at [253, 9] on icon "save" at bounding box center [253, 12] width 11 height 11
